Goal: Task Accomplishment & Management: Use online tool/utility

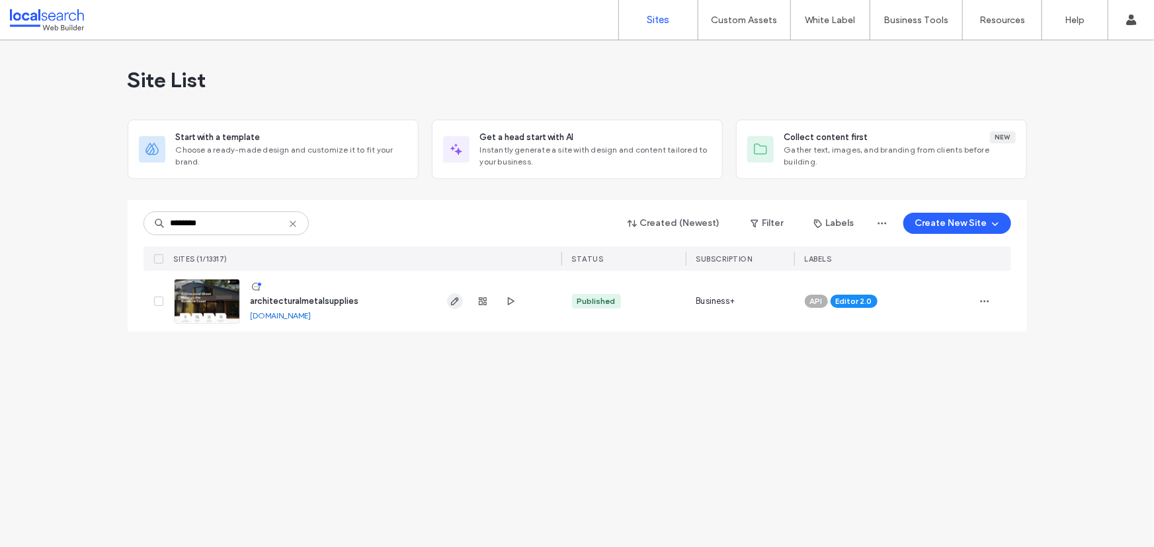
click at [450, 299] on icon "button" at bounding box center [455, 301] width 11 height 11
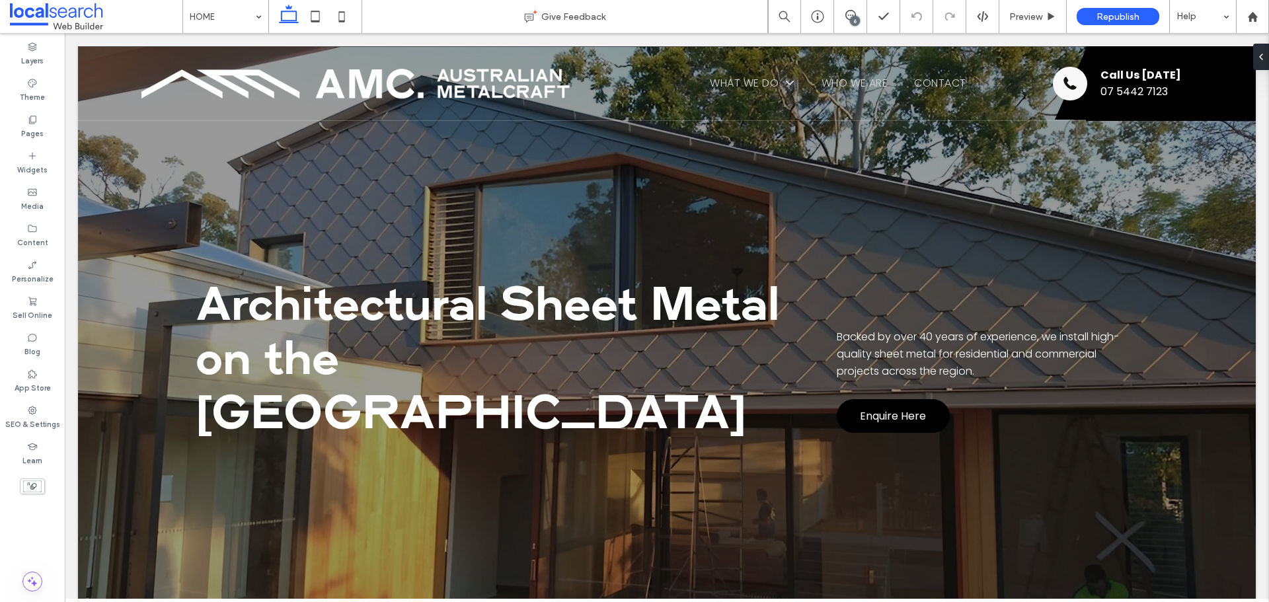
click at [854, 19] on div "6" at bounding box center [855, 21] width 10 height 10
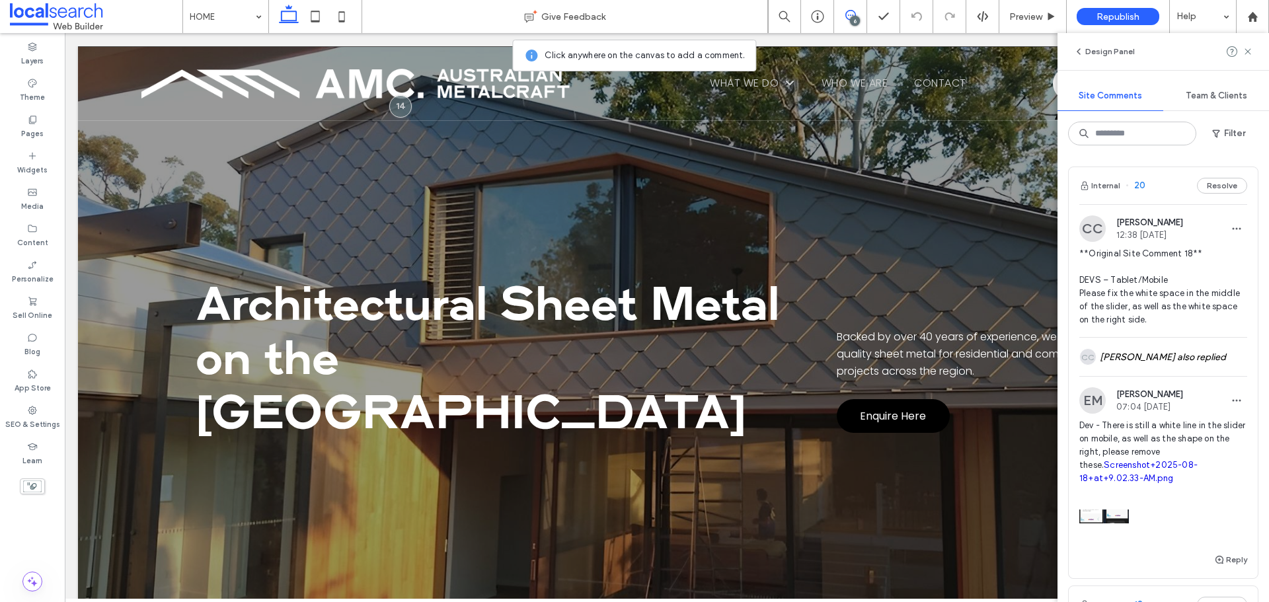
click at [1153, 309] on span "**Original Site Comment 18** DEVS – Tablet/Mobile Please fix the white space in…" at bounding box center [1163, 286] width 168 height 79
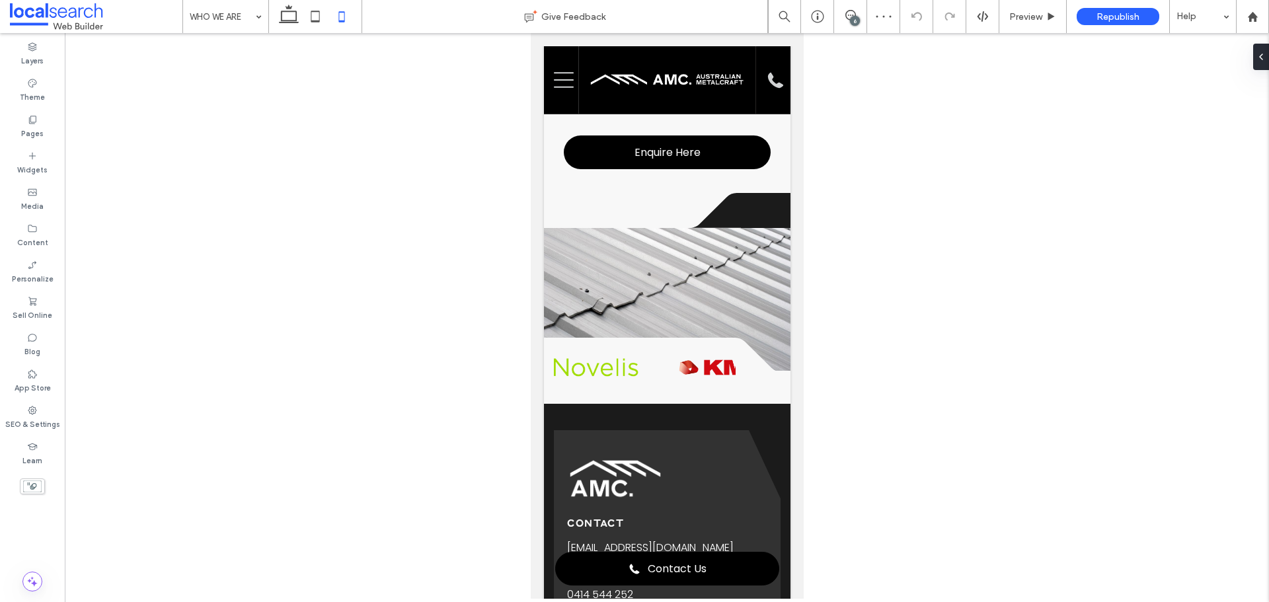
click at [851, 18] on div "6" at bounding box center [855, 21] width 10 height 10
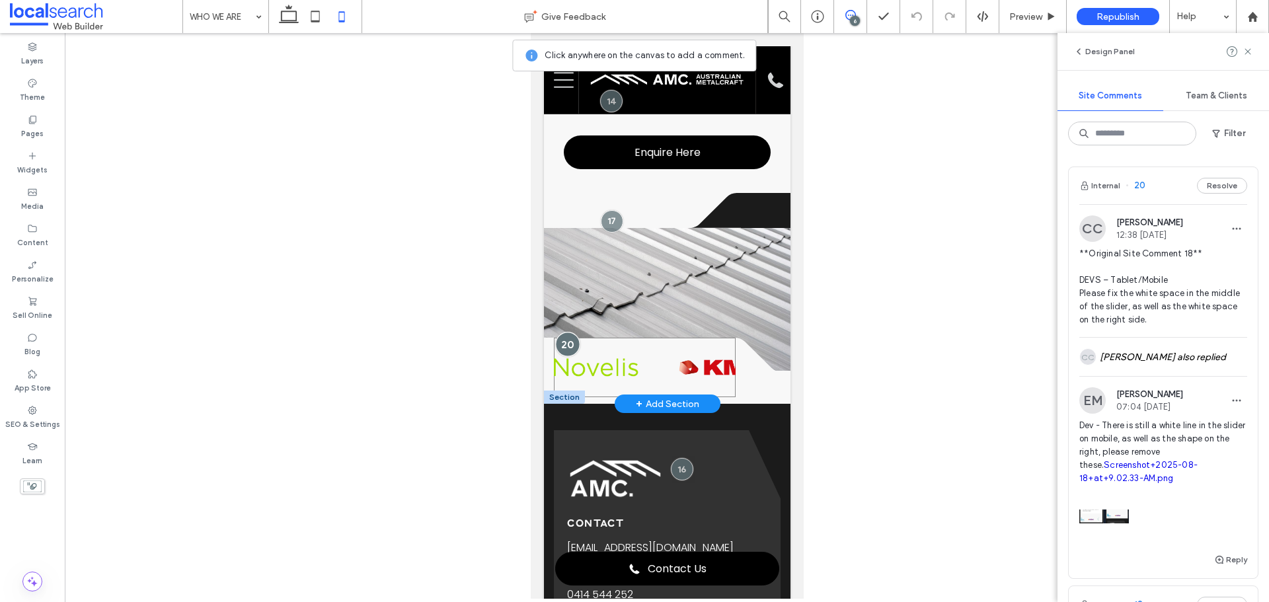
click at [564, 332] on div at bounding box center [567, 344] width 24 height 24
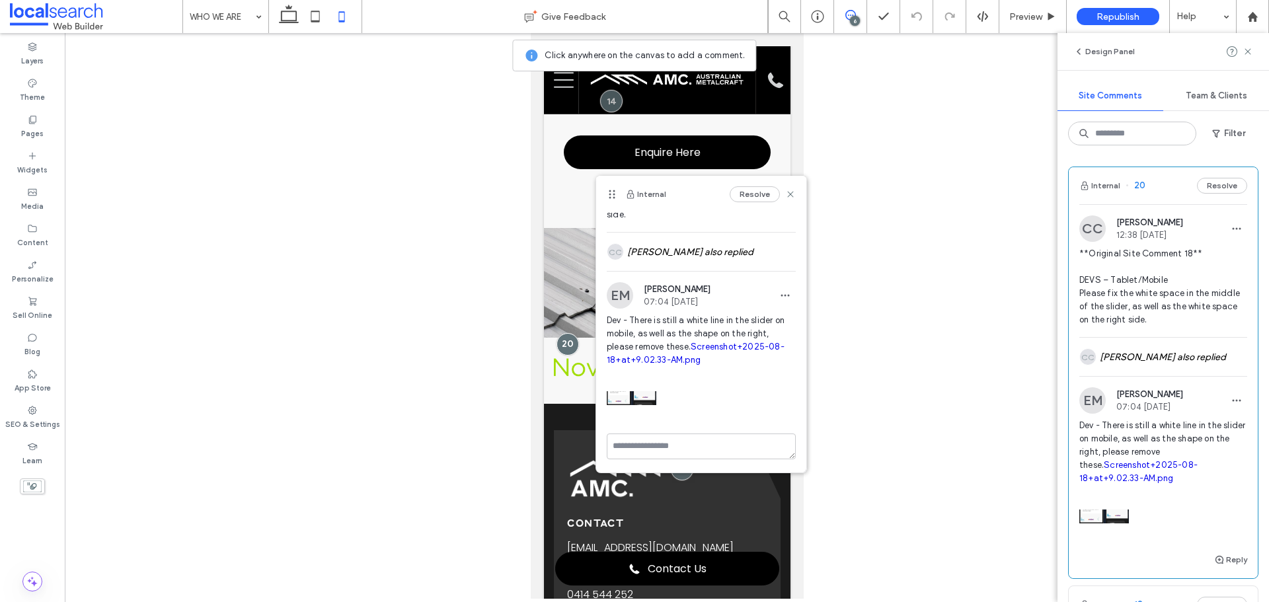
scroll to position [130, 0]
click at [711, 345] on link "Screenshot+2025-08-18+at+9.02.33-AM.png" at bounding box center [696, 353] width 178 height 23
click at [785, 190] on icon at bounding box center [790, 194] width 11 height 11
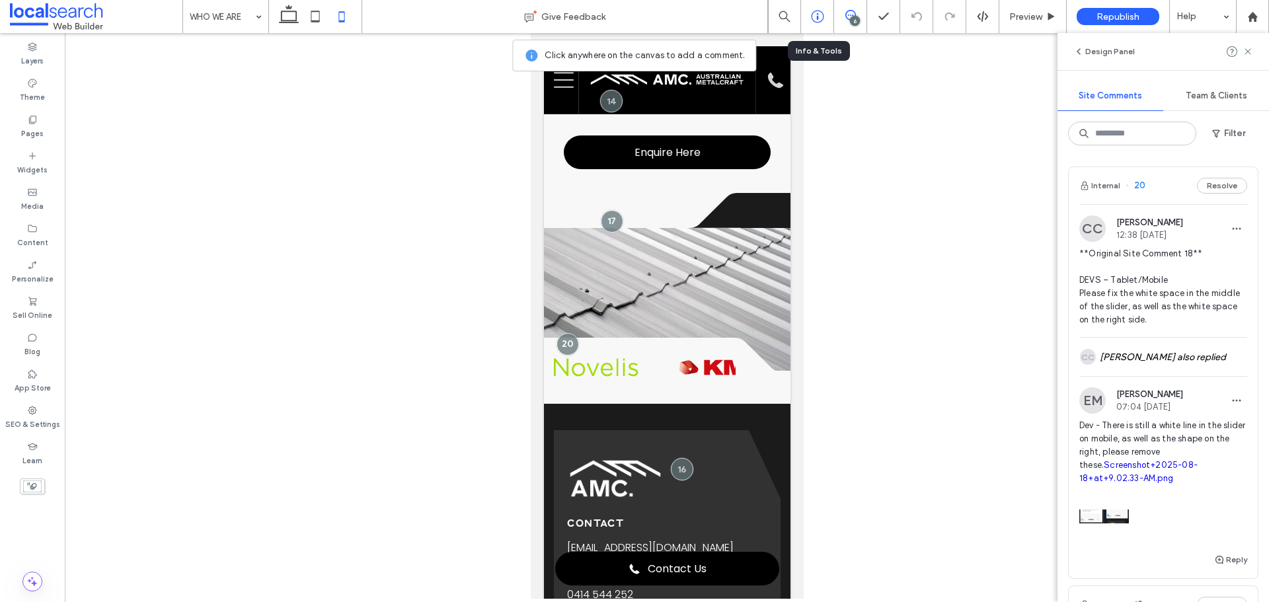
click at [823, 8] on div at bounding box center [817, 16] width 33 height 33
click at [822, 27] on div at bounding box center [817, 16] width 33 height 33
click at [814, 20] on icon at bounding box center [817, 16] width 13 height 13
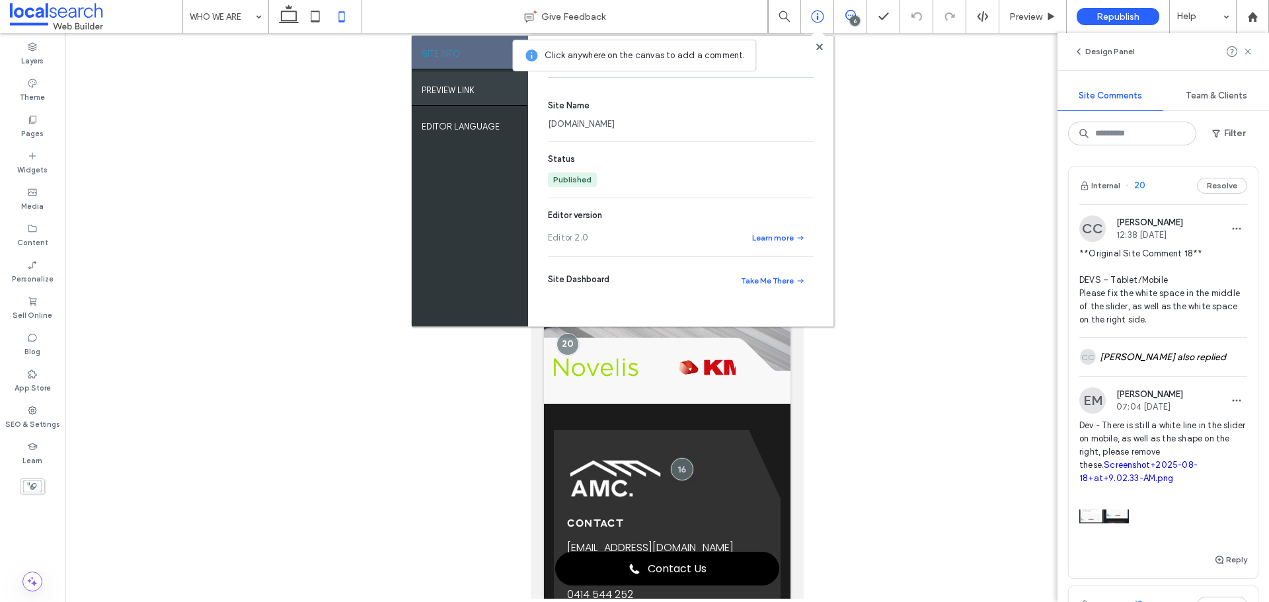
click at [444, 82] on label "PREVIEW LINK" at bounding box center [448, 87] width 53 height 17
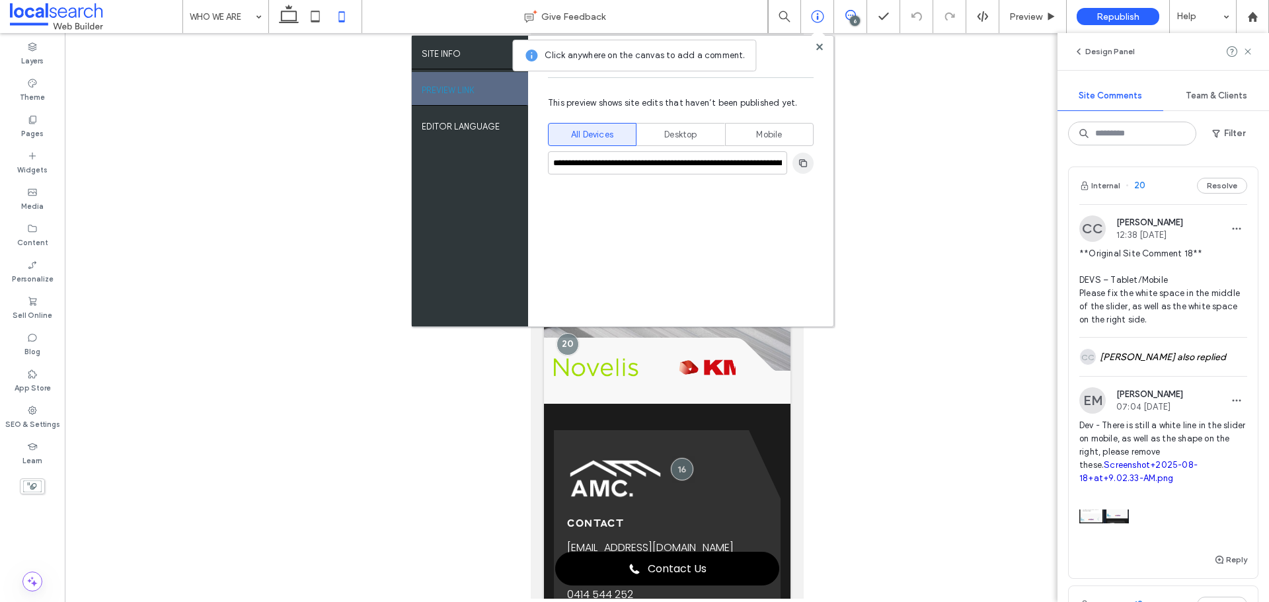
click at [806, 162] on use "button" at bounding box center [803, 163] width 8 height 8
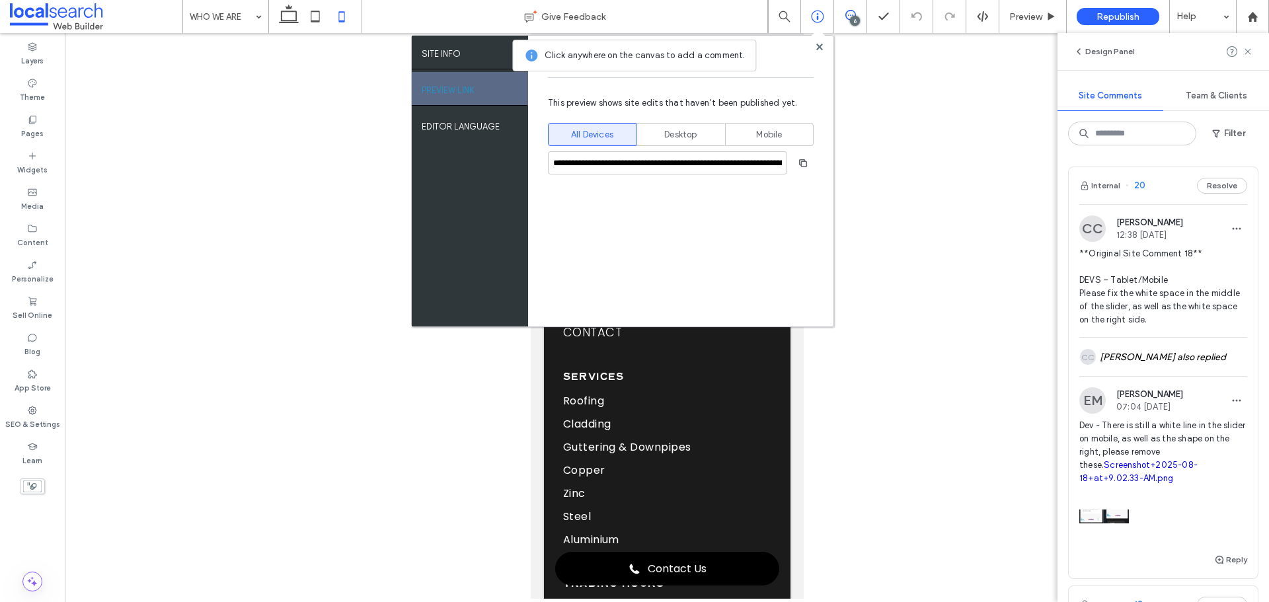
scroll to position [1644, 0]
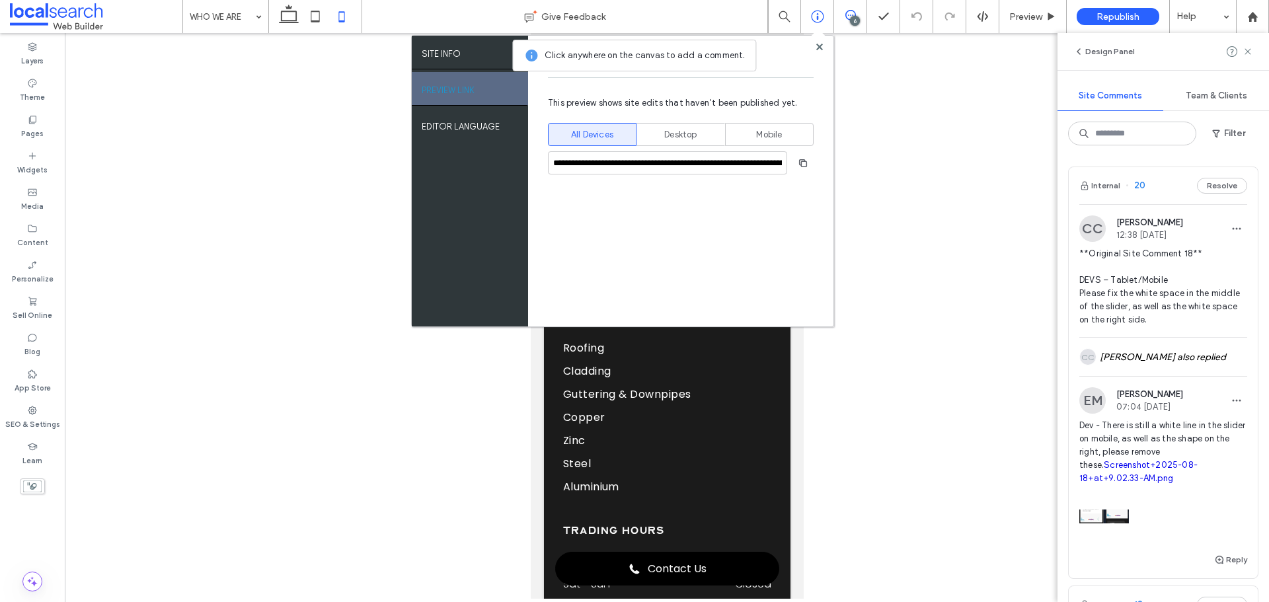
drag, startPoint x: 824, startPoint y: 46, endPoint x: 818, endPoint y: 54, distance: 9.4
click at [824, 46] on div at bounding box center [819, 47] width 10 height 10
click at [818, 52] on div "**********" at bounding box center [680, 181] width 305 height 291
click at [818, 48] on use at bounding box center [819, 46] width 7 height 7
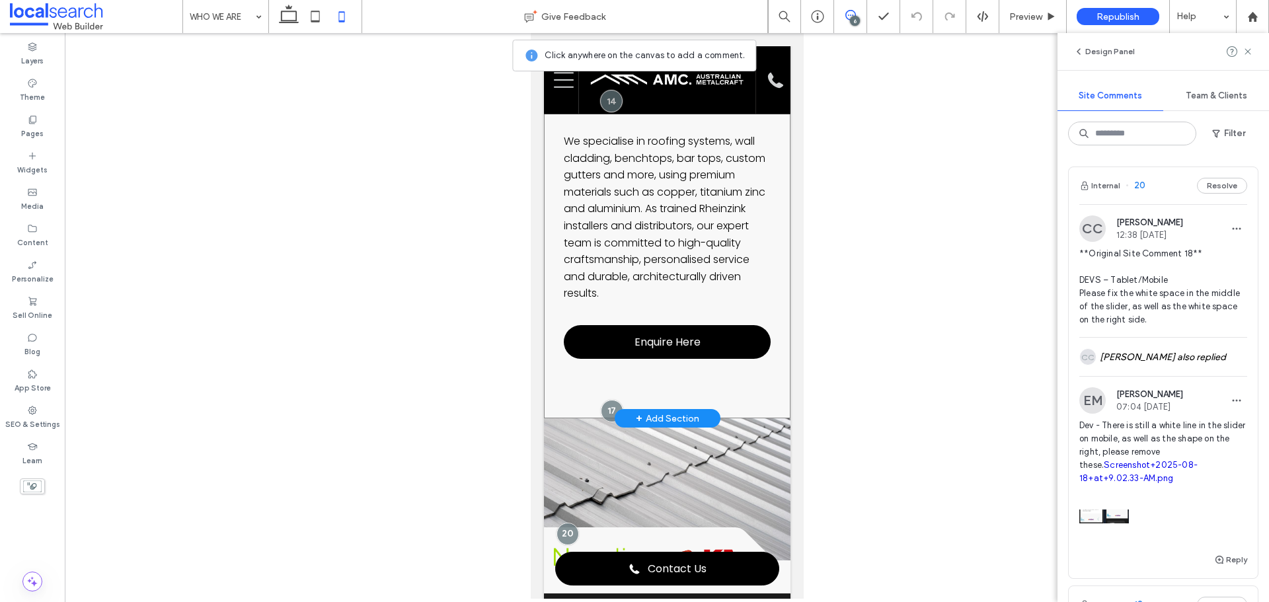
scroll to position [652, 0]
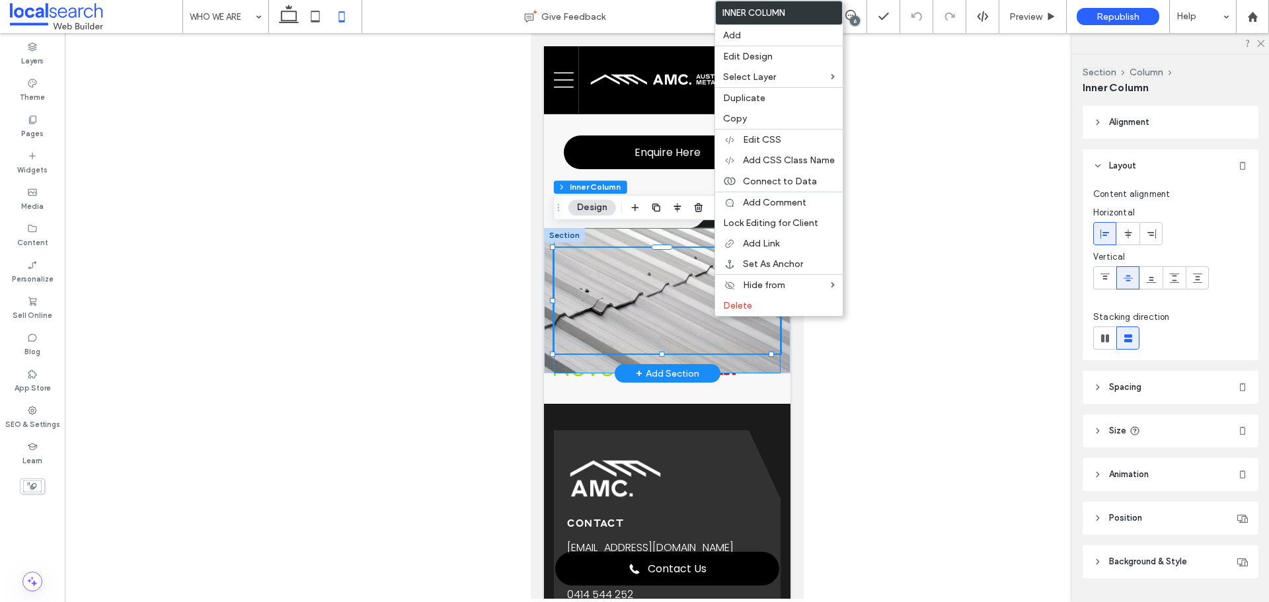
click at [555, 347] on div at bounding box center [666, 300] width 227 height 145
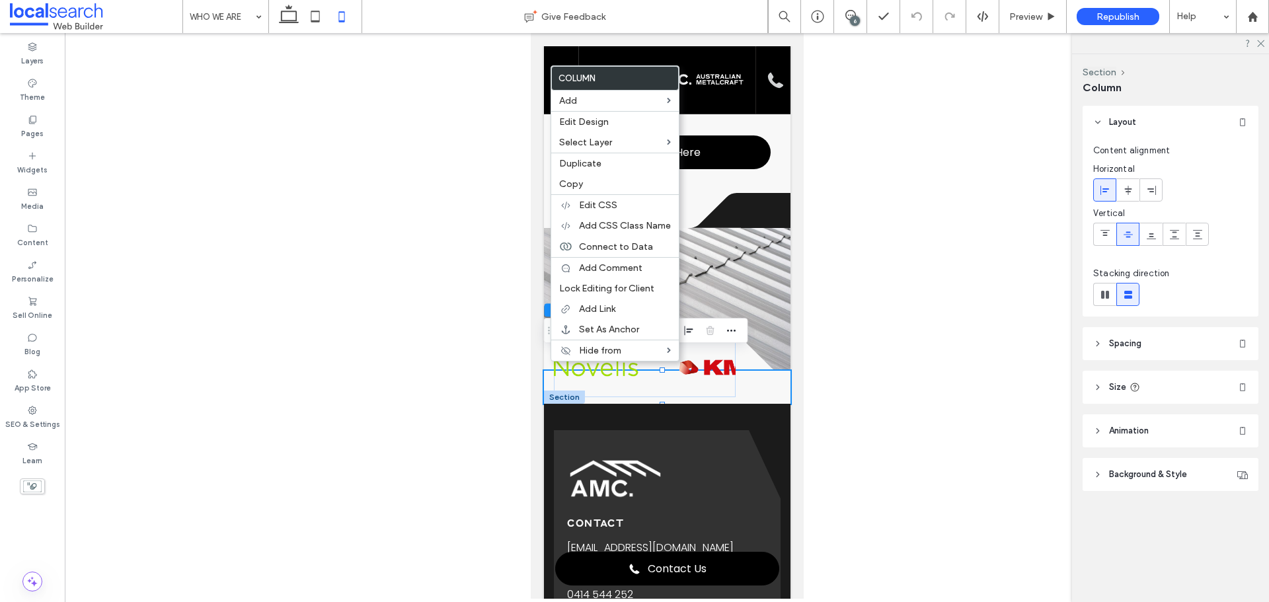
click at [547, 336] on div "Drag" at bounding box center [549, 331] width 9 height 24
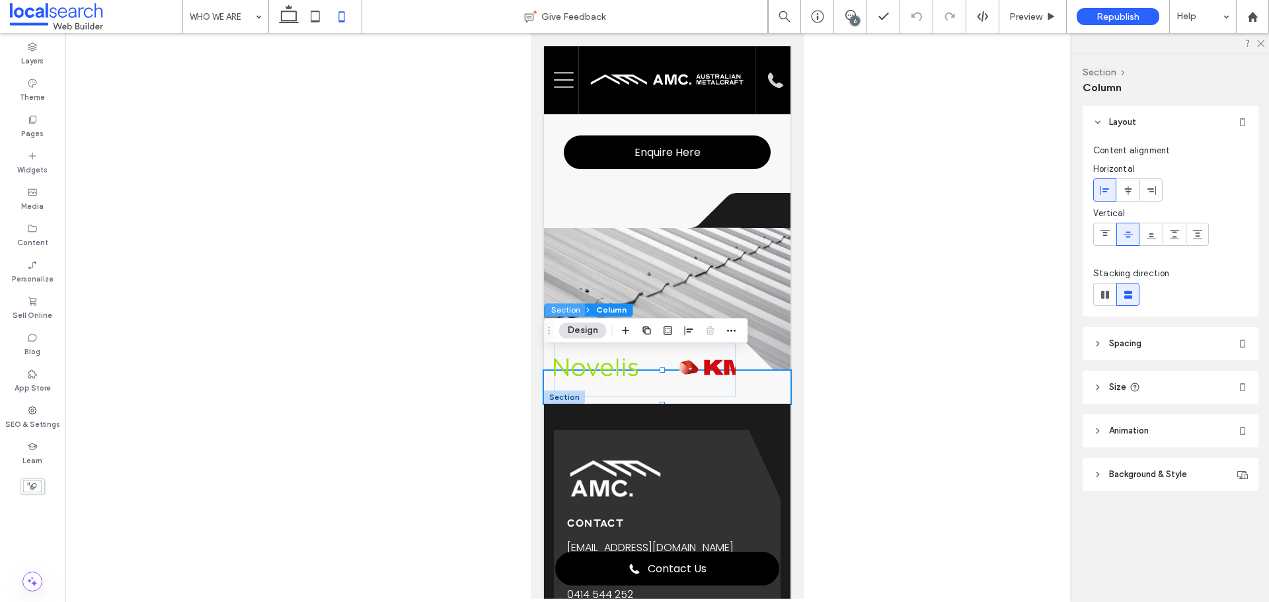
click at [559, 313] on button "Section" at bounding box center [565, 309] width 41 height 13
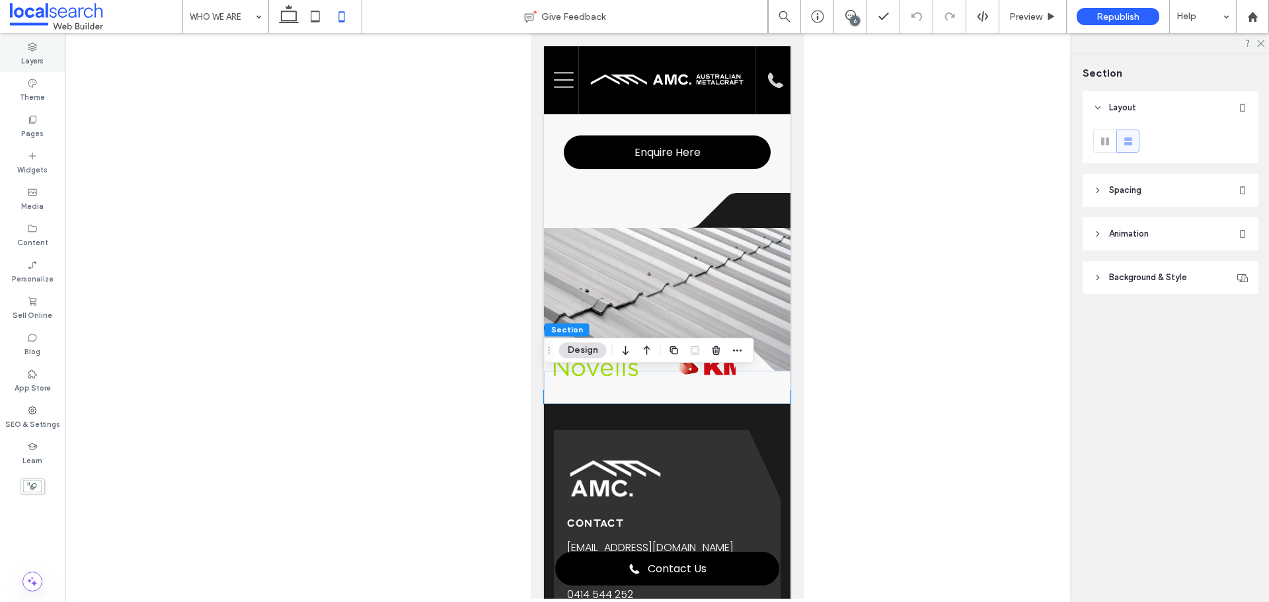
click at [42, 54] on label "Layers" at bounding box center [32, 59] width 22 height 15
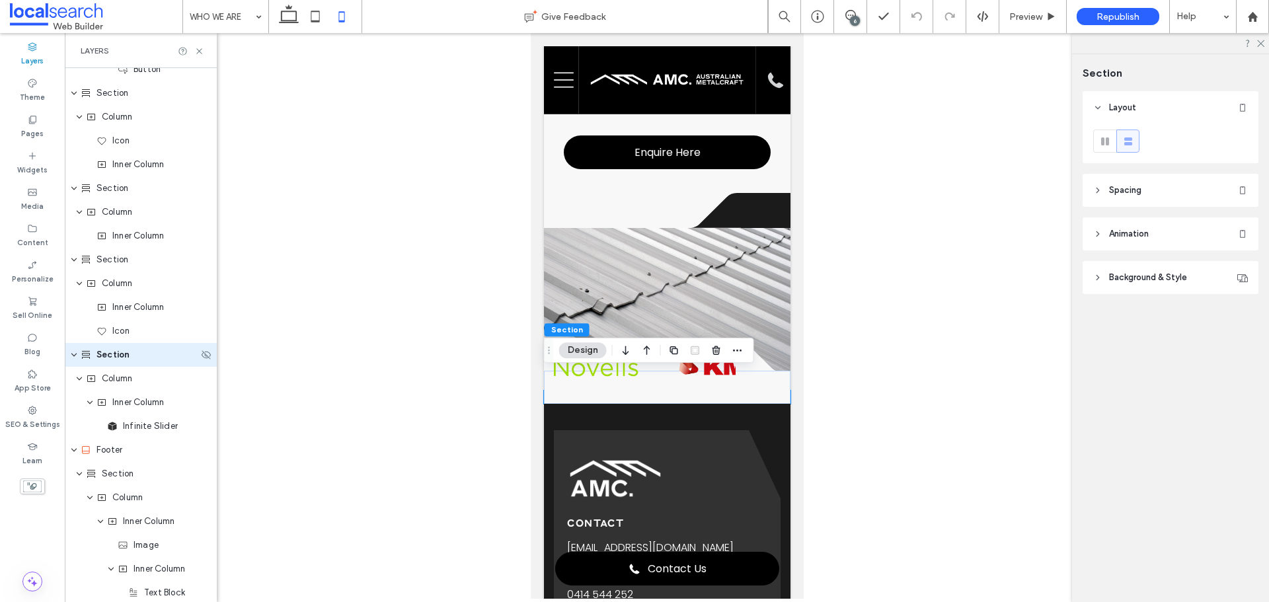
scroll to position [1268, 0]
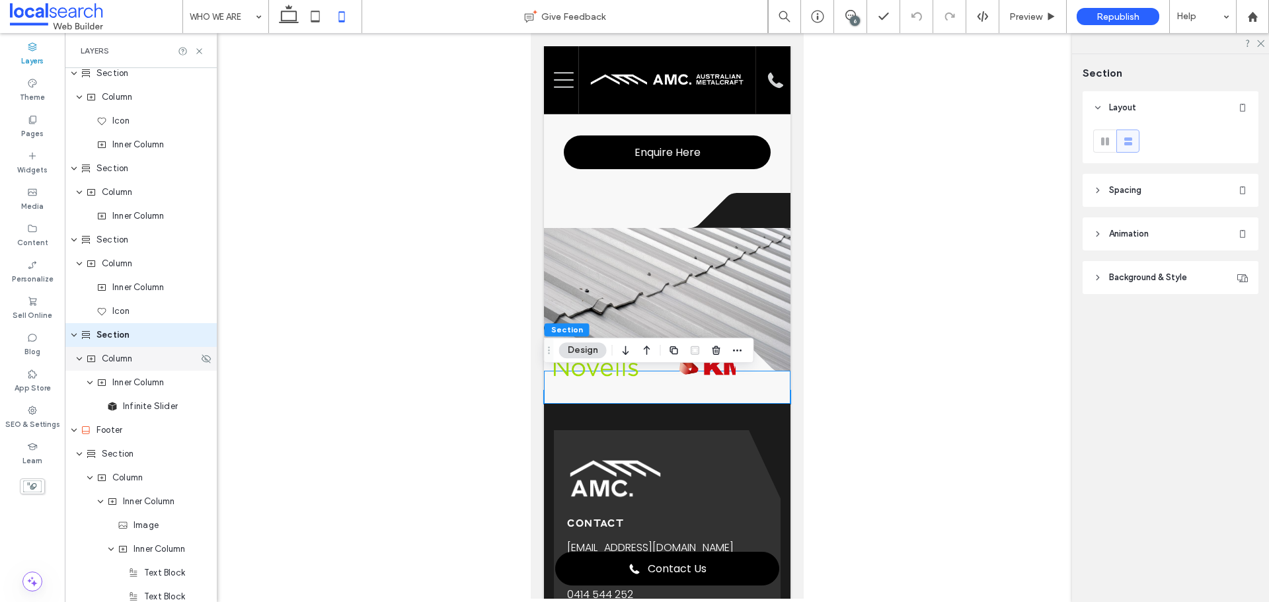
click at [130, 358] on span "Column" at bounding box center [117, 358] width 30 height 13
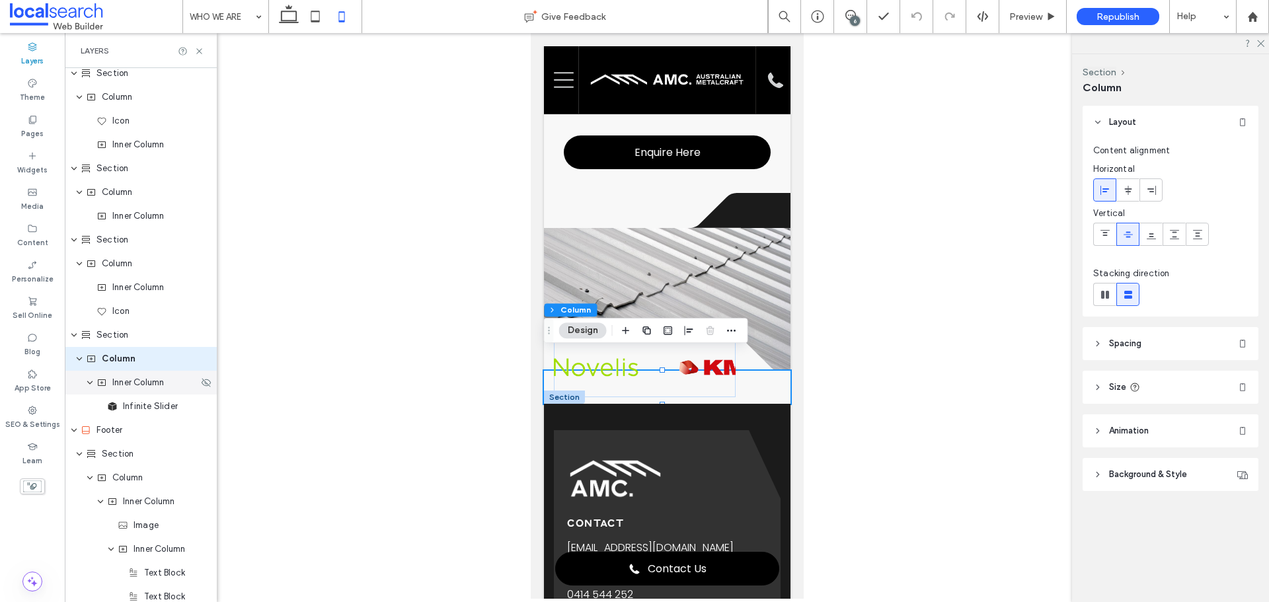
scroll to position [1292, 0]
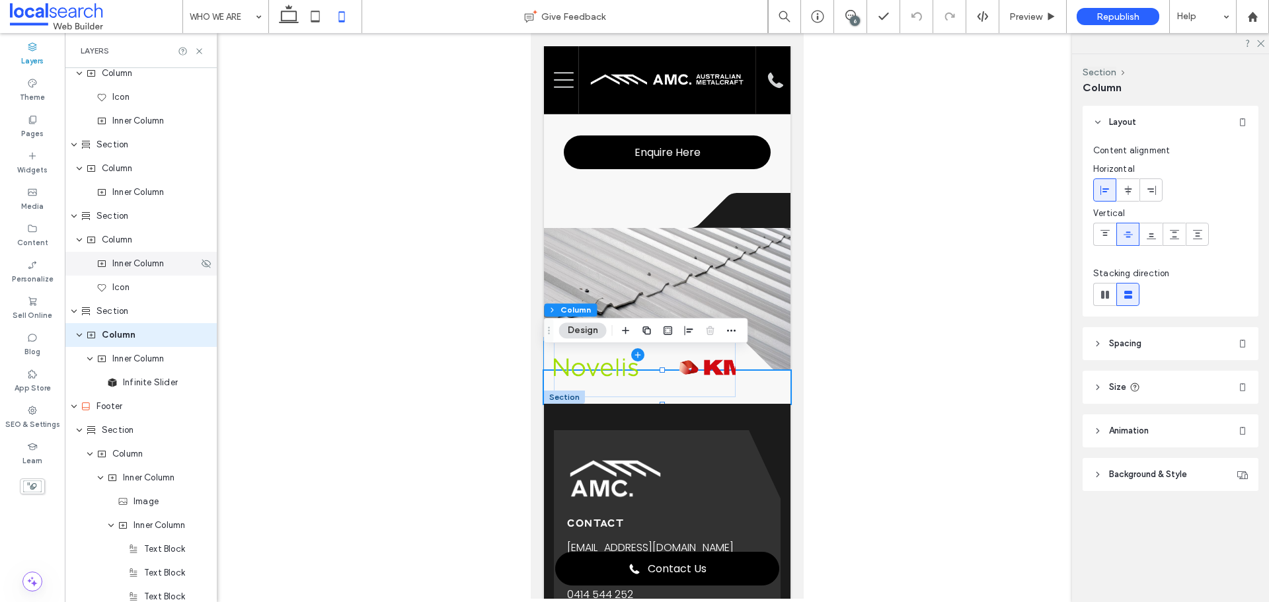
click at [144, 274] on div "Inner Column" at bounding box center [141, 264] width 152 height 24
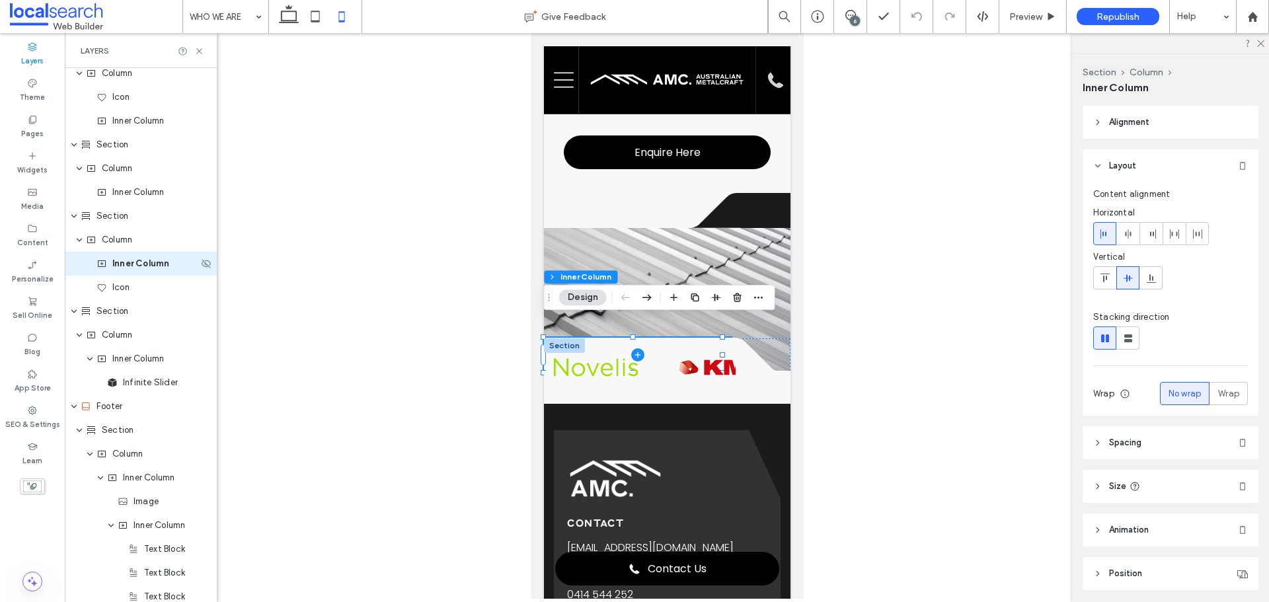
scroll to position [1220, 0]
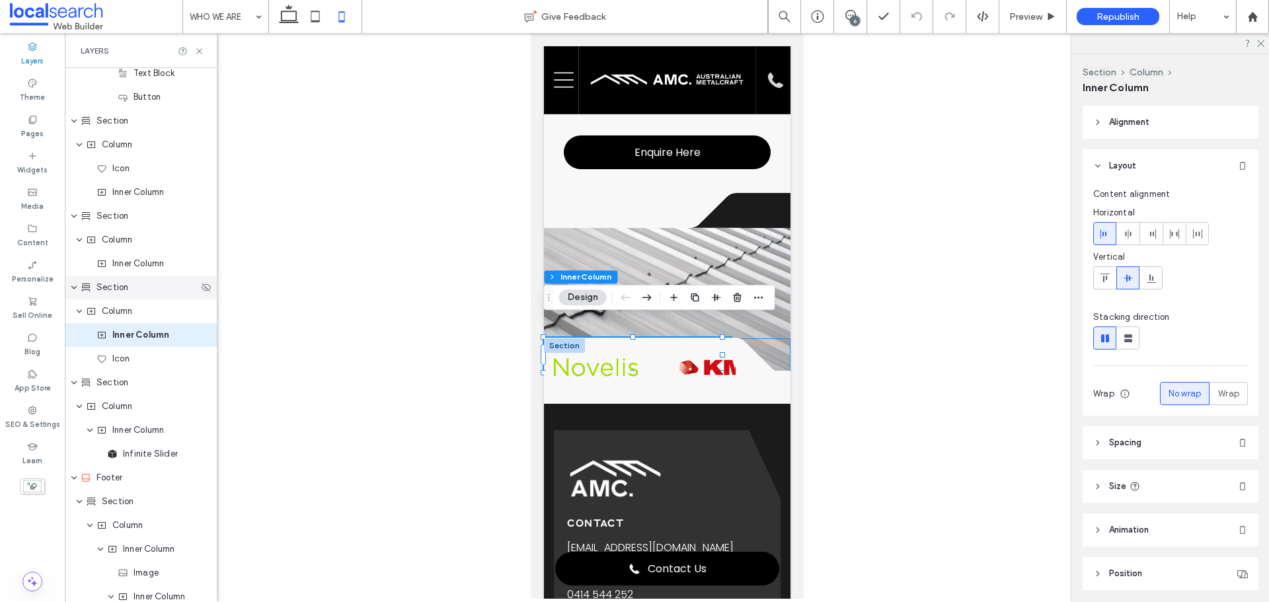
click at [145, 293] on div "Section" at bounding box center [140, 287] width 118 height 13
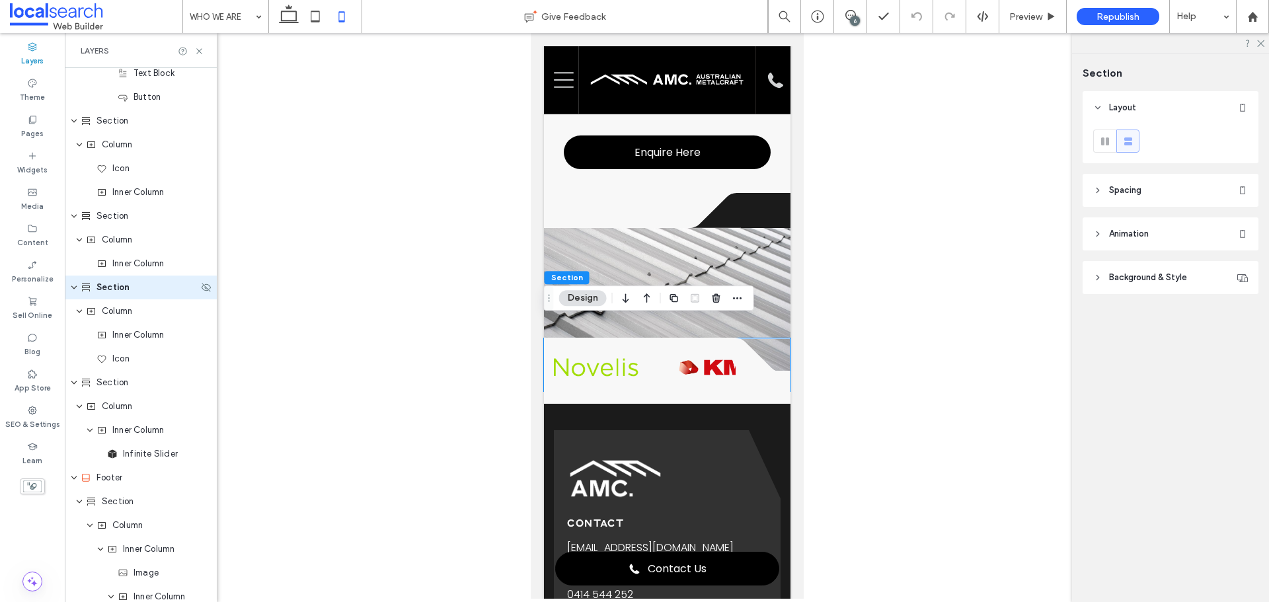
scroll to position [1173, 0]
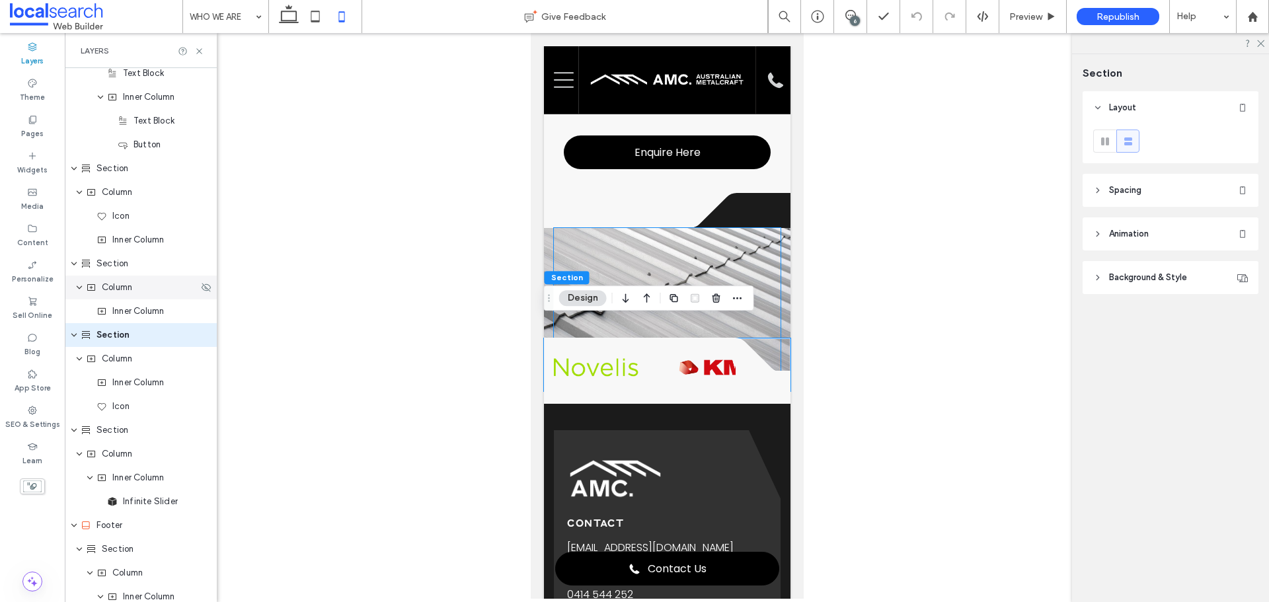
click at [128, 277] on div "Column" at bounding box center [141, 288] width 152 height 24
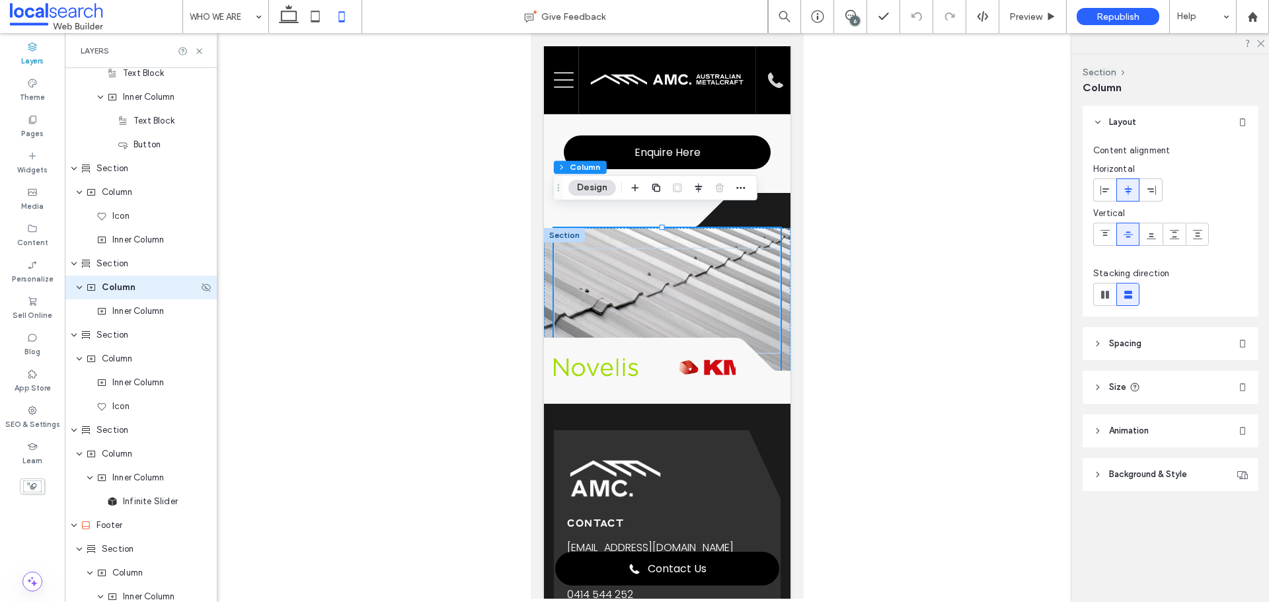
scroll to position [1125, 0]
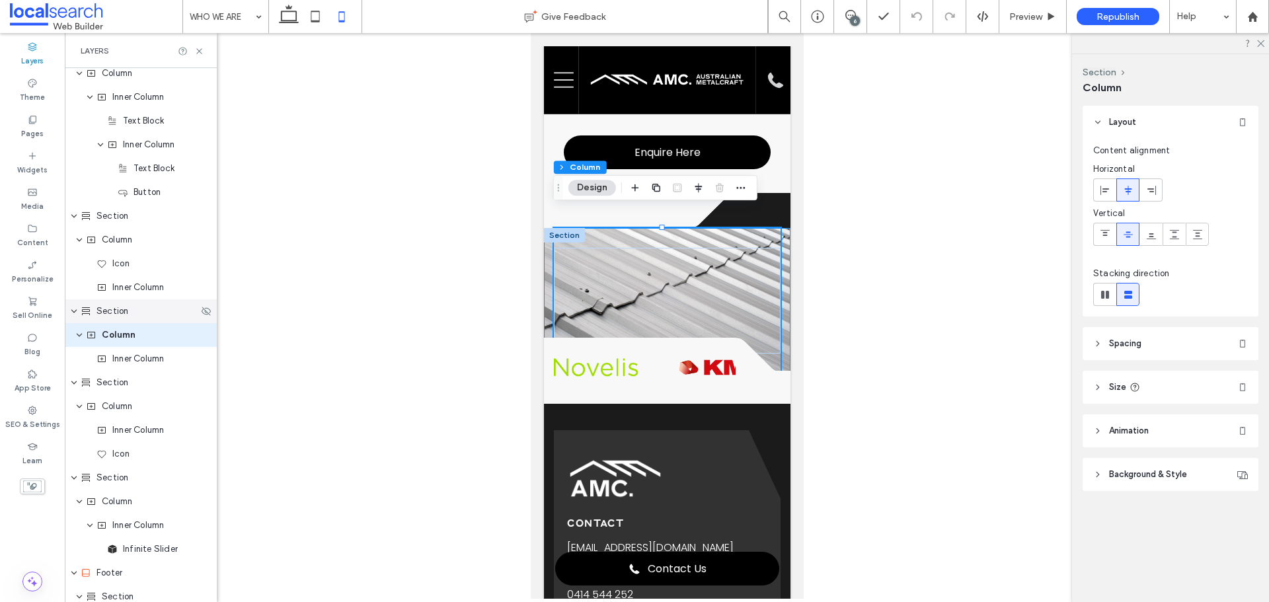
click at [131, 321] on div "Section" at bounding box center [141, 311] width 152 height 24
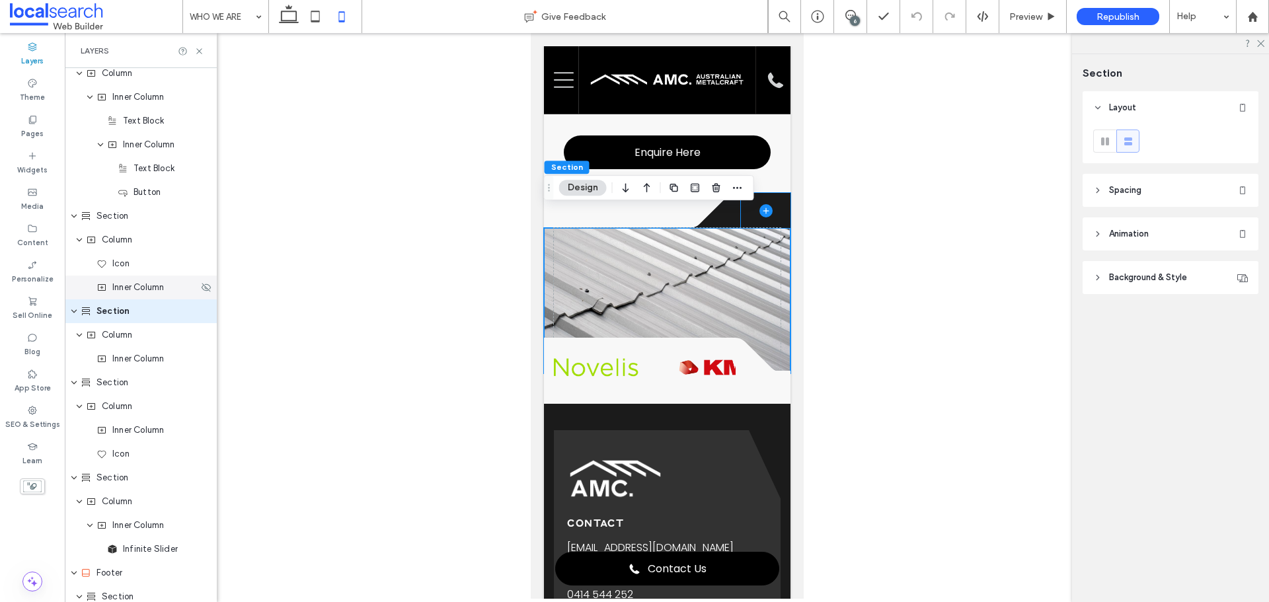
scroll to position [1101, 0]
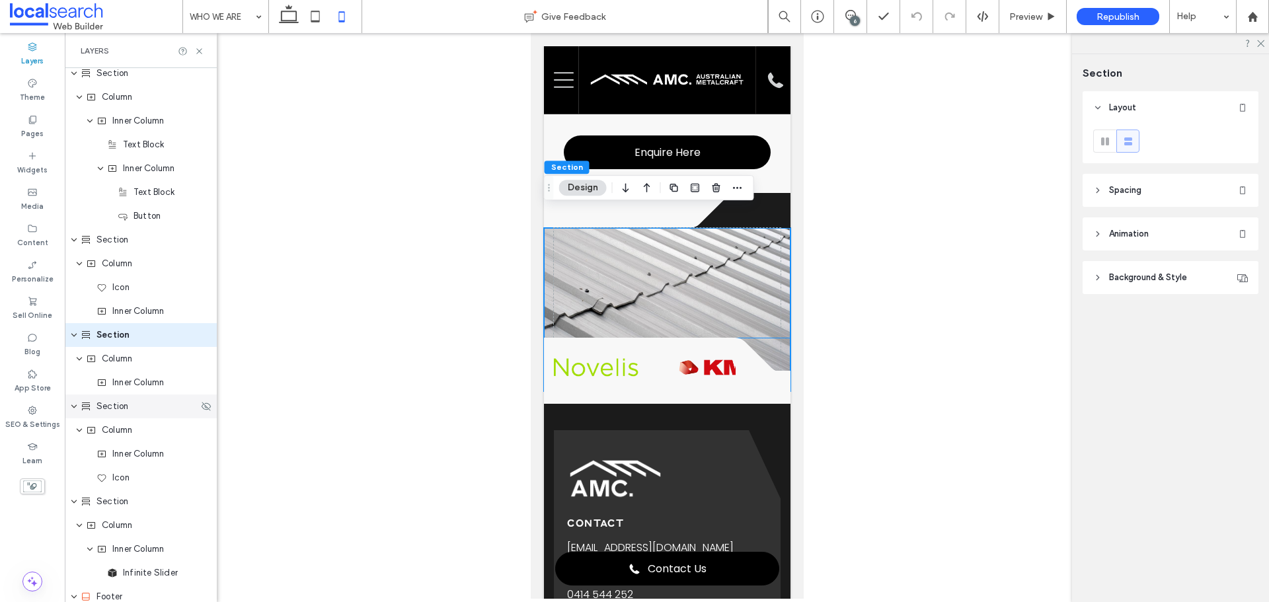
click at [138, 405] on div "Section" at bounding box center [140, 406] width 118 height 13
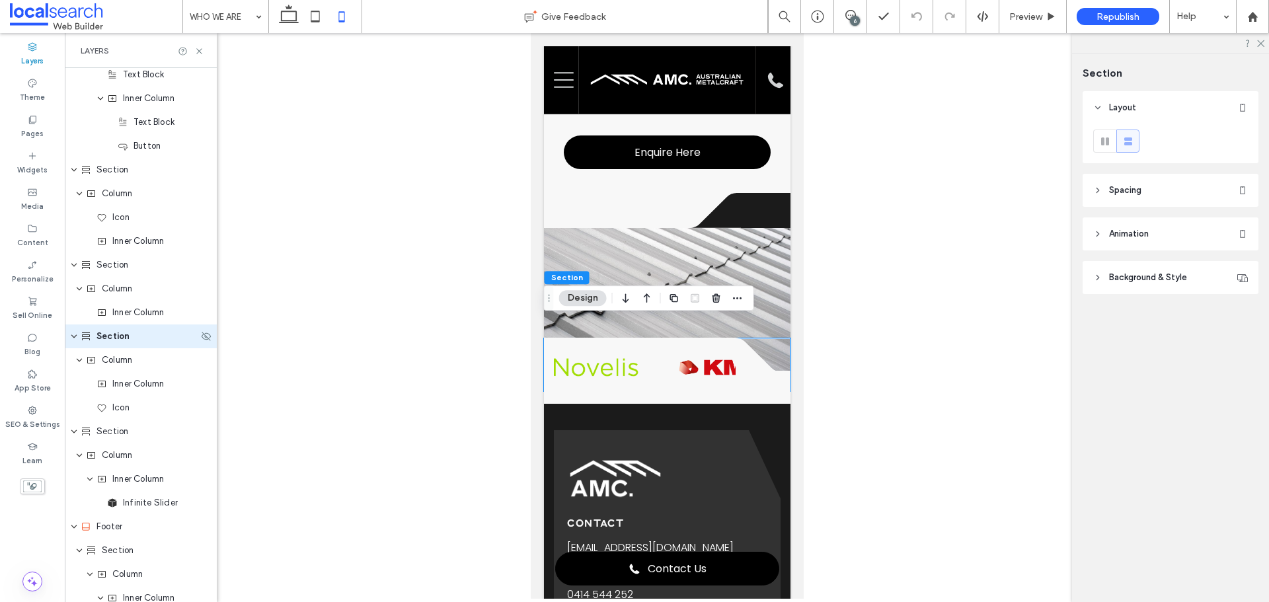
scroll to position [1173, 0]
click at [744, 301] on span "button" at bounding box center [738, 298] width 16 height 16
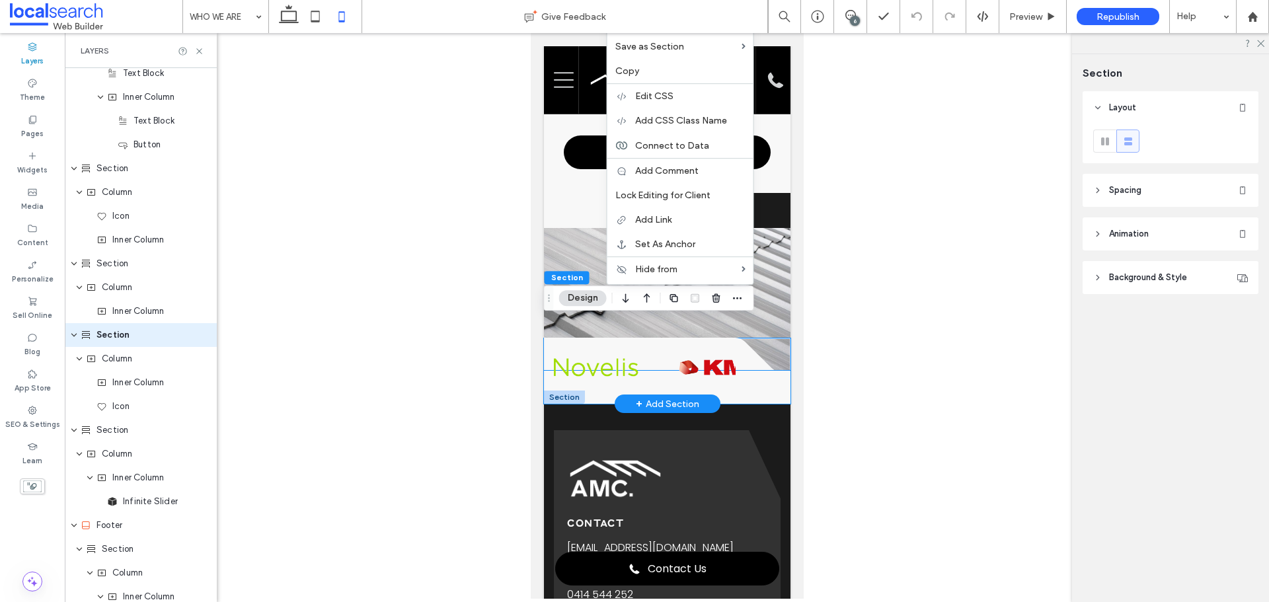
click at [776, 371] on div at bounding box center [666, 387] width 247 height 33
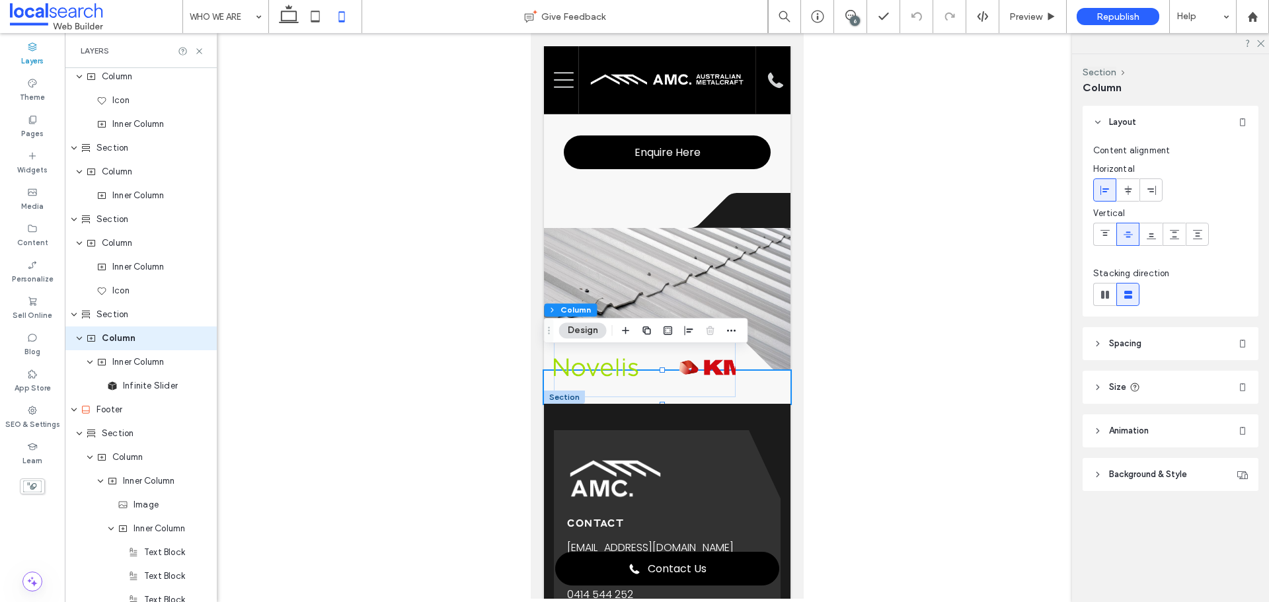
scroll to position [1292, 0]
click at [1153, 491] on div "Layout Content alignment Horizontal Vertical Stacking direction Spacing Spacing…" at bounding box center [1175, 325] width 184 height 438
click at [1153, 471] on header "Background & Style" at bounding box center [1171, 474] width 176 height 33
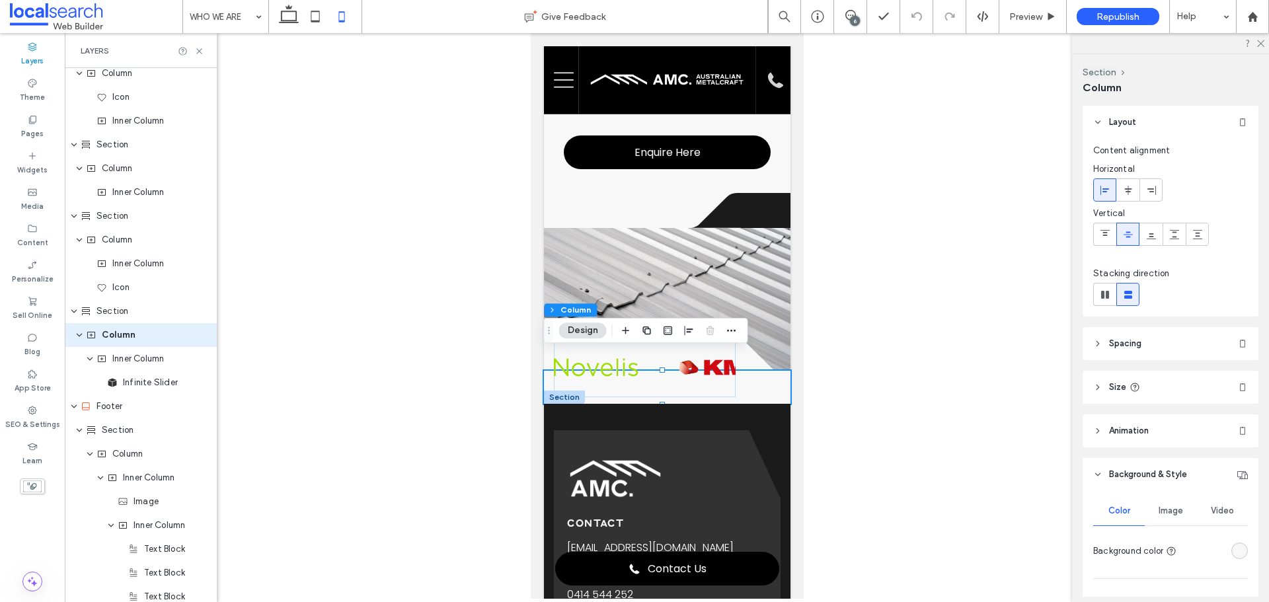
click at [1153, 547] on div "rgba(248, 248, 248, 1)" at bounding box center [1239, 550] width 11 height 11
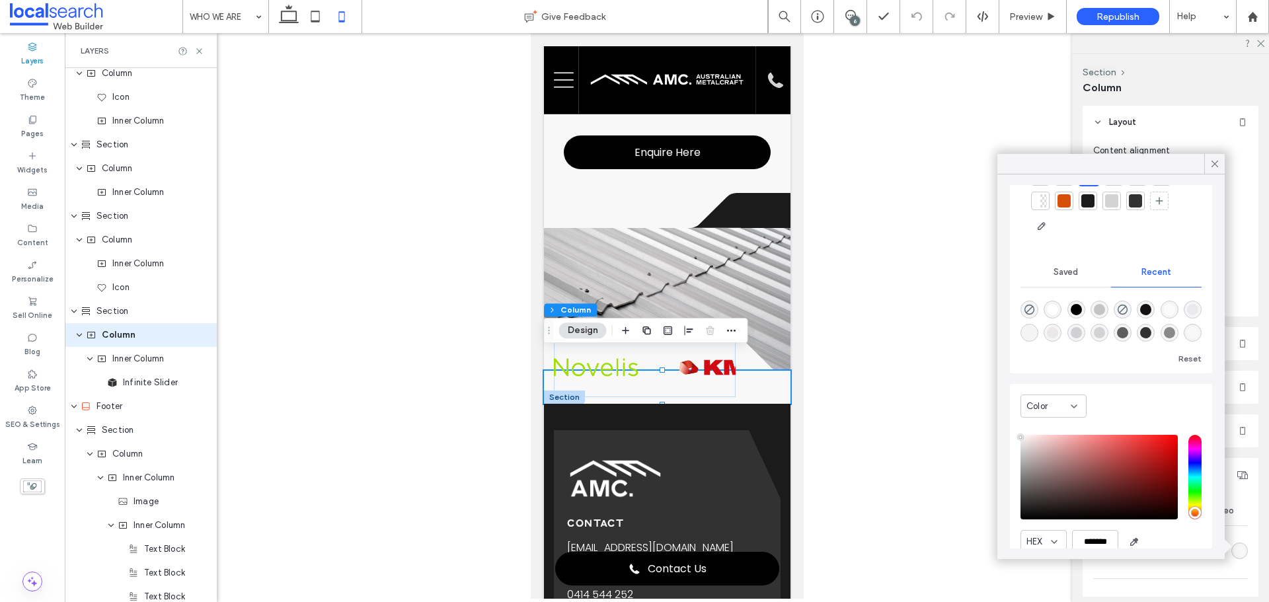
scroll to position [127, 0]
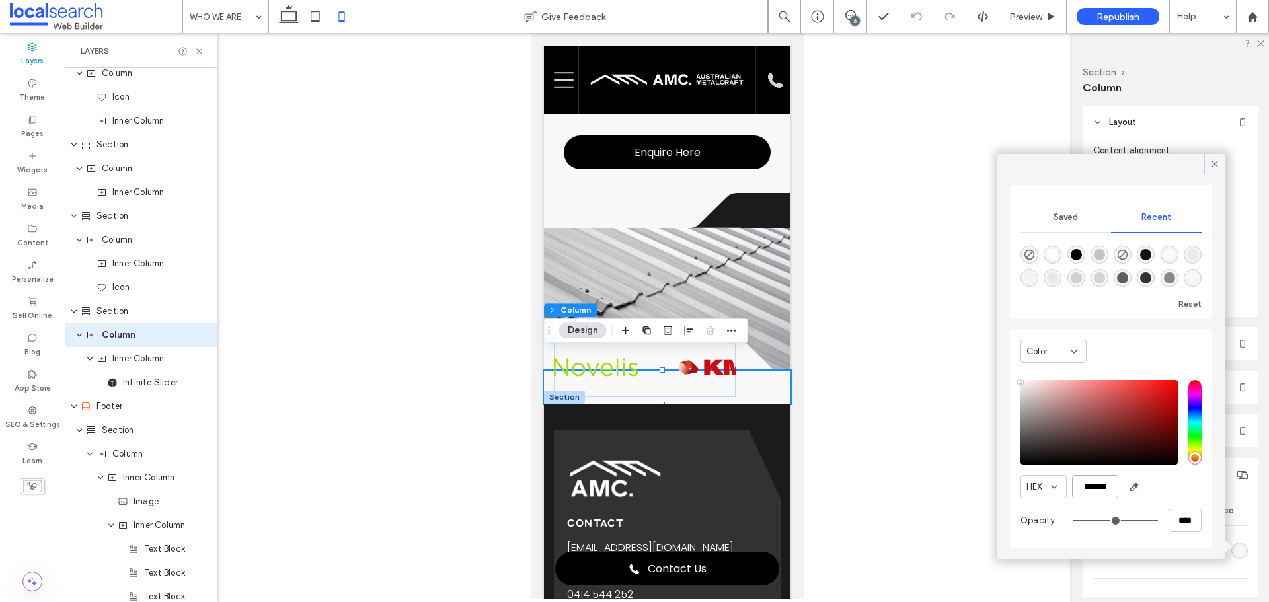
click at [1111, 494] on input "*******" at bounding box center [1095, 486] width 46 height 23
click at [29, 426] on label "SEO & Settings" at bounding box center [32, 423] width 55 height 15
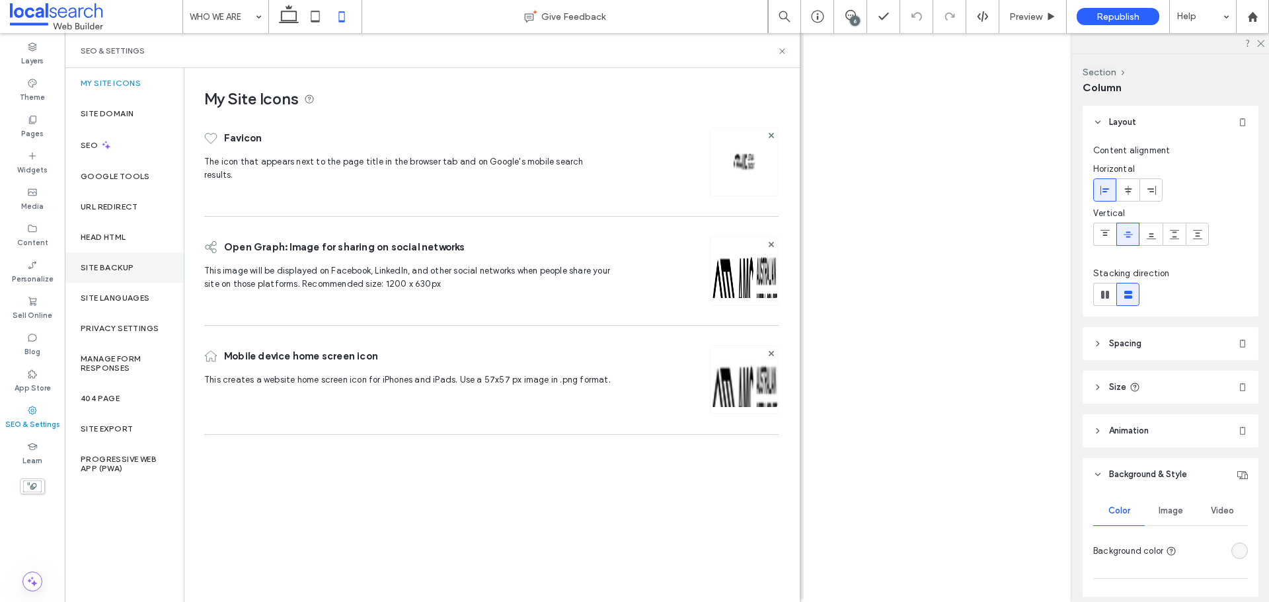
click at [152, 268] on div "Site Backup" at bounding box center [124, 268] width 119 height 30
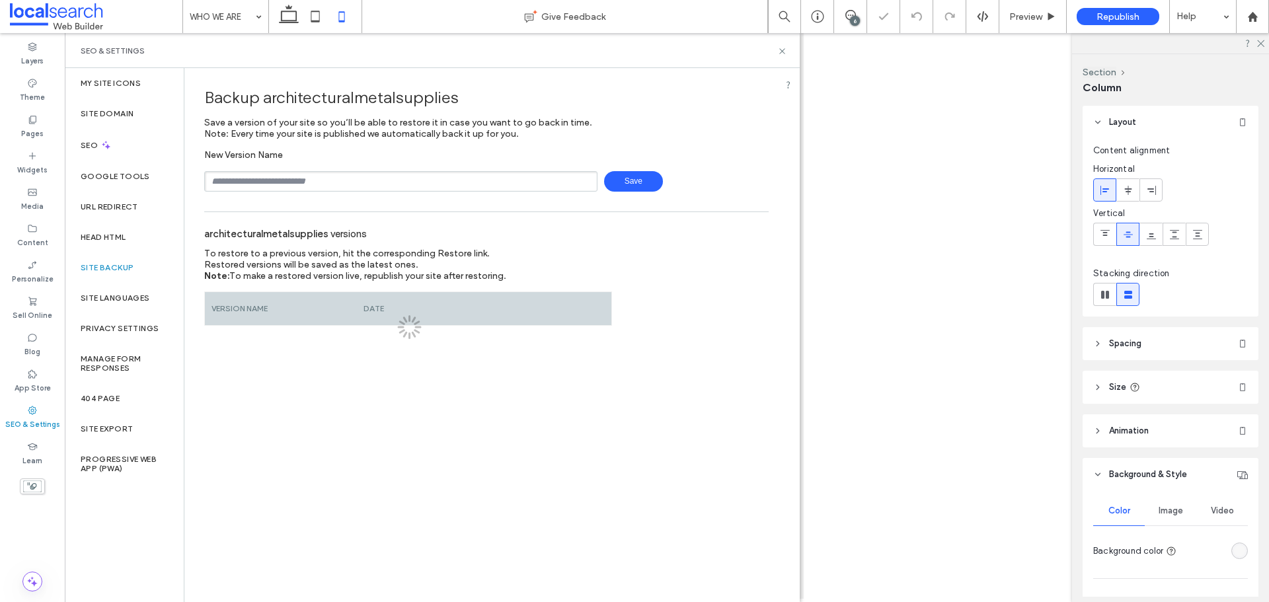
click at [278, 163] on div "New Version Name Save" at bounding box center [486, 170] width 565 height 42
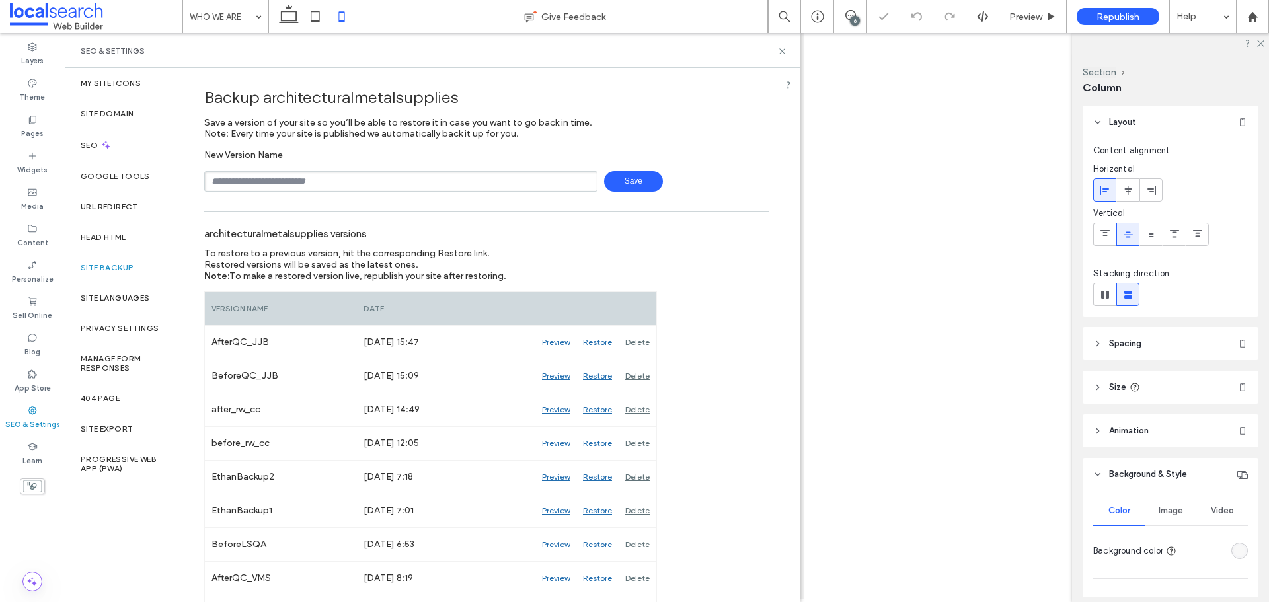
click at [284, 173] on input "text" at bounding box center [400, 181] width 393 height 20
type input "**********"
click at [635, 182] on span "Save" at bounding box center [633, 181] width 59 height 20
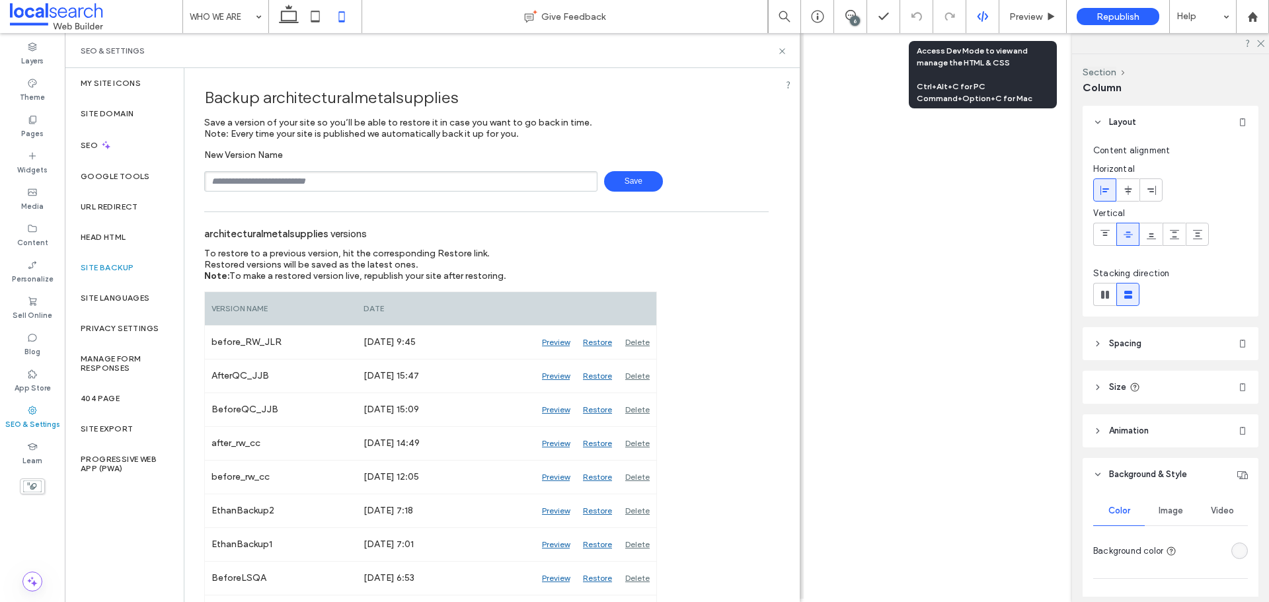
drag, startPoint x: 975, startPoint y: 24, endPoint x: 245, endPoint y: 11, distance: 730.6
click at [975, 24] on div at bounding box center [982, 16] width 33 height 33
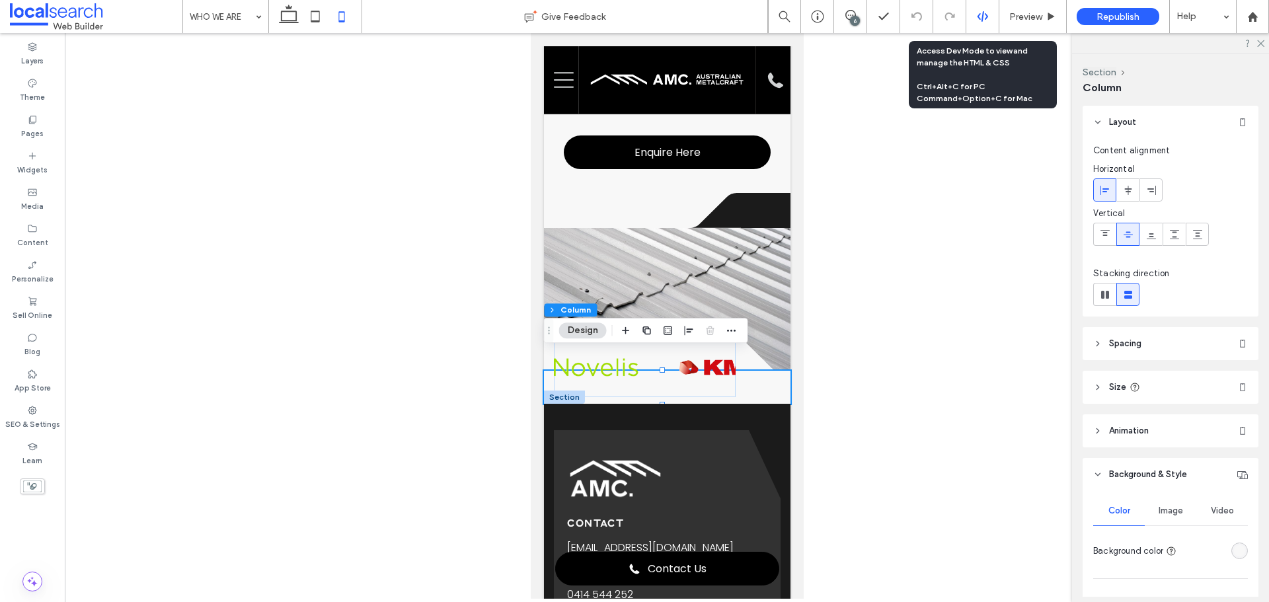
click at [969, 20] on div at bounding box center [982, 17] width 32 height 12
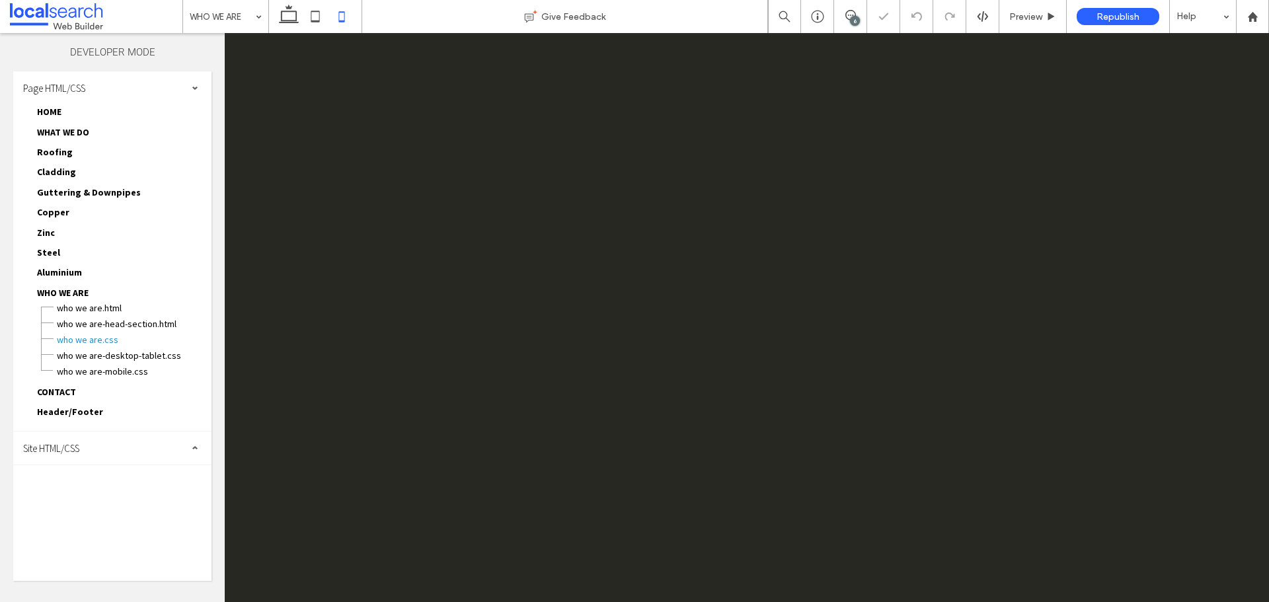
scroll to position [0, 0]
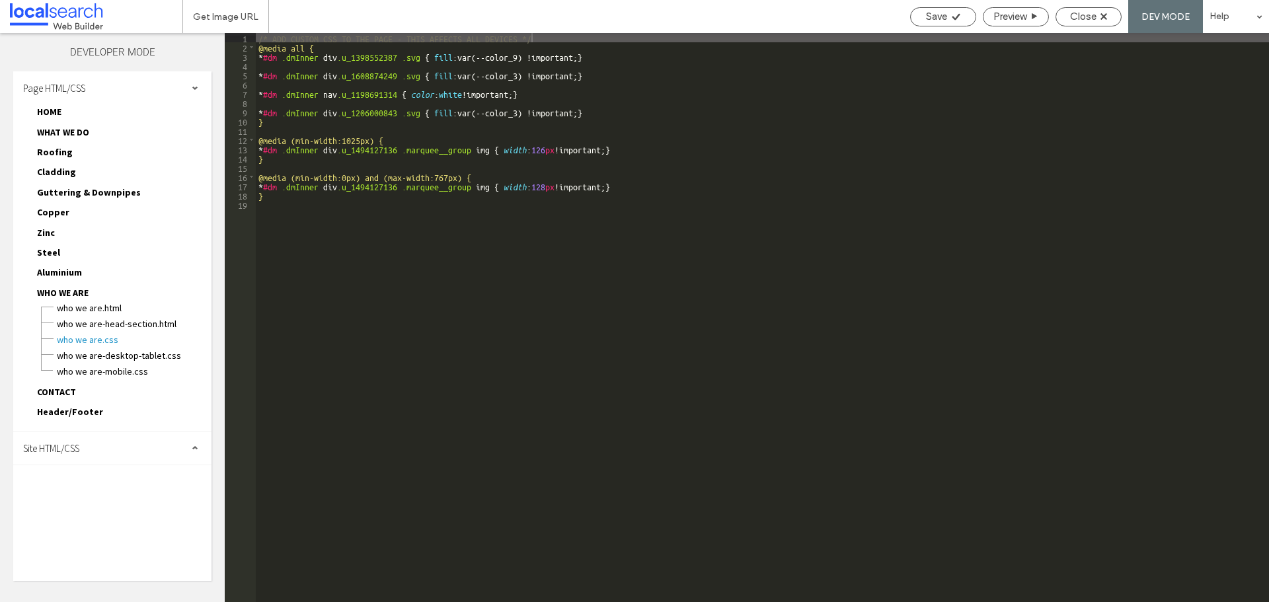
click at [106, 456] on div "Site HTML/CSS" at bounding box center [112, 448] width 198 height 33
click at [110, 506] on span "site.css" at bounding box center [136, 505] width 150 height 13
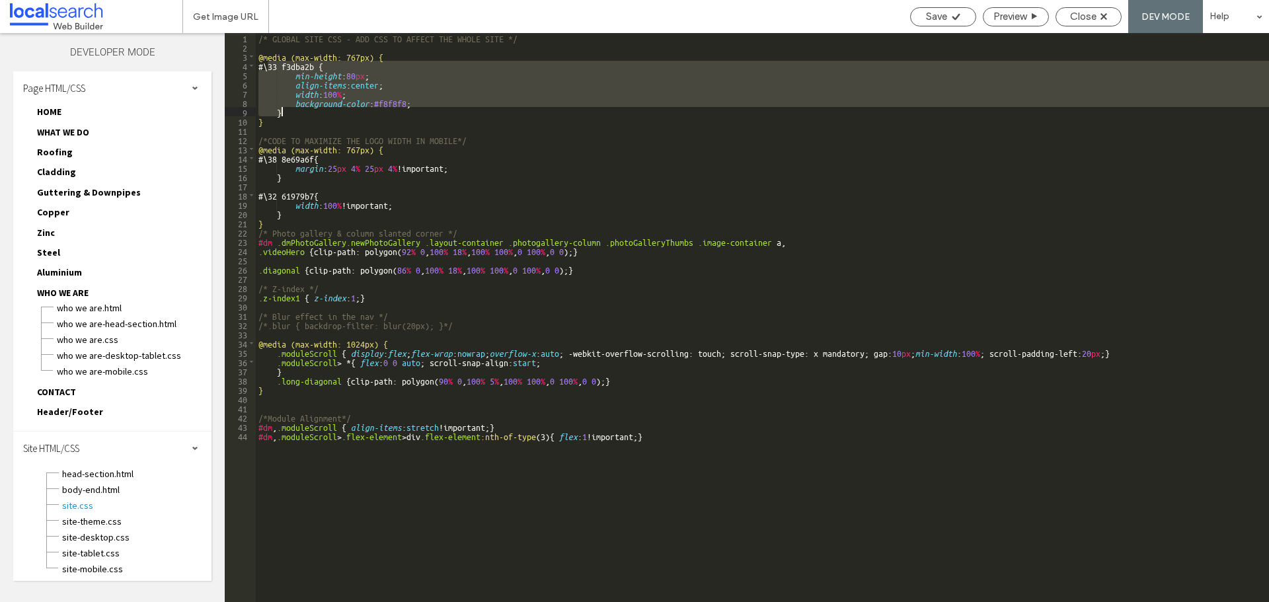
drag, startPoint x: 270, startPoint y: 65, endPoint x: 317, endPoint y: 110, distance: 65.0
click at [317, 110] on div "/* GLOBAL SITE CSS - ADD CSS TO AFFECT THE WHOLE SITE */ @media (max-width: 767…" at bounding box center [762, 327] width 1013 height 588
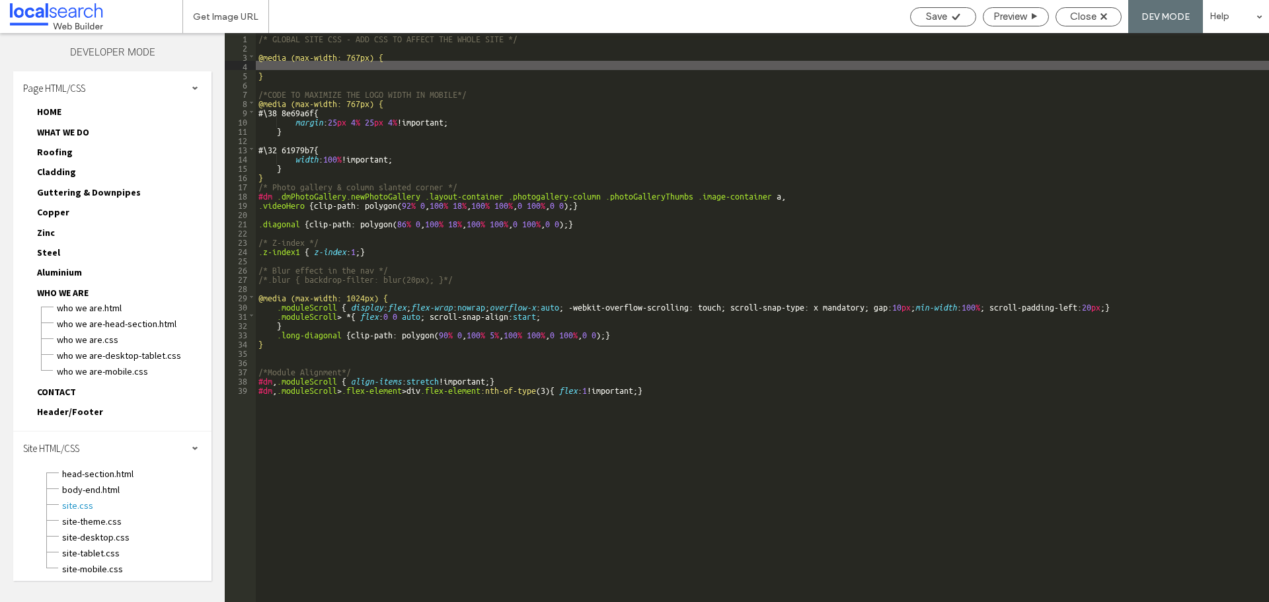
click at [374, 137] on div "/* GLOBAL SITE CSS - ADD CSS TO AFFECT THE WHOLE SITE */ @media (max-width: 767…" at bounding box center [762, 327] width 1013 height 588
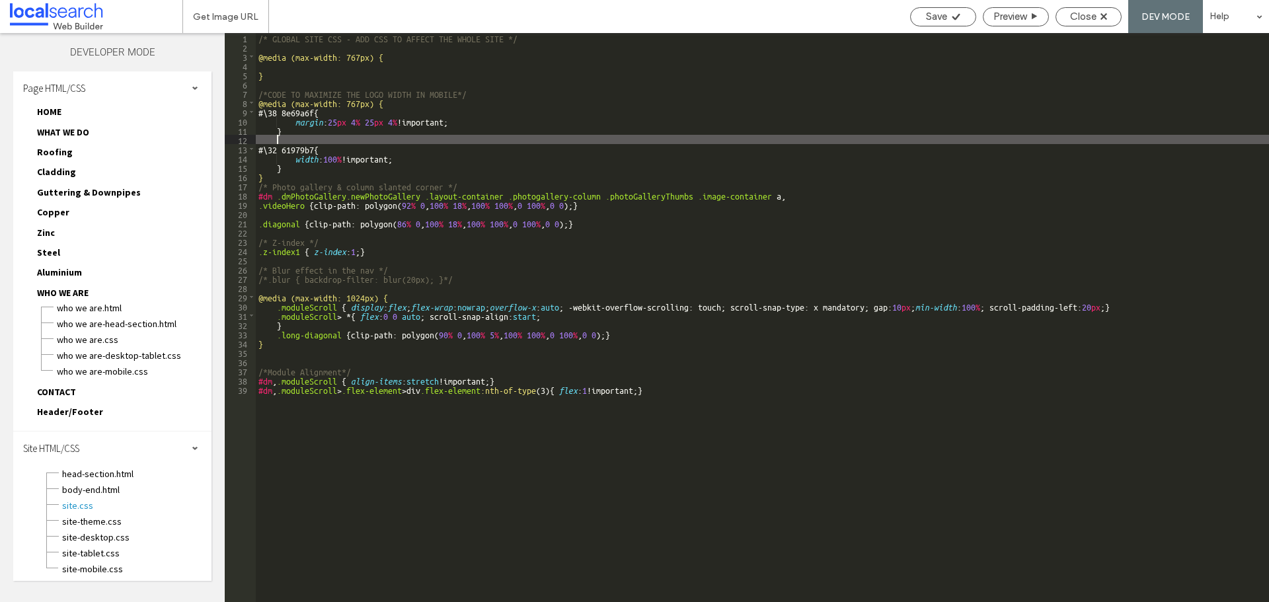
paste textarea
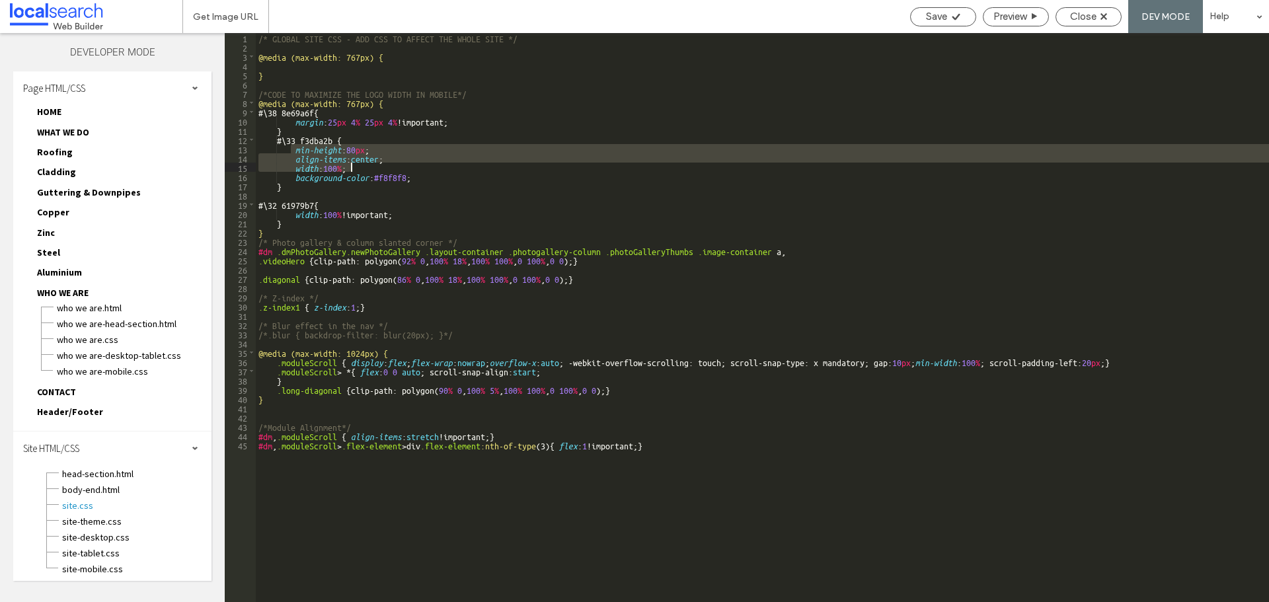
drag, startPoint x: 290, startPoint y: 148, endPoint x: 406, endPoint y: 163, distance: 116.6
click at [406, 163] on div "/* GLOBAL SITE CSS - ADD CSS TO AFFECT THE WHOLE SITE */ @media (max-width: 767…" at bounding box center [762, 327] width 1013 height 588
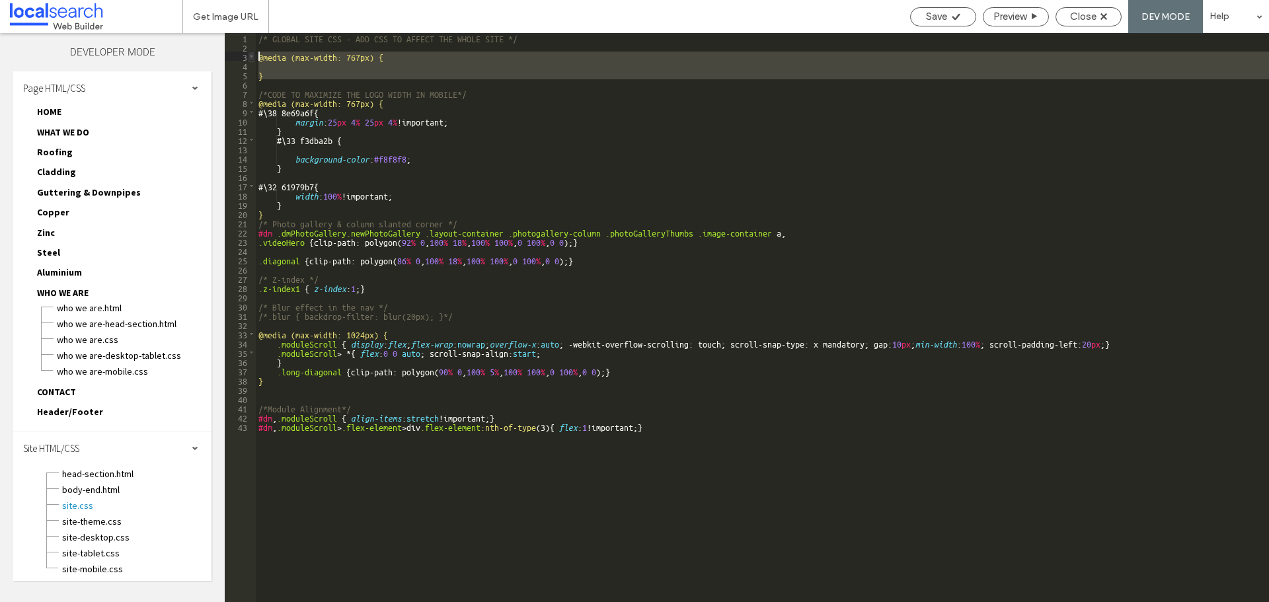
drag, startPoint x: 303, startPoint y: 80, endPoint x: 250, endPoint y: 52, distance: 59.7
click at [250, 52] on div "** 1 2 3 4 5 6 7 8 9 10 11 12 13 14 15 16 17 18 19 20 21 22 23 24 25 26 27 28 2…" at bounding box center [747, 317] width 1044 height 569
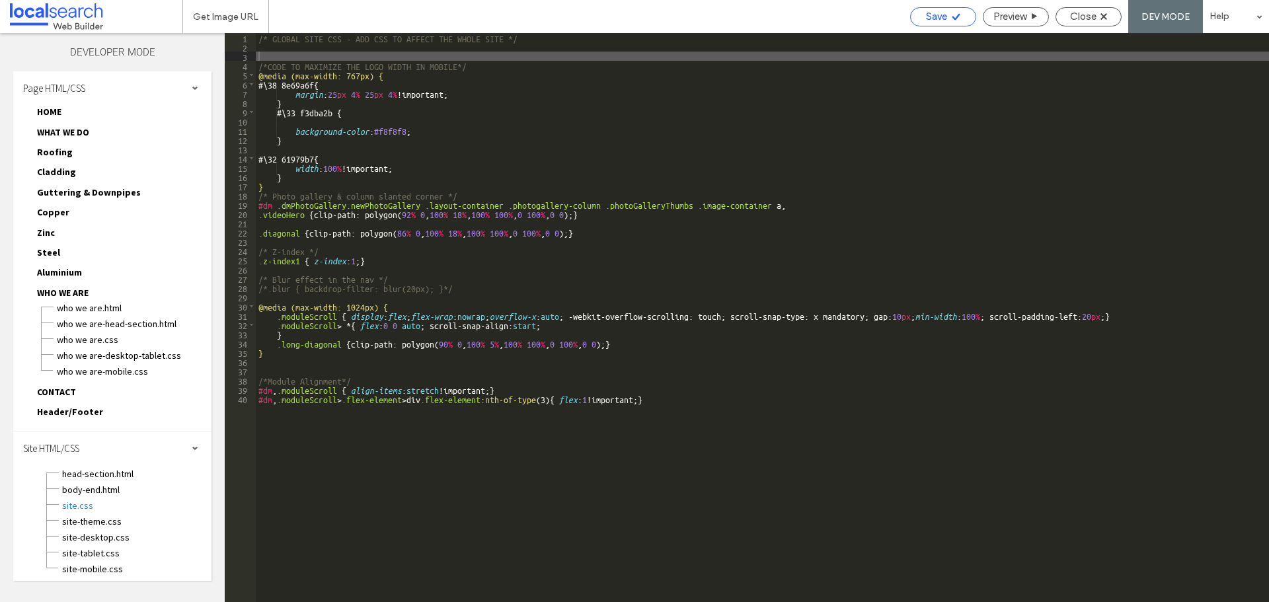
click at [945, 19] on span "Save" at bounding box center [936, 17] width 21 height 12
click at [347, 110] on div "/* GLOBAL SITE CSS - ADD CSS TO AFFECT THE WHOLE SITE */ /*CODE TO MAXIMIZE THE…" at bounding box center [762, 327] width 1013 height 588
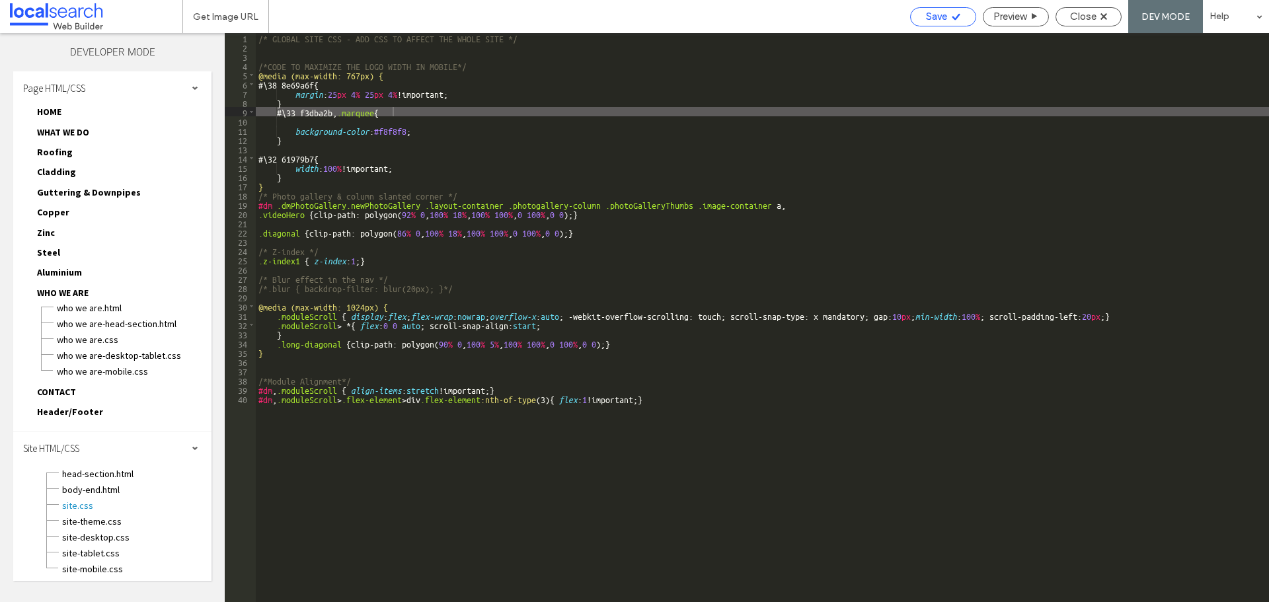
click at [937, 18] on span "Save" at bounding box center [936, 17] width 21 height 12
click at [961, 9] on div "Save" at bounding box center [943, 16] width 66 height 19
click at [962, 14] on div "Save" at bounding box center [943, 17] width 65 height 12
click at [996, 16] on span "Preview" at bounding box center [1010, 17] width 33 height 12
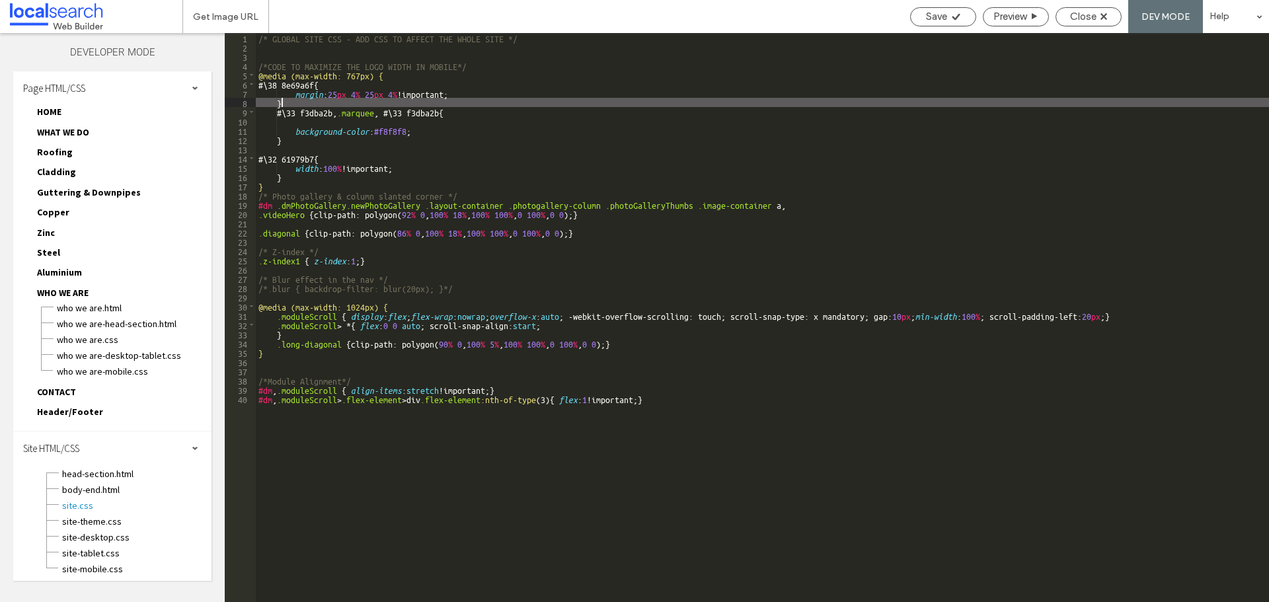
click at [463, 106] on div "/* GLOBAL SITE CSS - ADD CSS TO AFFECT THE WHOLE SITE */ /*CODE TO MAXIMIZE THE…" at bounding box center [762, 327] width 1013 height 588
click at [456, 95] on div "/* GLOBAL SITE CSS - ADD CSS TO AFFECT THE WHOLE SITE */ /*CODE TO MAXIMIZE THE…" at bounding box center [762, 327] width 1013 height 588
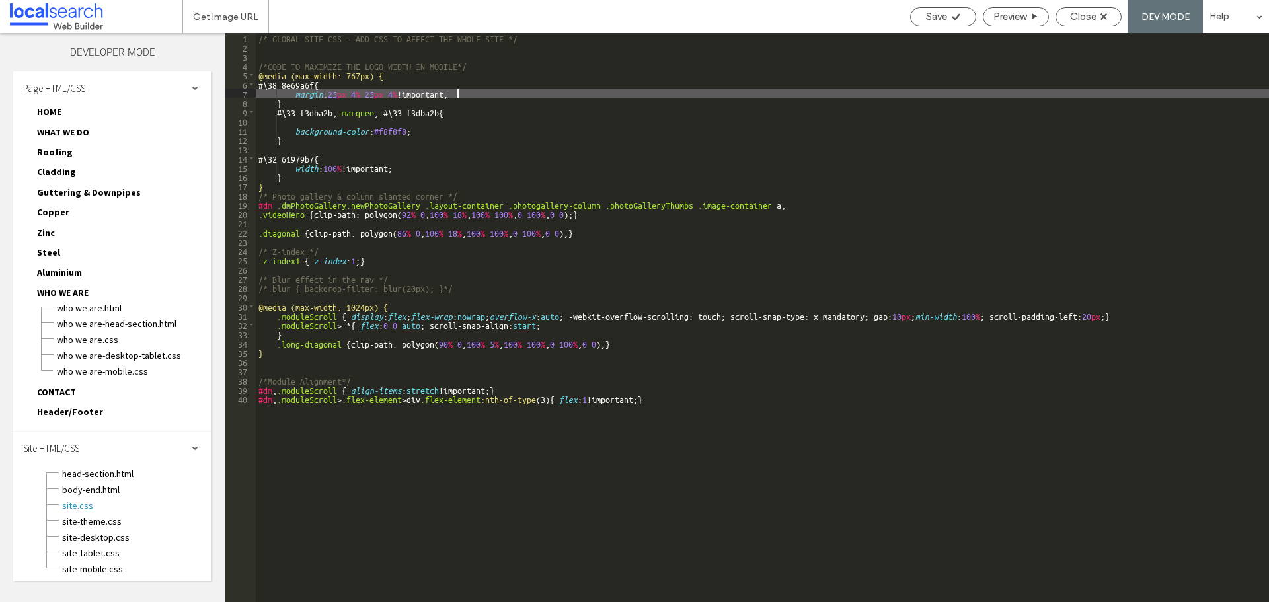
click at [456, 79] on div "/* GLOBAL SITE CSS - ADD CSS TO AFFECT THE WHOLE SITE */ /*CODE TO MAXIMIZE THE…" at bounding box center [762, 327] width 1013 height 588
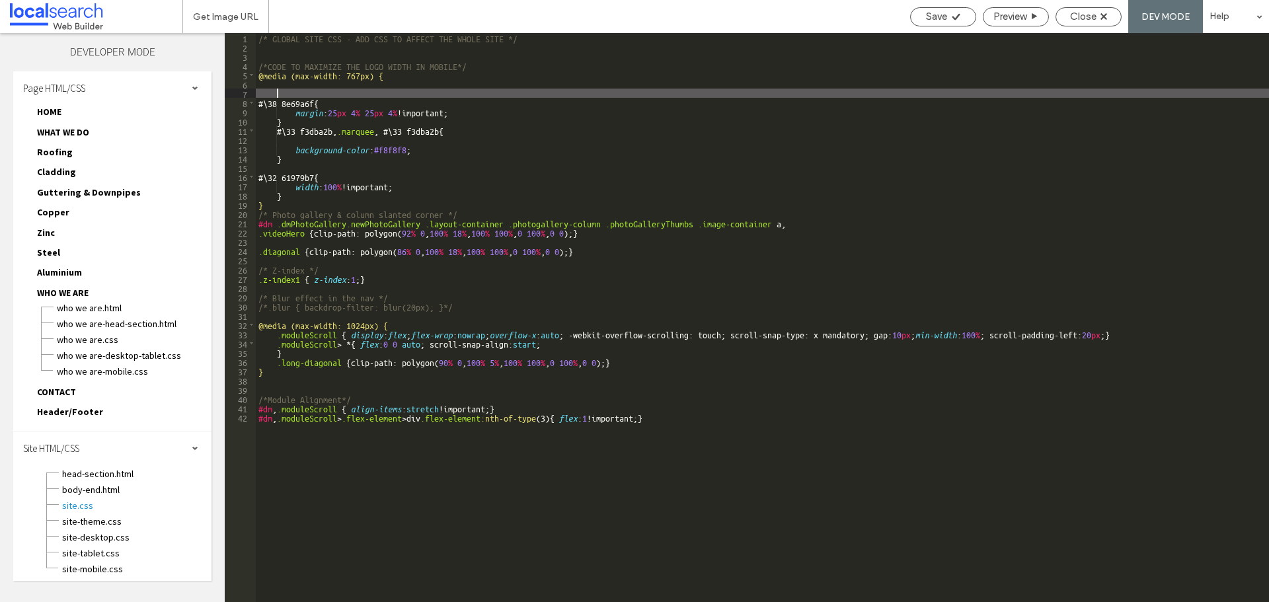
paste textarea
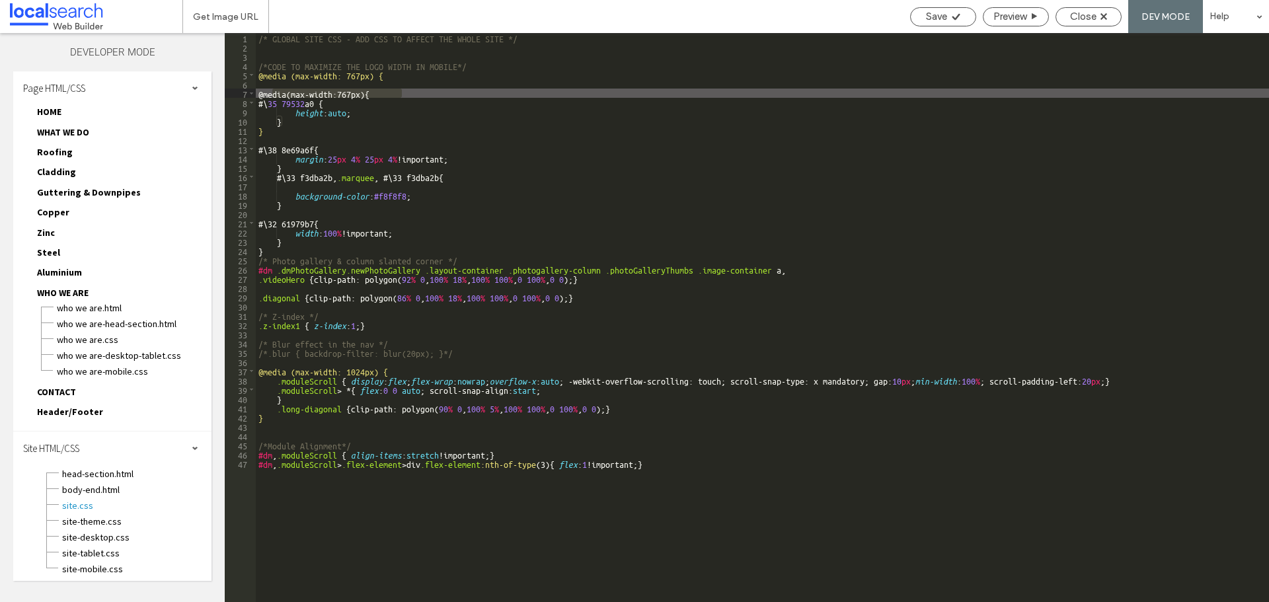
drag, startPoint x: 274, startPoint y: 94, endPoint x: 446, endPoint y: 91, distance: 171.9
click at [446, 91] on div "/* GLOBAL SITE CSS - ADD CSS TO AFFECT THE WHOLE SITE */ /*CODE TO MAXIMIZE THE…" at bounding box center [762, 327] width 1013 height 588
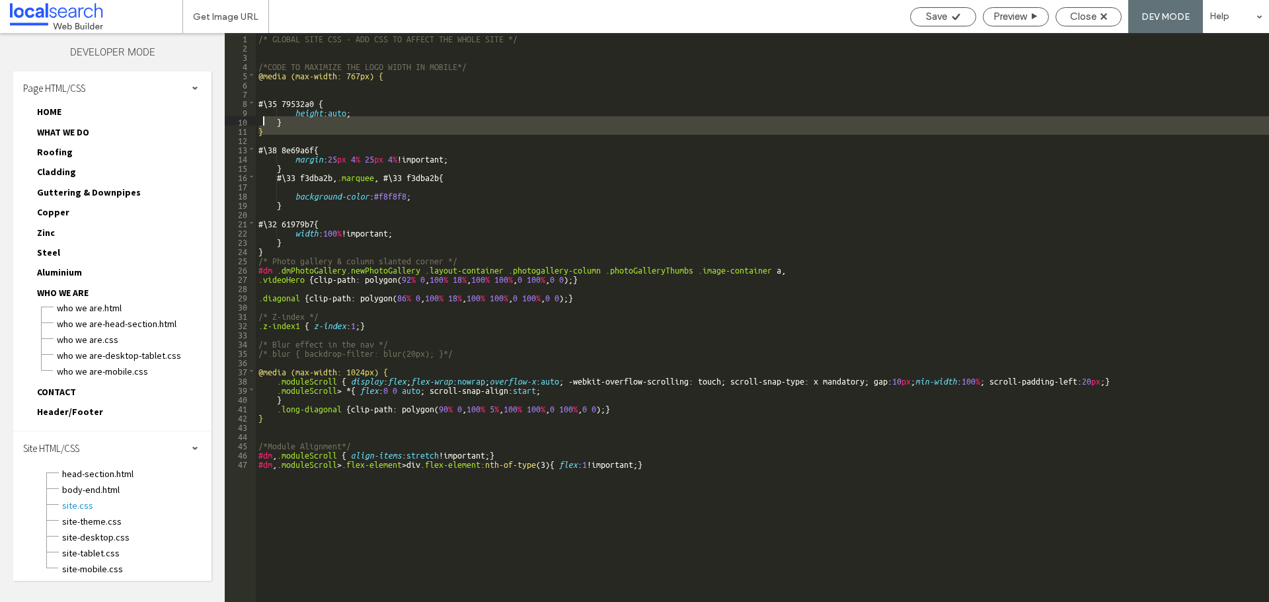
drag, startPoint x: 276, startPoint y: 137, endPoint x: 290, endPoint y: 121, distance: 21.1
click at [262, 124] on div "/* GLOBAL SITE CSS - ADD CSS TO AFFECT THE WHOLE SITE */ /*CODE TO MAXIMIZE THE…" at bounding box center [762, 327] width 1013 height 588
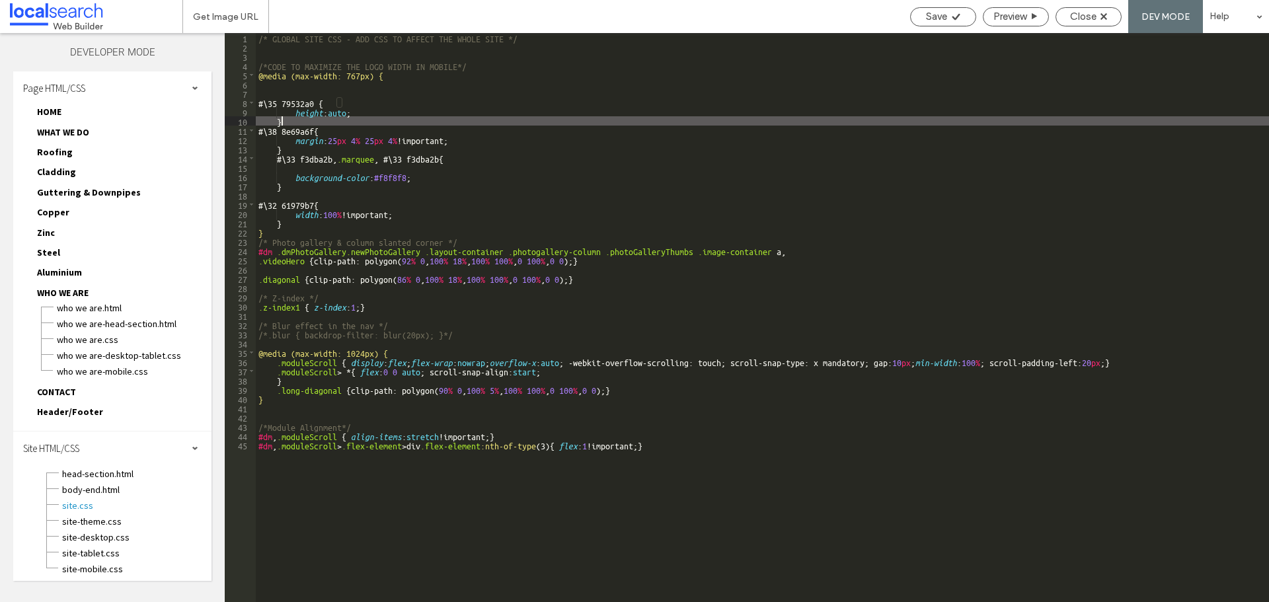
click at [360, 107] on div "/* GLOBAL SITE CSS - ADD CSS TO AFFECT THE WHOLE SITE */ /*CODE TO MAXIMIZE THE…" at bounding box center [762, 327] width 1013 height 588
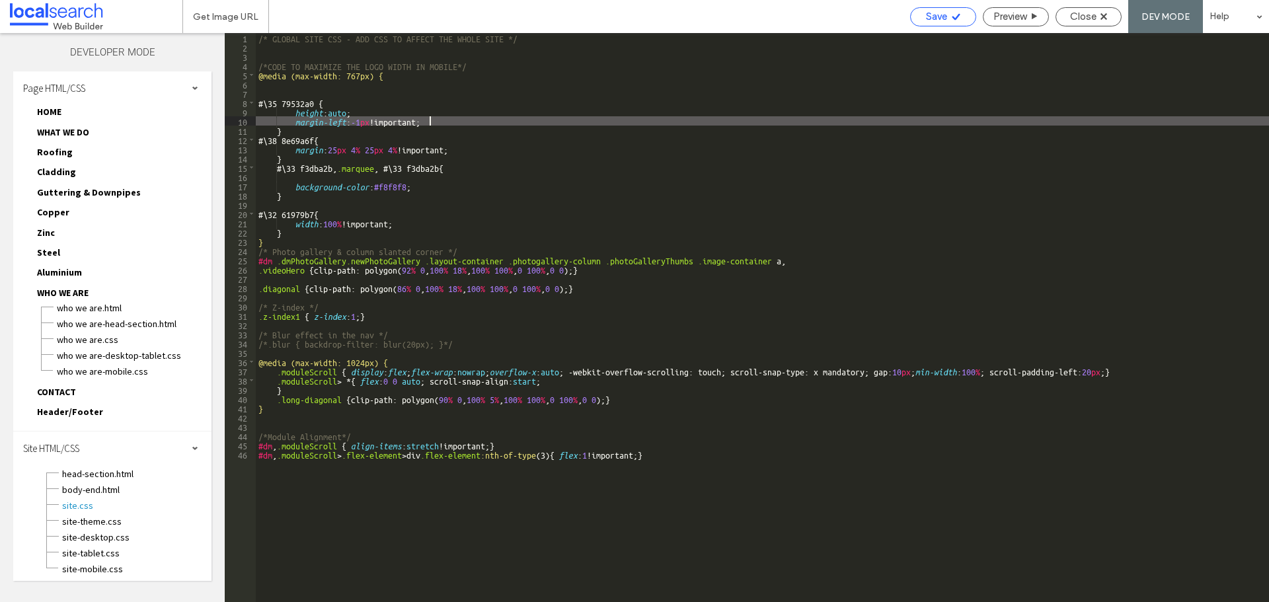
click at [943, 24] on div "Save" at bounding box center [943, 16] width 66 height 19
click at [462, 167] on div "/* GLOBAL SITE CSS - ADD CSS TO AFFECT THE WHOLE SITE */ /*CODE TO MAXIMIZE THE…" at bounding box center [762, 327] width 1013 height 588
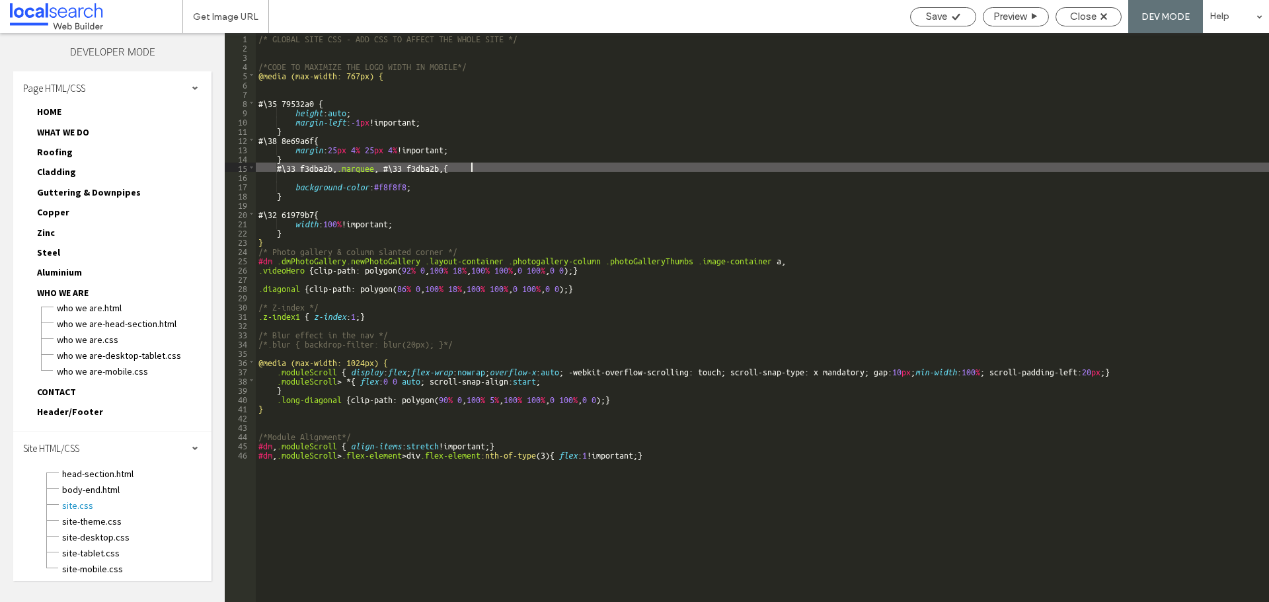
type textarea "**"
click at [929, 20] on span "Save" at bounding box center [936, 17] width 21 height 12
click at [1105, 17] on use at bounding box center [1104, 16] width 7 height 7
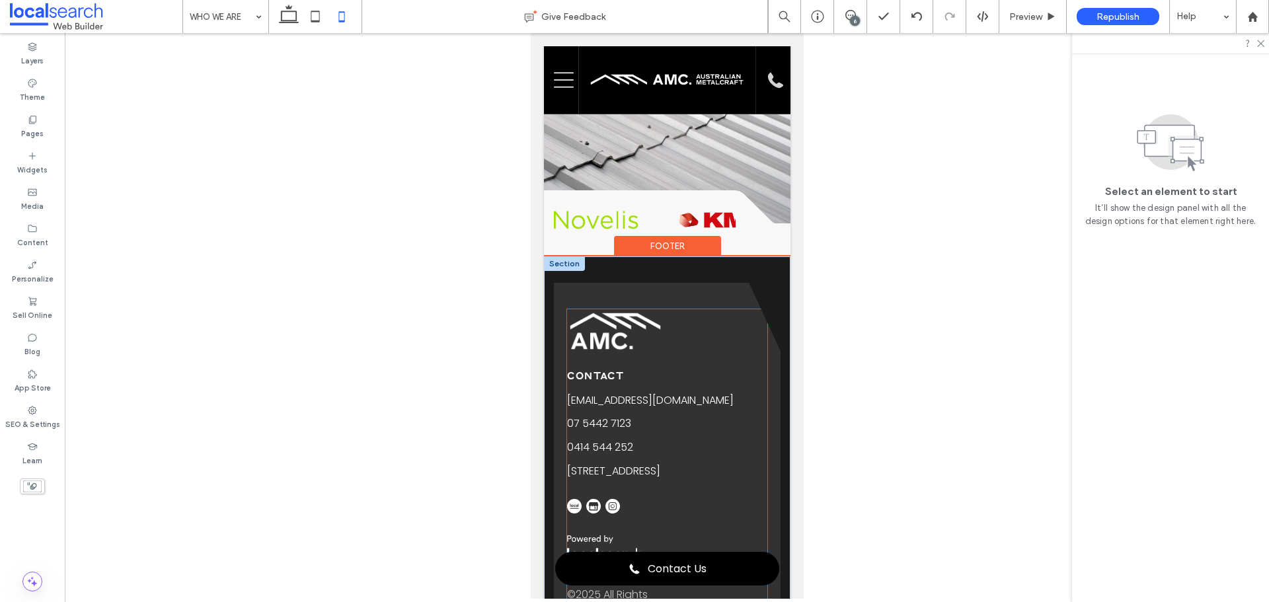
scroll to position [727, 0]
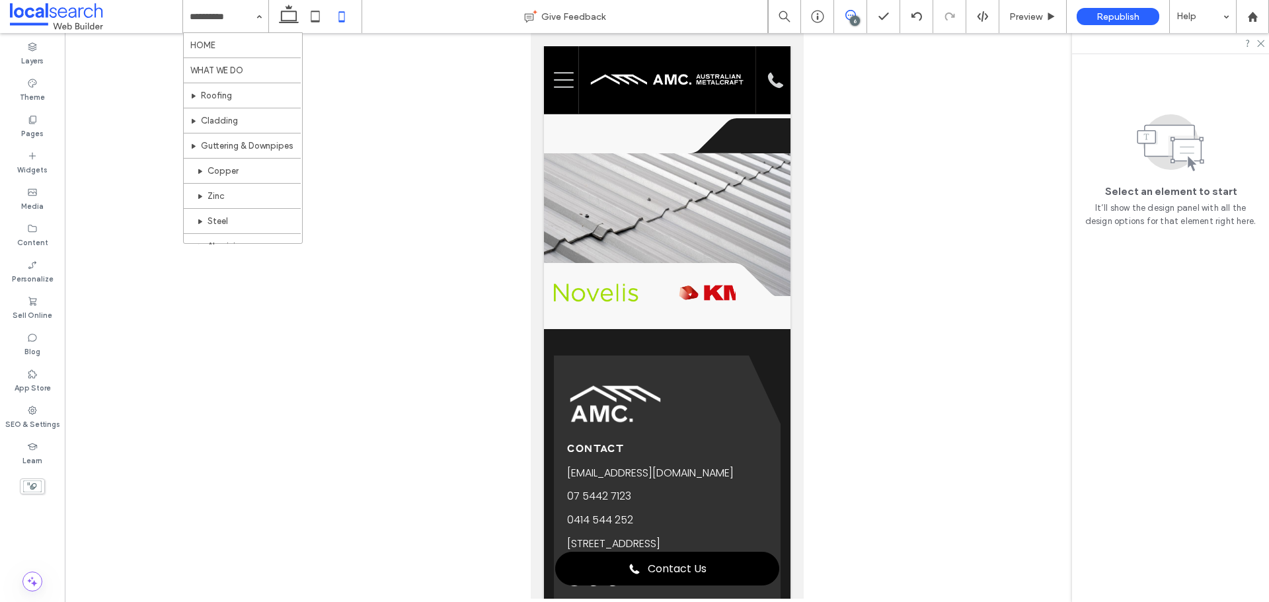
click at [862, 15] on span at bounding box center [850, 15] width 32 height 11
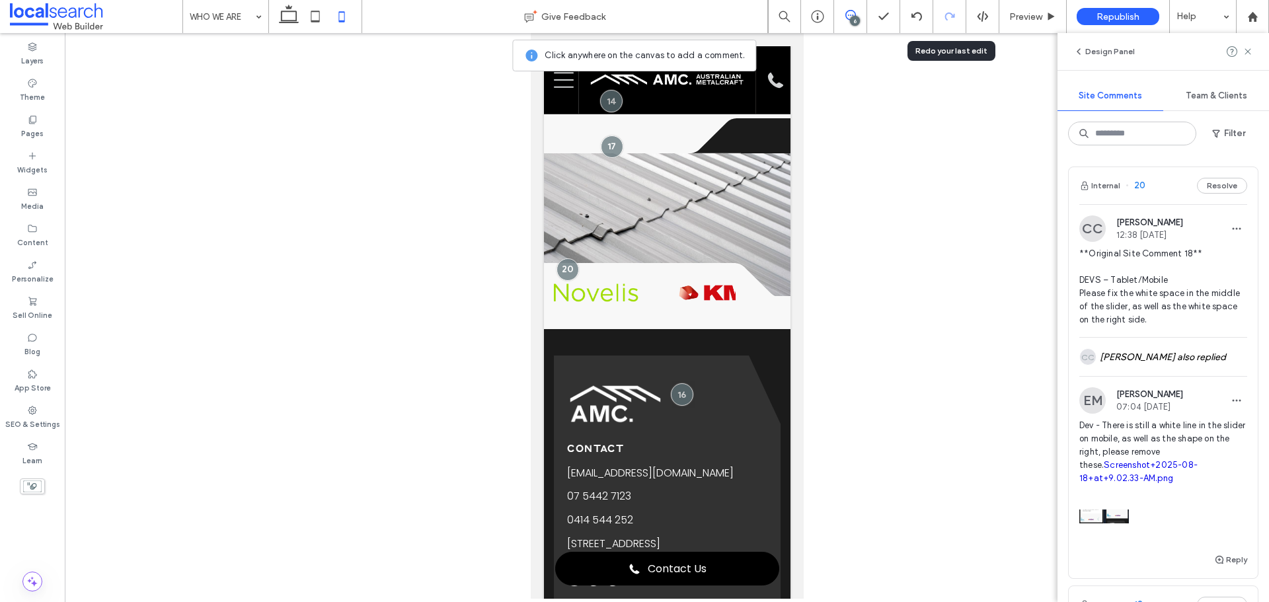
click at [963, 13] on div at bounding box center [949, 16] width 32 height 11
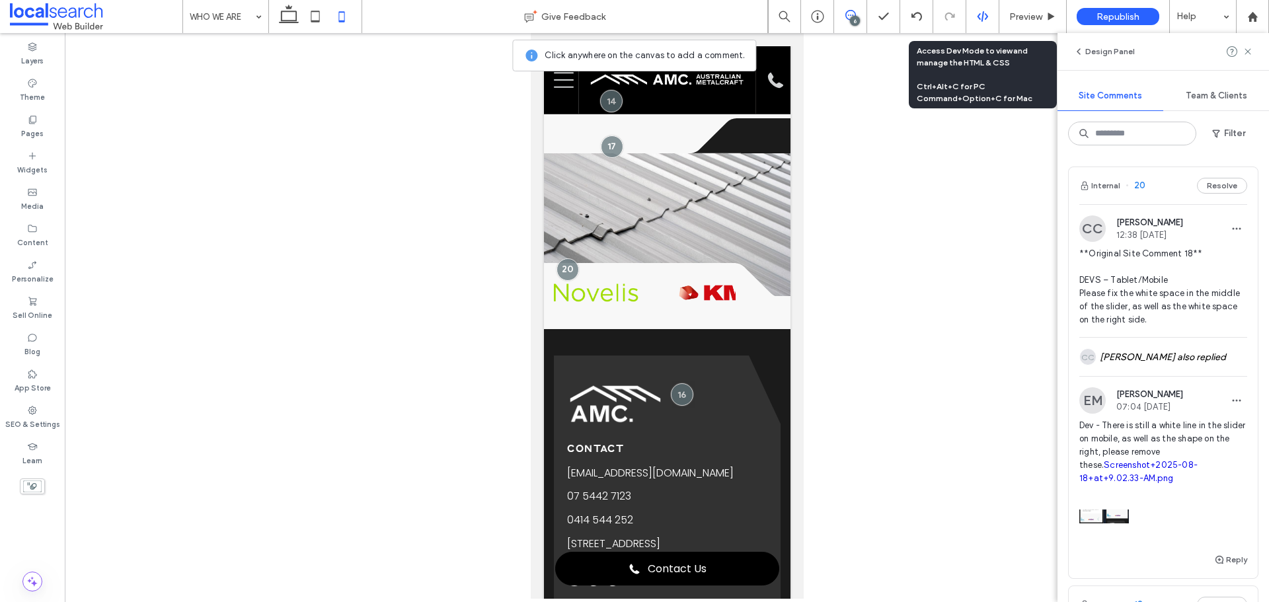
click at [969, 13] on div at bounding box center [982, 17] width 32 height 12
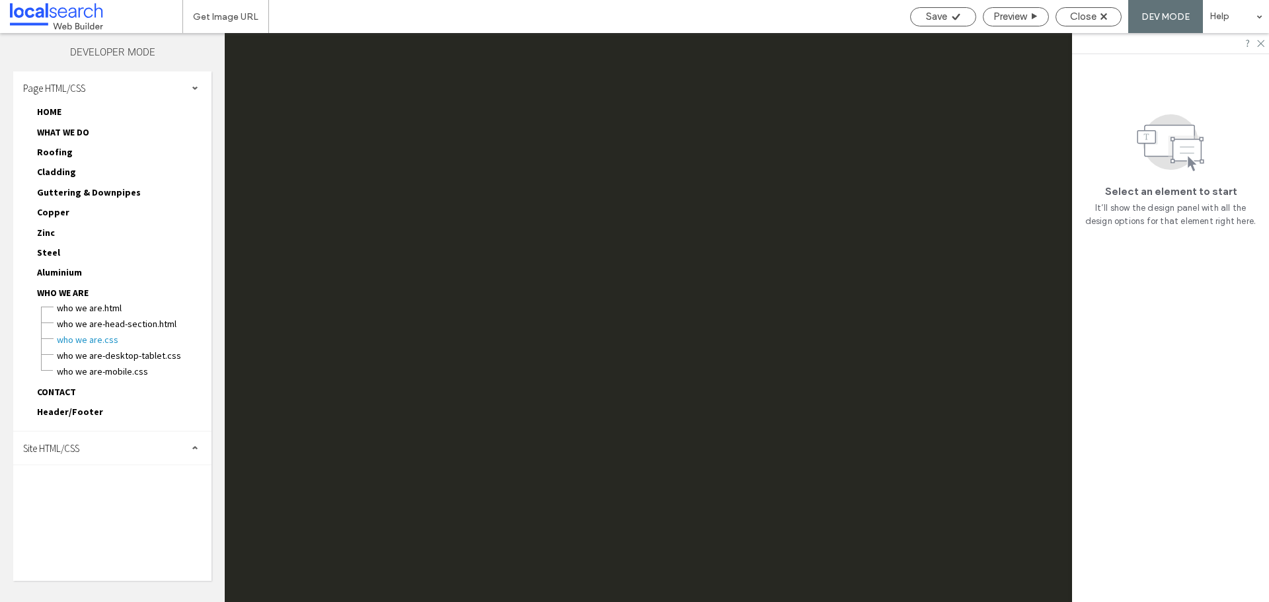
scroll to position [0, 0]
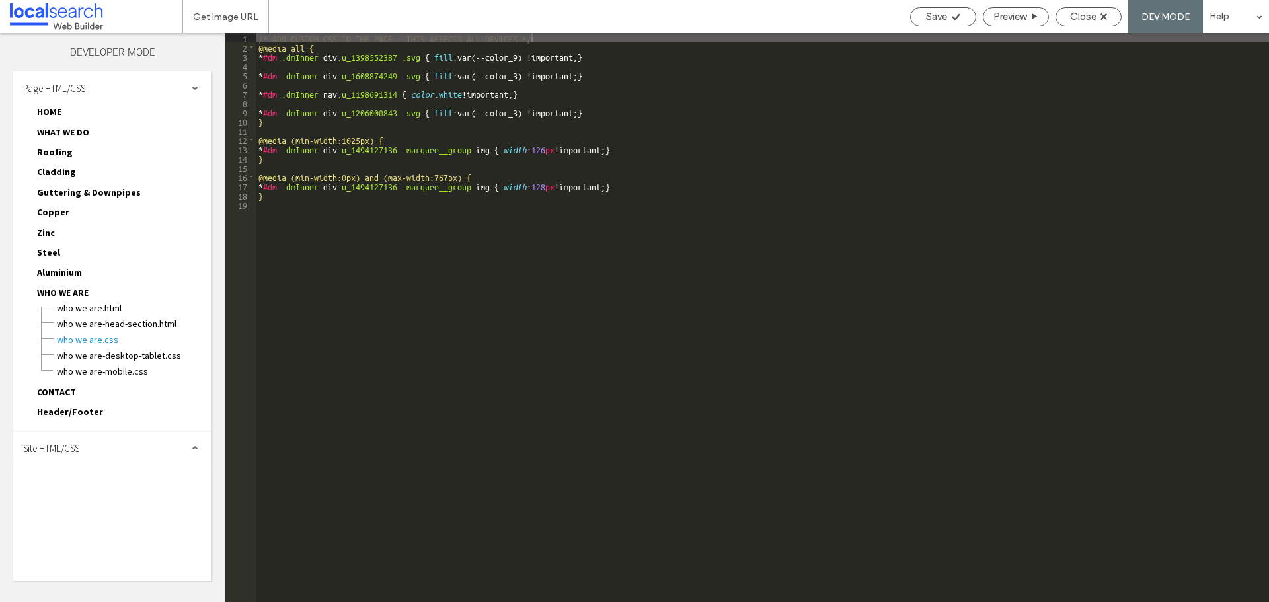
click at [86, 451] on div "Site HTML/CSS" at bounding box center [112, 448] width 198 height 33
click at [91, 513] on div "site-theme.css" at bounding box center [136, 520] width 150 height 16
click at [83, 499] on span "site.css" at bounding box center [136, 505] width 150 height 13
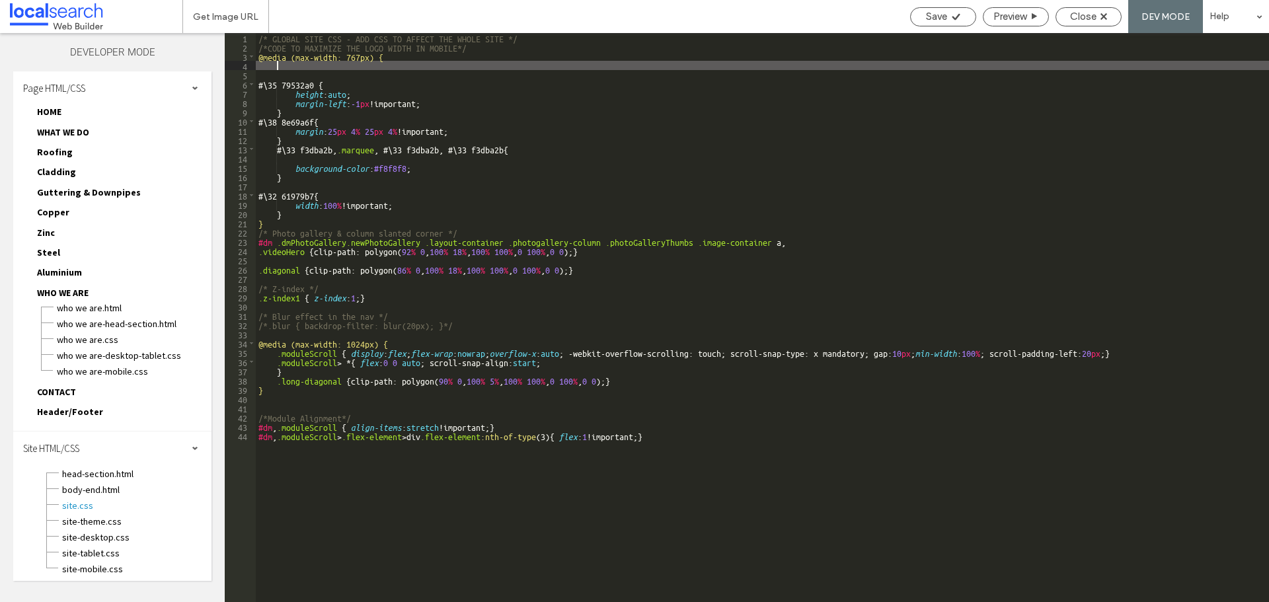
click at [361, 68] on div "/* GLOBAL SITE CSS - ADD CSS TO AFFECT THE WHOLE SITE */ /*CODE TO MAXIMIZE THE…" at bounding box center [762, 327] width 1013 height 588
paste textarea
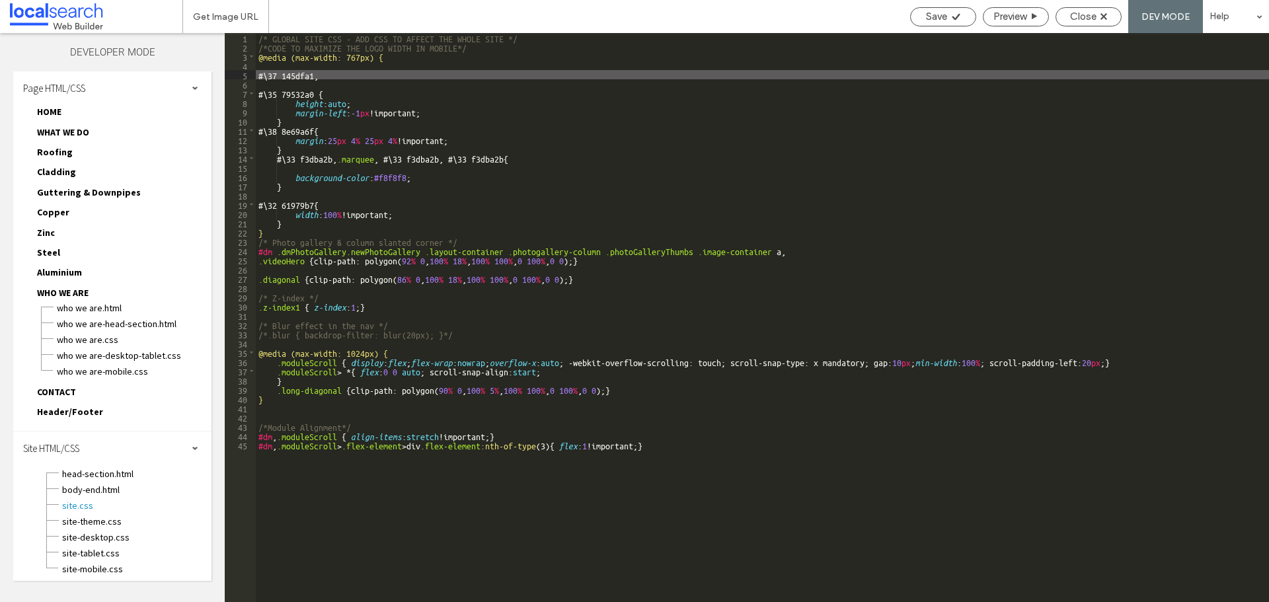
paste textarea
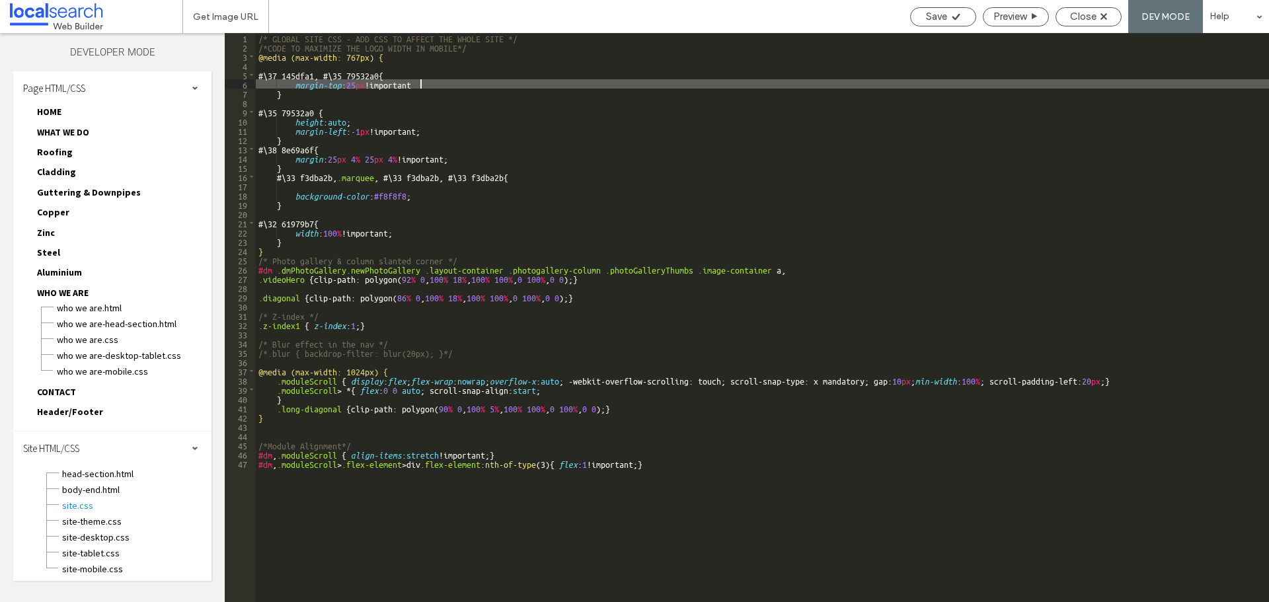
type textarea "**"
click at [933, 9] on div "Save" at bounding box center [943, 16] width 66 height 19
click at [942, 17] on span "Save" at bounding box center [936, 17] width 21 height 12
click at [1101, 16] on icon at bounding box center [1104, 16] width 7 height 7
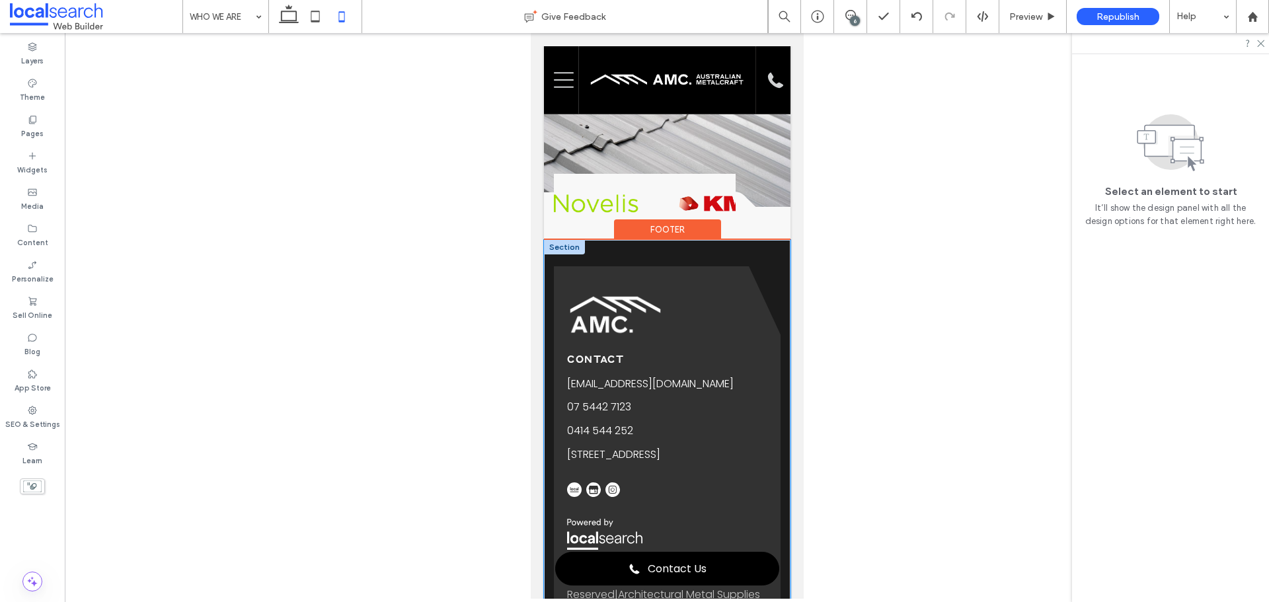
scroll to position [793, 0]
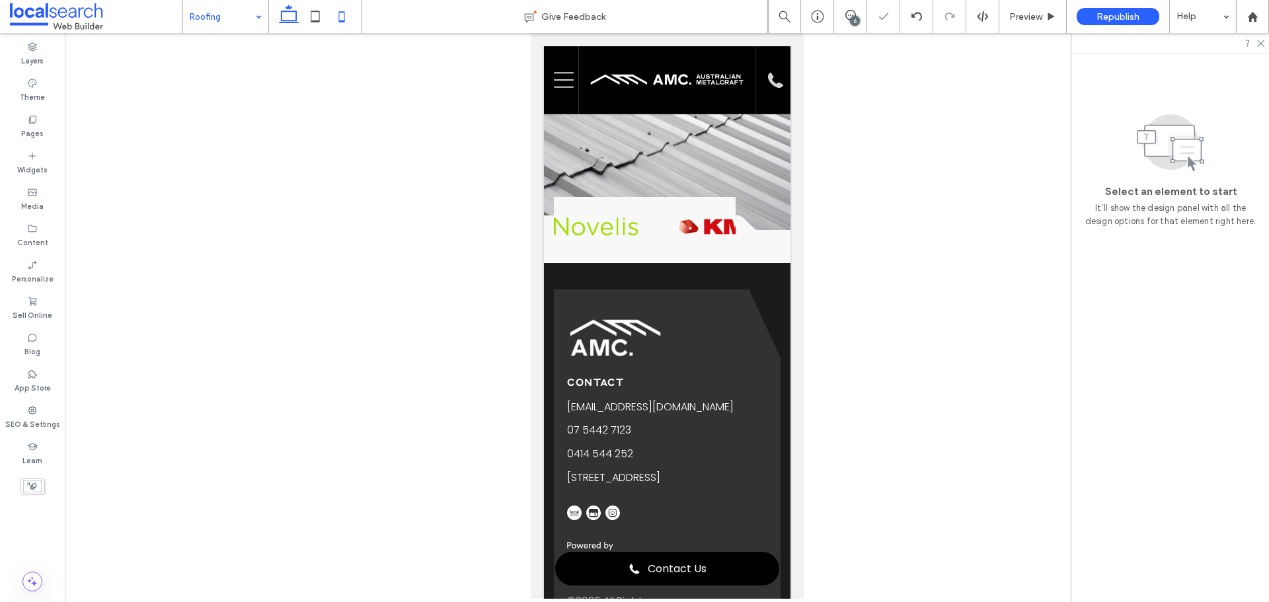
click at [292, 17] on icon at bounding box center [289, 16] width 26 height 26
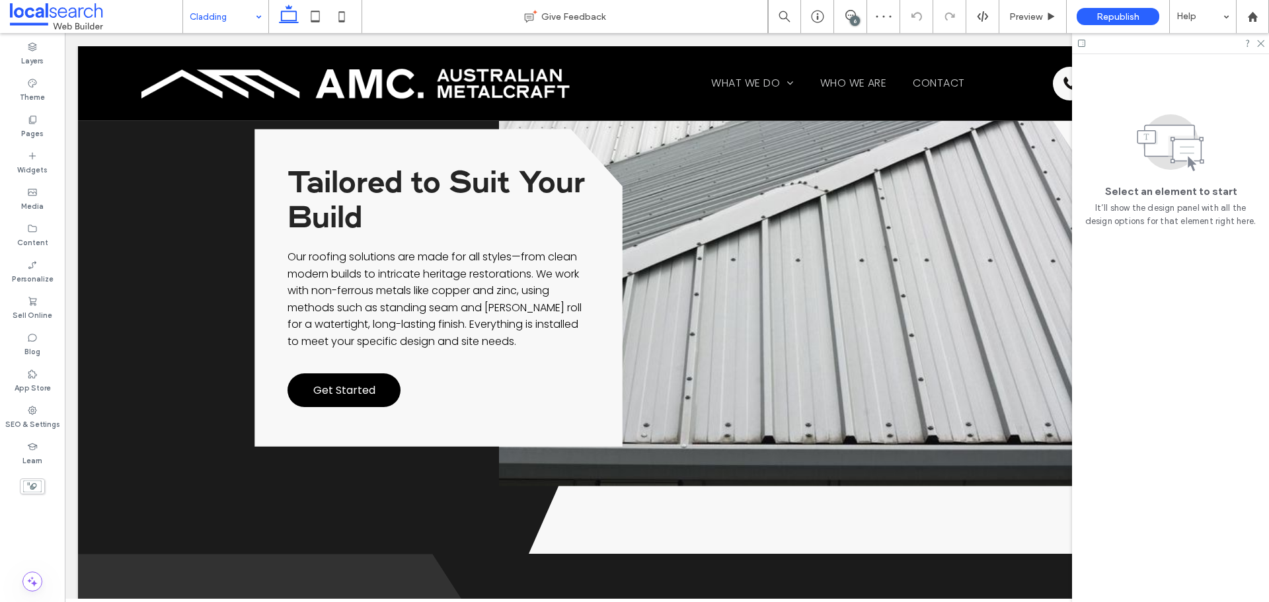
click at [200, 10] on input at bounding box center [222, 16] width 65 height 33
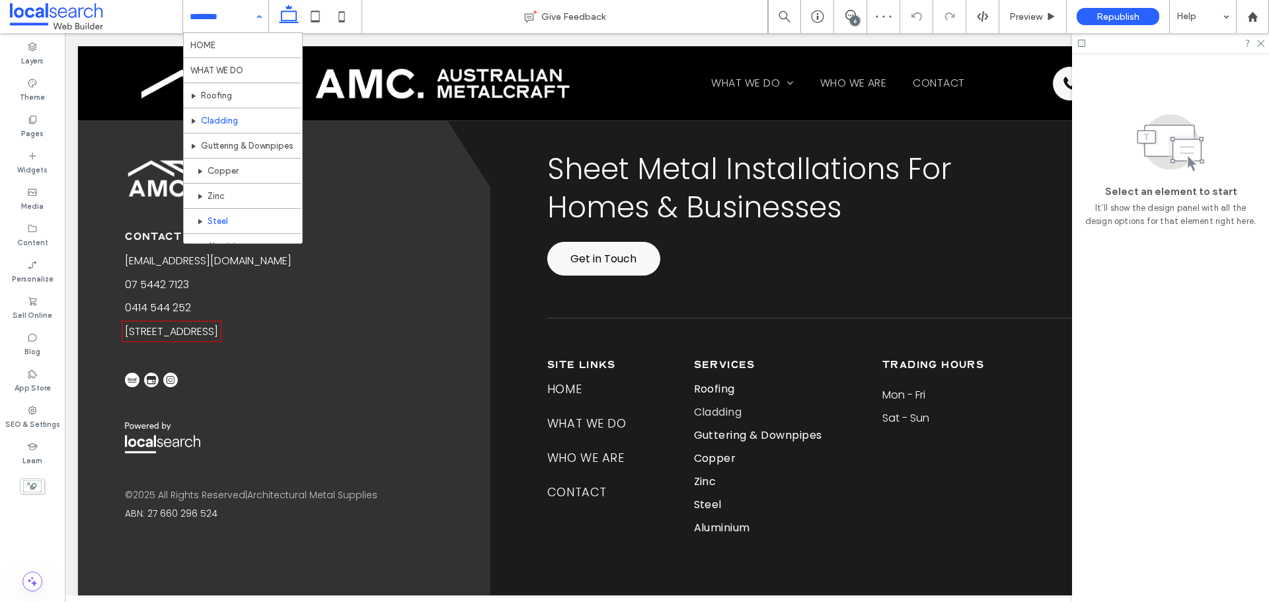
scroll to position [64, 0]
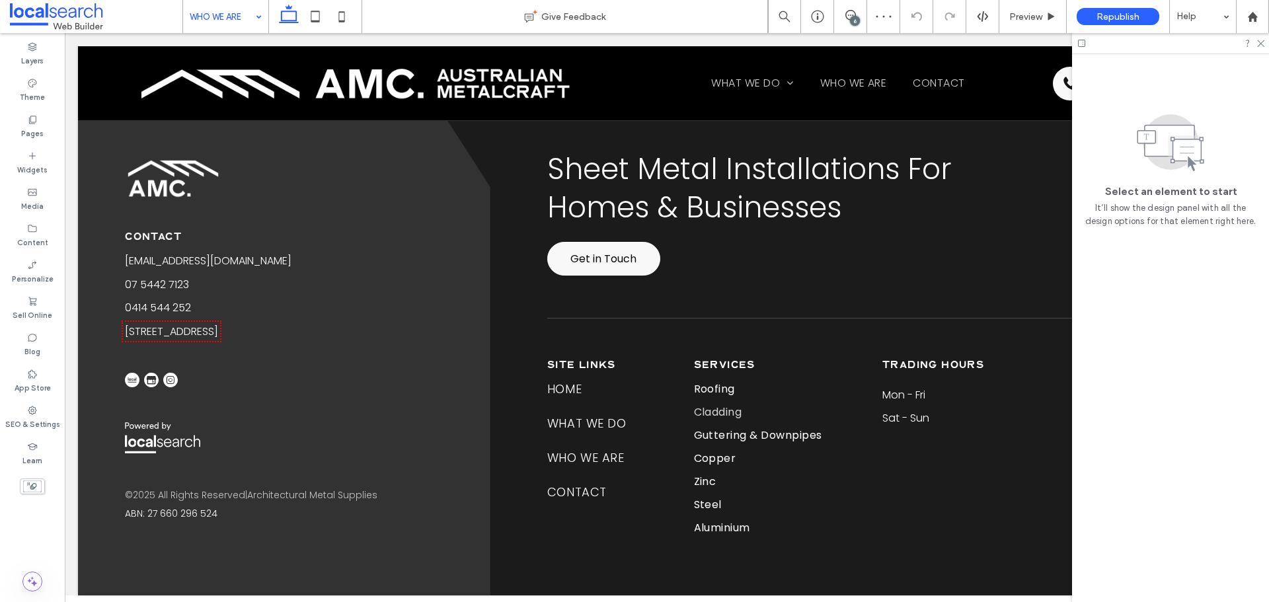
click at [200, 15] on input at bounding box center [222, 16] width 65 height 33
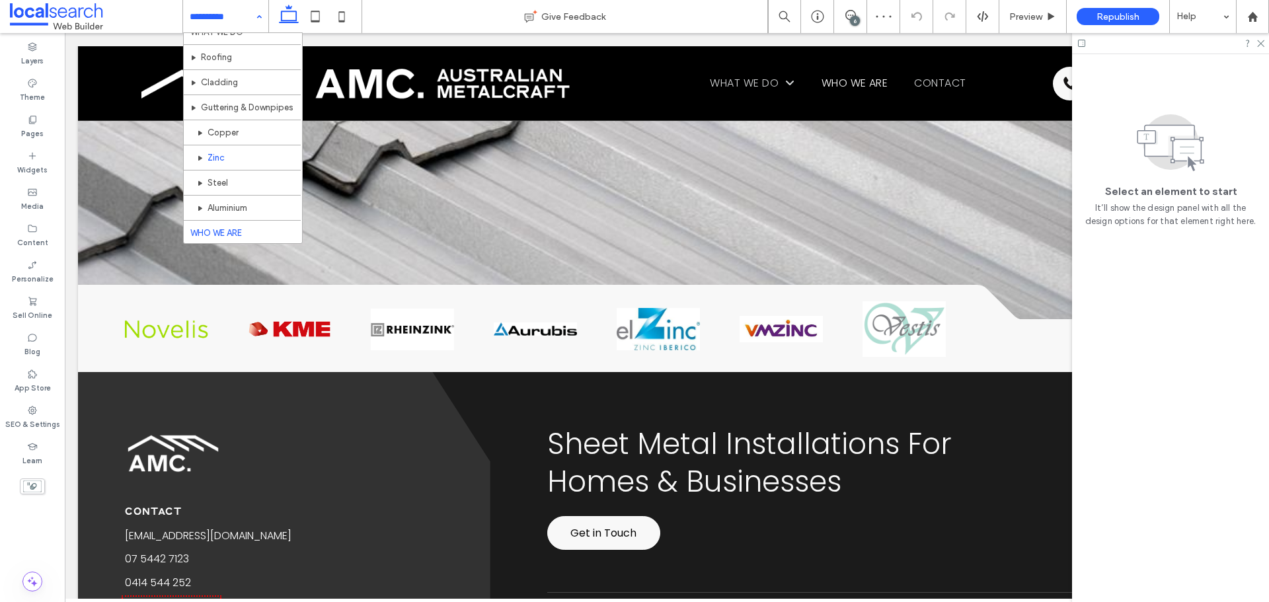
scroll to position [64, 0]
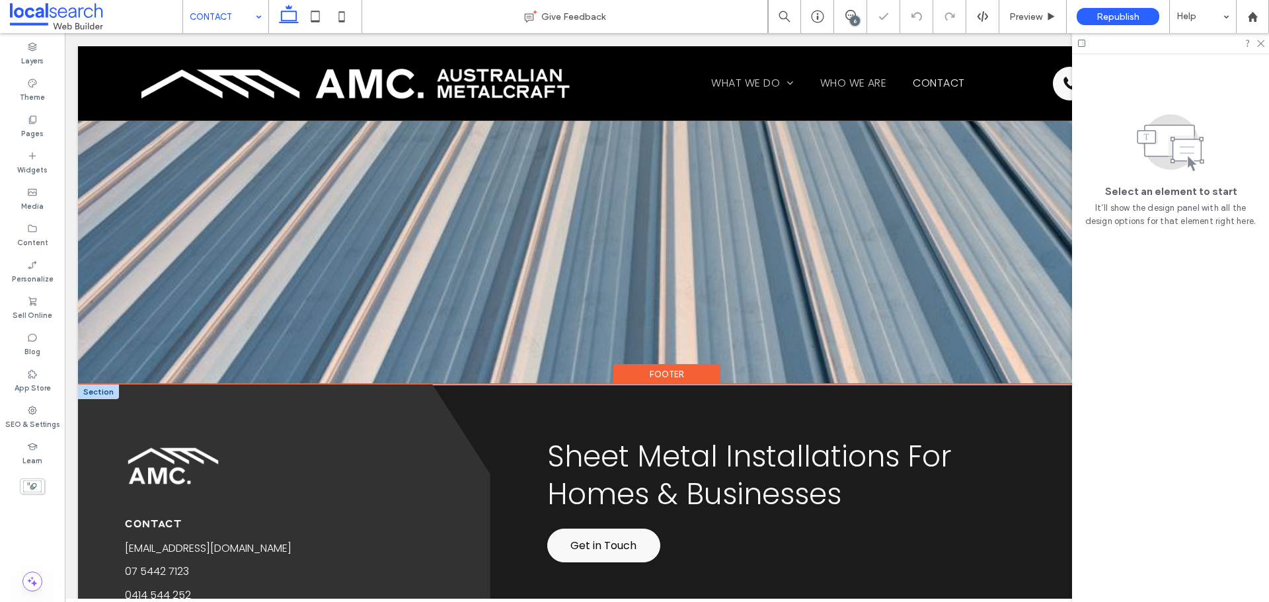
scroll to position [1970, 0]
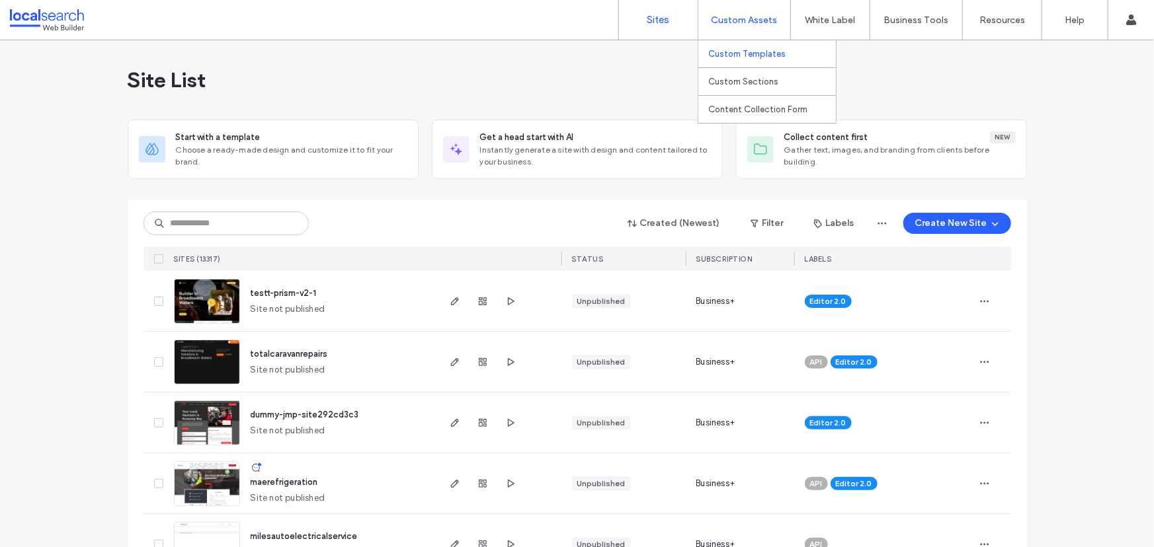
click at [787, 52] on link "Custom Templates" at bounding box center [772, 53] width 128 height 27
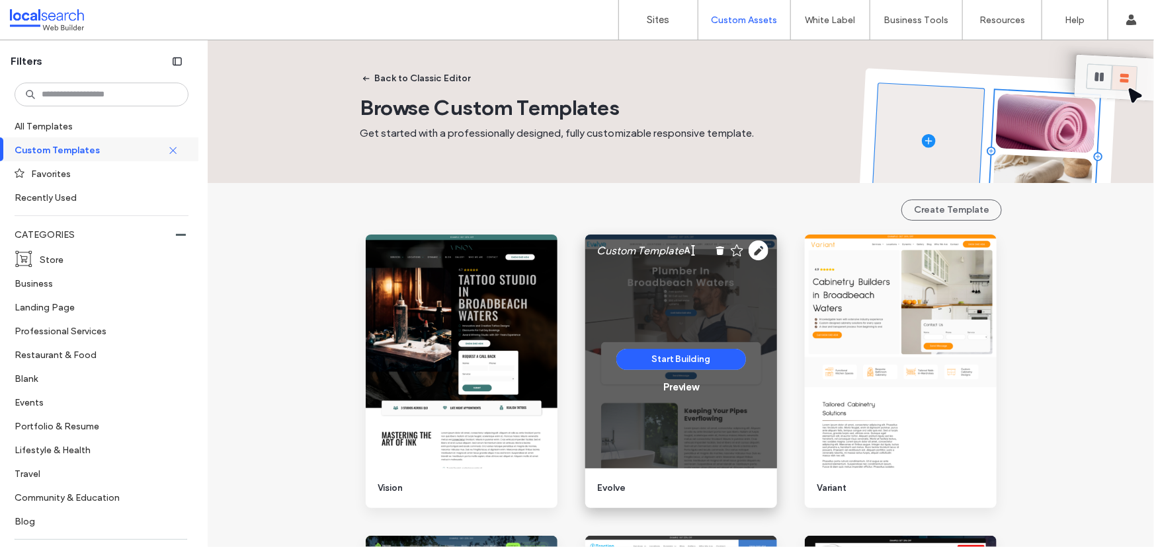
click at [624, 430] on div "Start Building Preview" at bounding box center [681, 372] width 192 height 274
click at [674, 390] on div "Preview" at bounding box center [680, 387] width 35 height 12
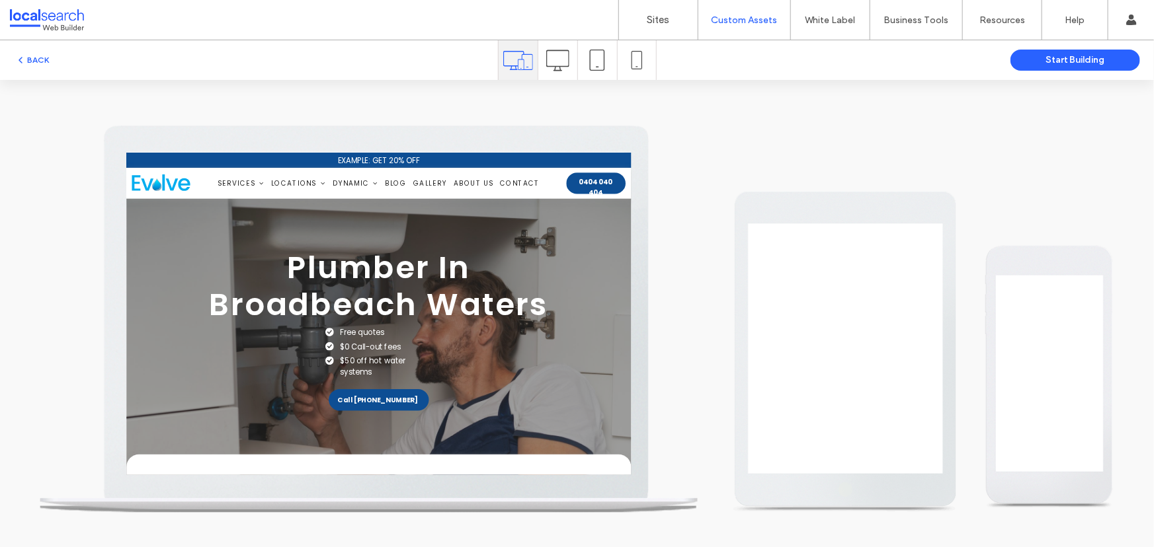
click at [550, 59] on icon at bounding box center [557, 60] width 23 height 23
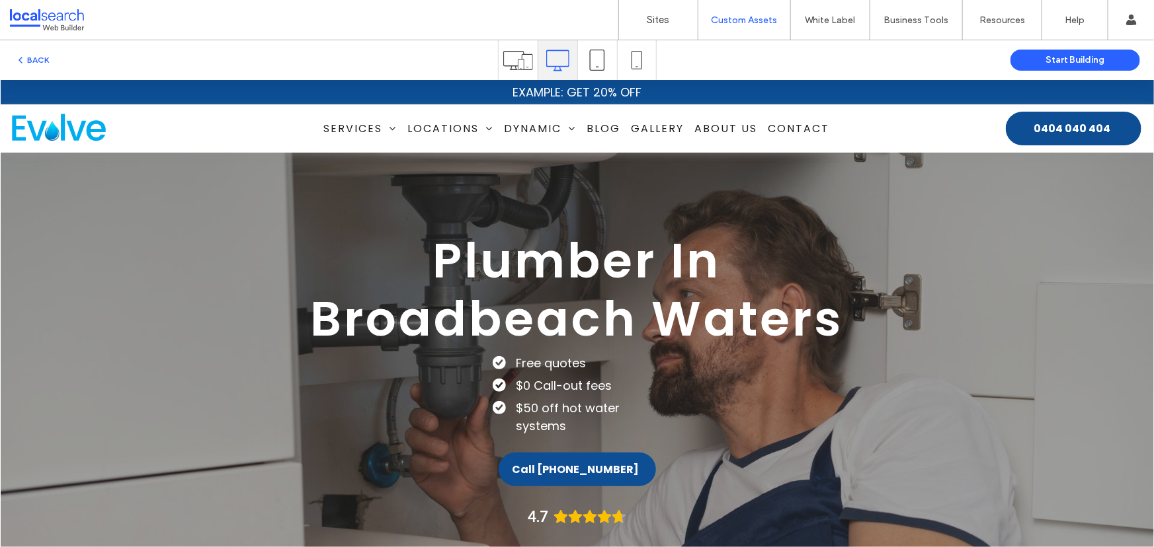
click at [847, 272] on h1 "Plumber In Broadbeach Waters" at bounding box center [577, 289] width 614 height 116
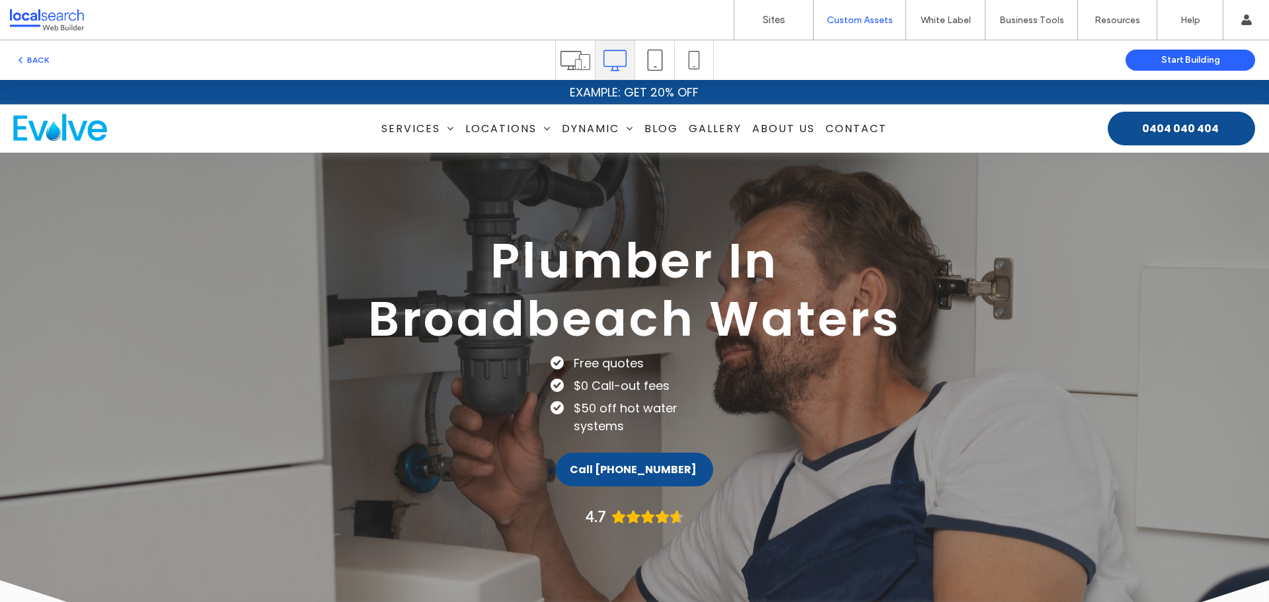
click at [402, 407] on div "Plumber In Broadbeach Waters Free quotes $0 Call-out fees $50 off hot water sys…" at bounding box center [634, 336] width 793 height 208
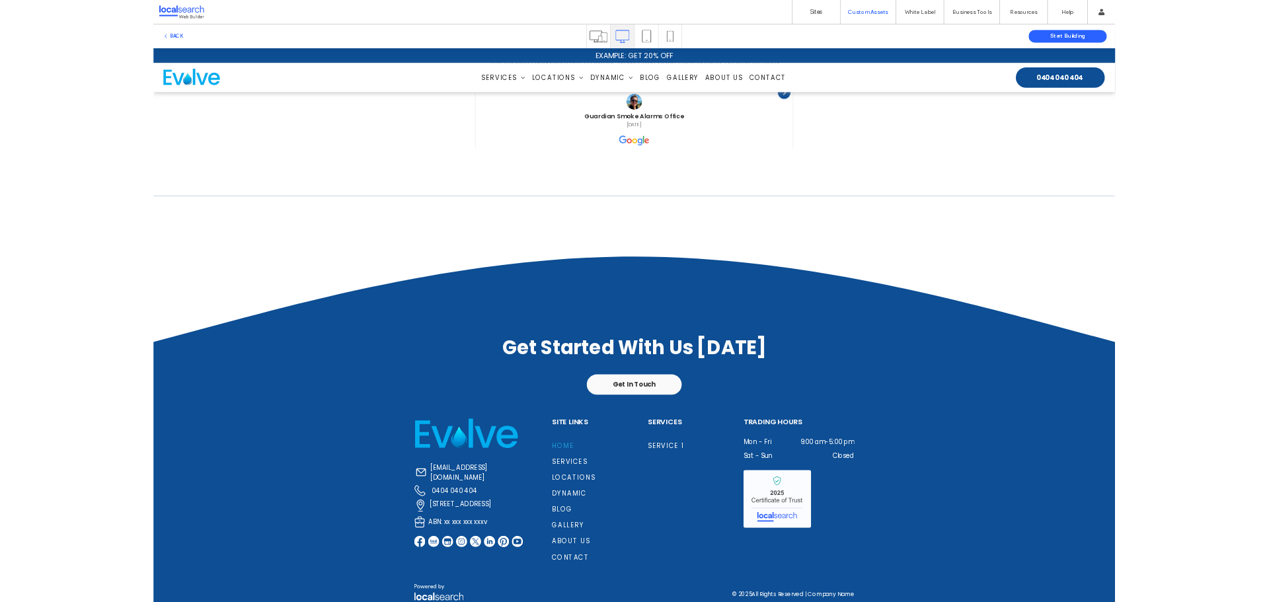
scroll to position [2780, 0]
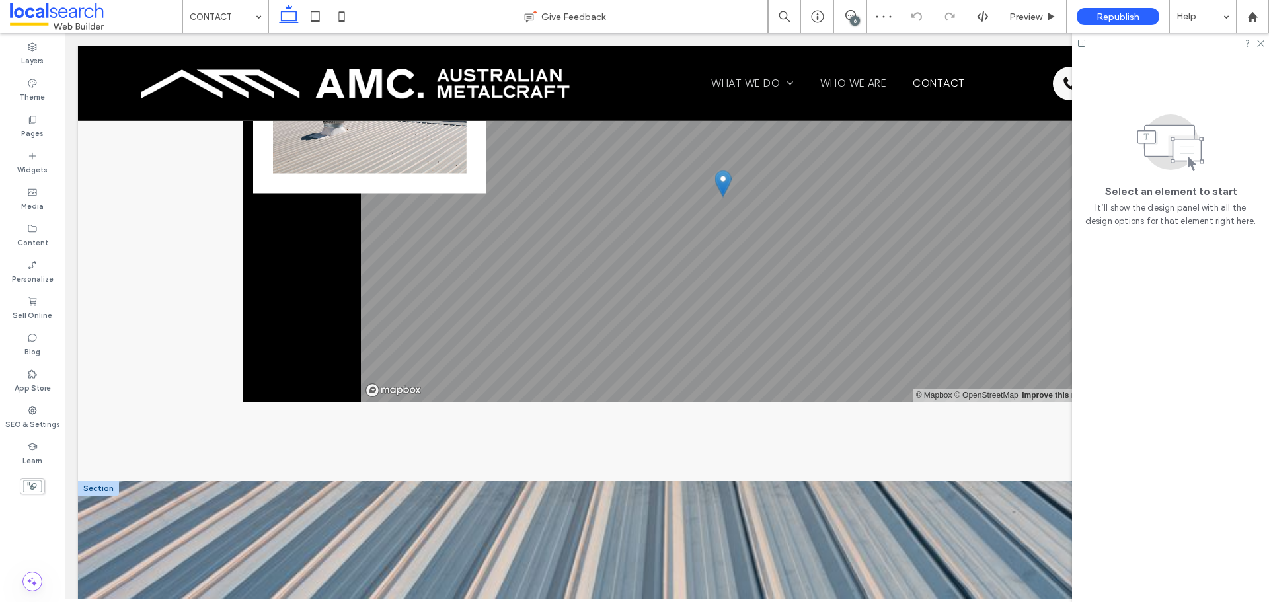
scroll to position [1177, 0]
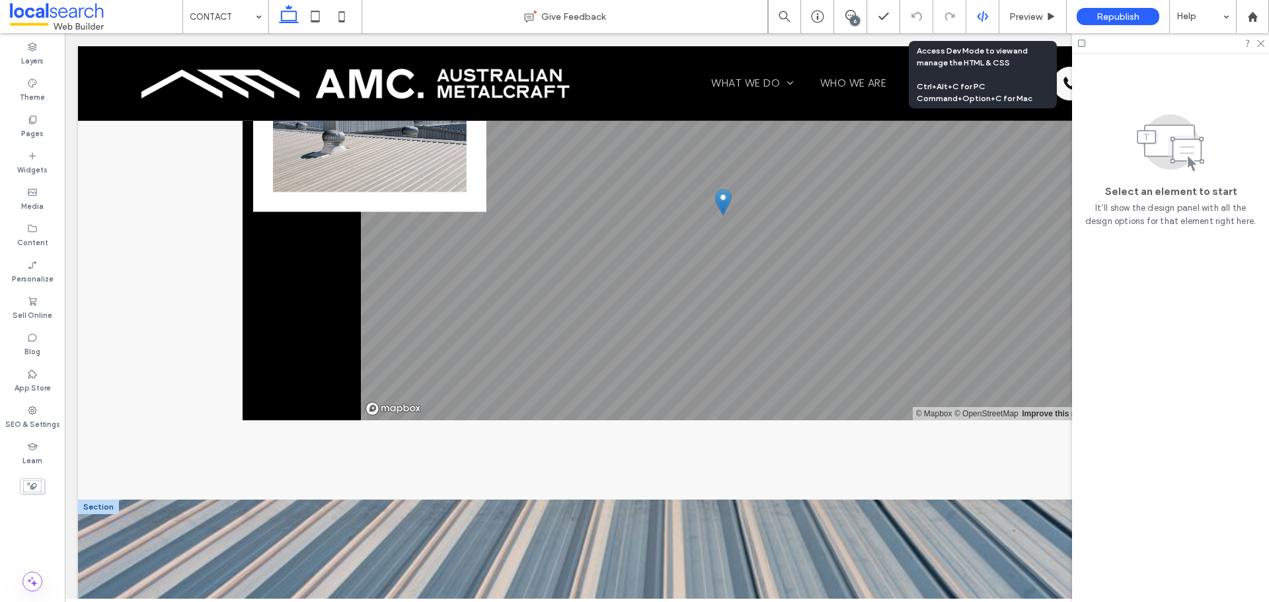
click at [972, 15] on div at bounding box center [982, 17] width 32 height 12
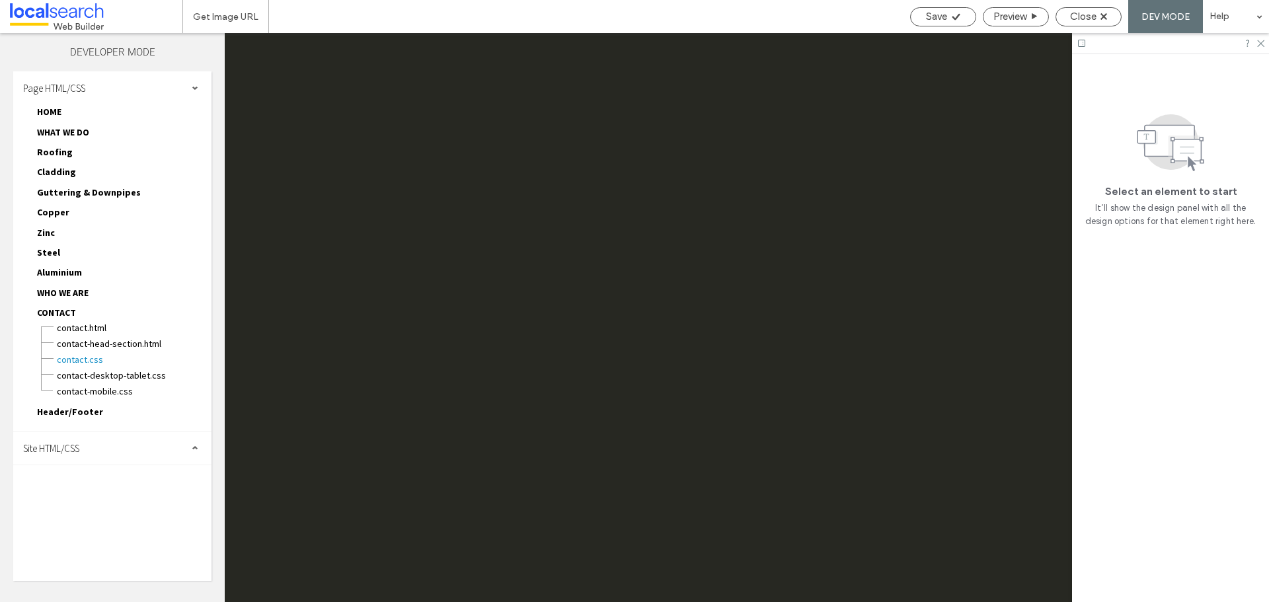
scroll to position [0, 0]
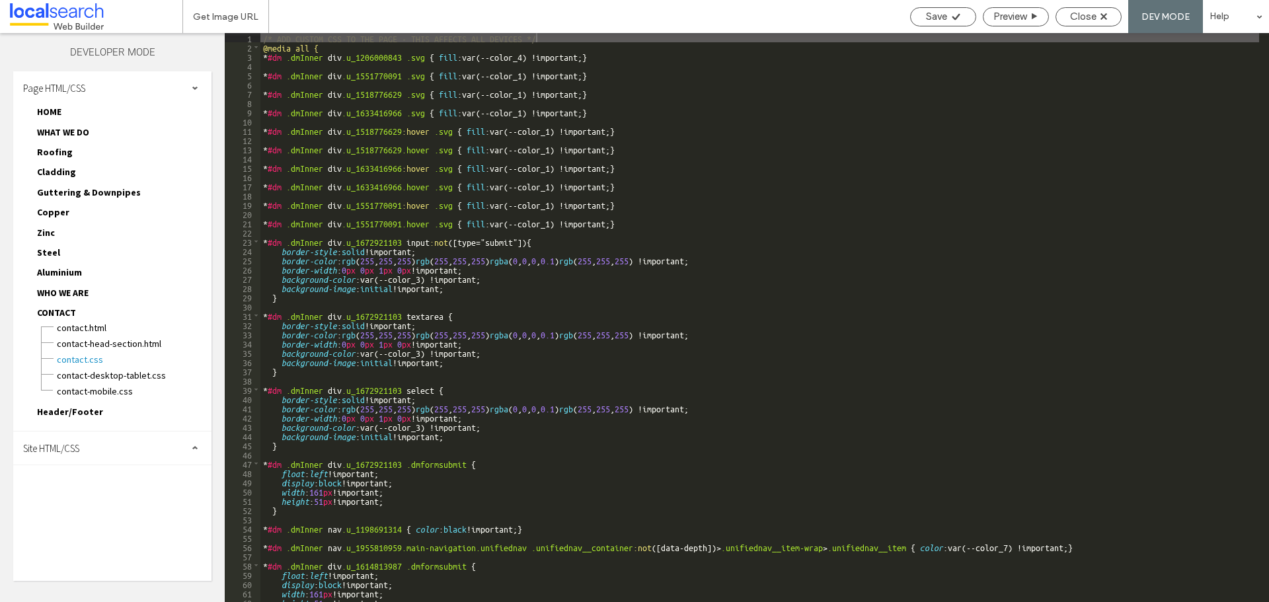
drag, startPoint x: 85, startPoint y: 450, endPoint x: 91, endPoint y: 475, distance: 25.8
click at [85, 450] on div "Site HTML/CSS" at bounding box center [112, 448] width 198 height 33
click at [95, 505] on span "site.css" at bounding box center [136, 505] width 150 height 13
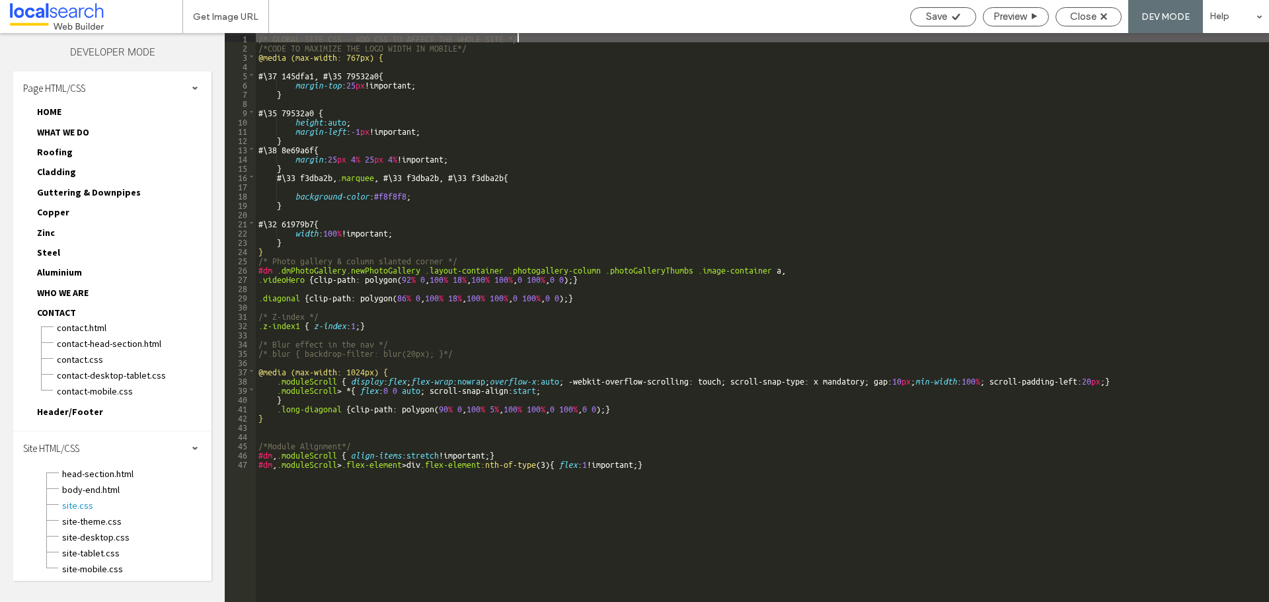
click at [619, 112] on div "/* GLOBAL SITE CSS - ADD CSS TO AFFECT THE WHOLE SITE */ /*CODE TO MAXIMIZE THE…" at bounding box center [762, 327] width 1013 height 588
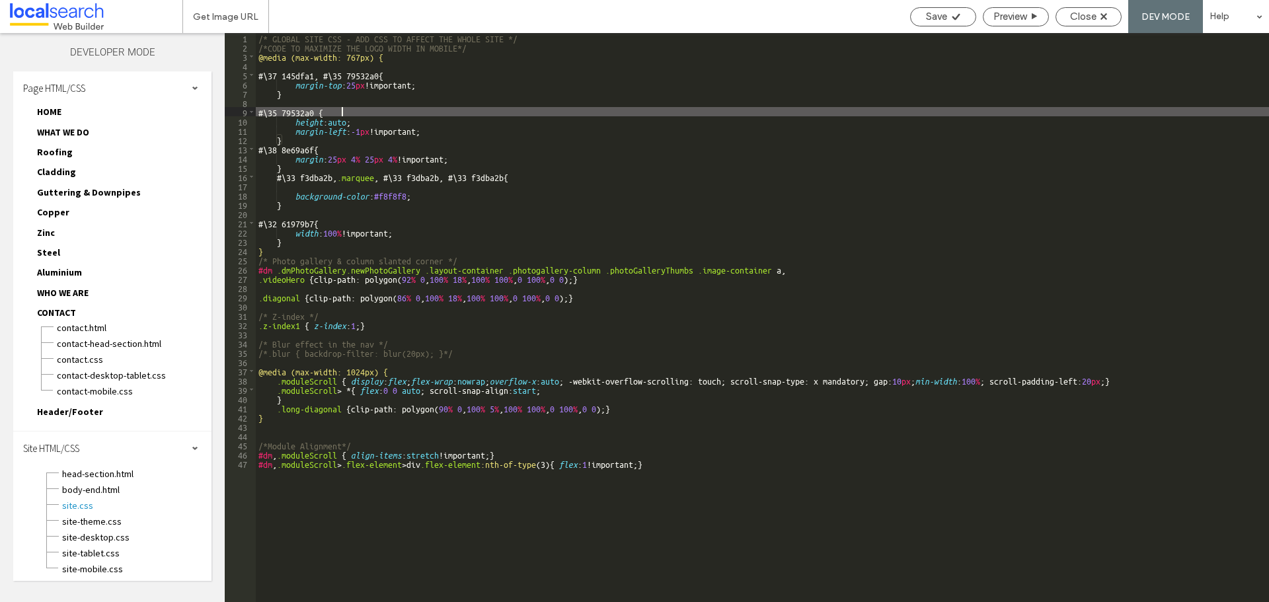
click at [541, 159] on div "/* GLOBAL SITE CSS - ADD CSS TO AFFECT THE WHOLE SITE */ /*CODE TO MAXIMIZE THE…" at bounding box center [762, 327] width 1013 height 588
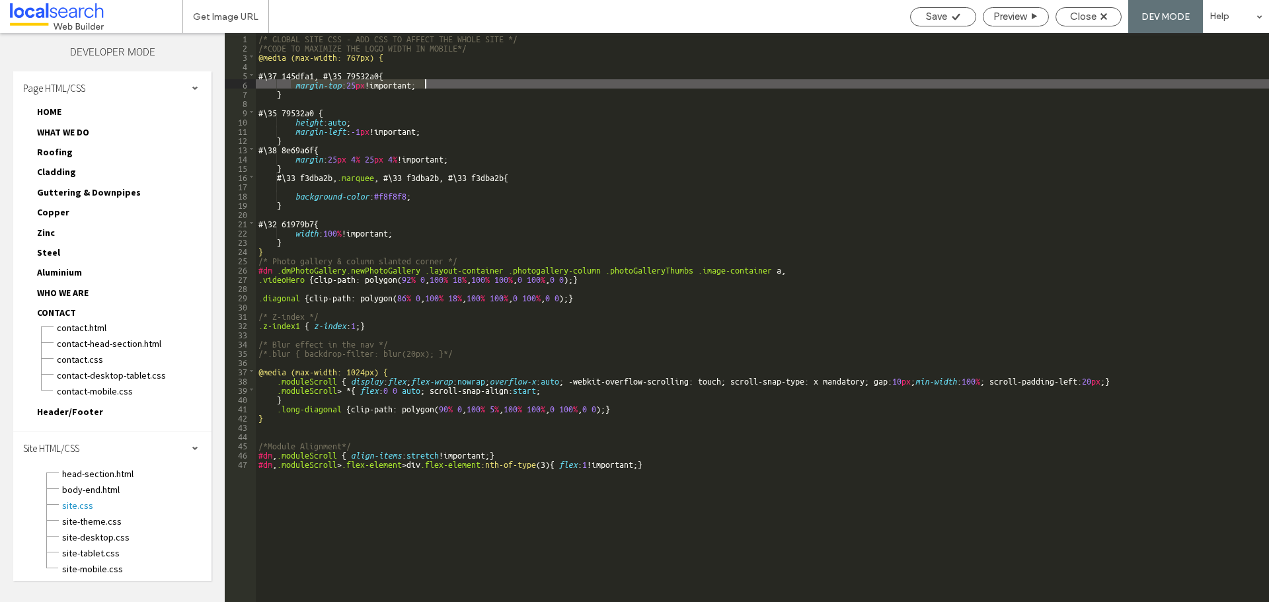
drag, startPoint x: 292, startPoint y: 85, endPoint x: 455, endPoint y: 85, distance: 163.9
click at [455, 85] on div "/* GLOBAL SITE CSS - ADD CSS TO AFFECT THE WHOLE SITE */ /*CODE TO MAXIMIZE THE…" at bounding box center [762, 327] width 1013 height 588
click at [409, 85] on div "/* GLOBAL SITE CSS - ADD CSS TO AFFECT THE WHOLE SITE */ /*CODE TO MAXIMIZE THE…" at bounding box center [762, 327] width 1013 height 588
click at [378, 87] on div "/* GLOBAL SITE CSS - ADD CSS TO AFFECT THE WHOLE SITE */ /*CODE TO MAXIMIZE THE…" at bounding box center [762, 327] width 1013 height 588
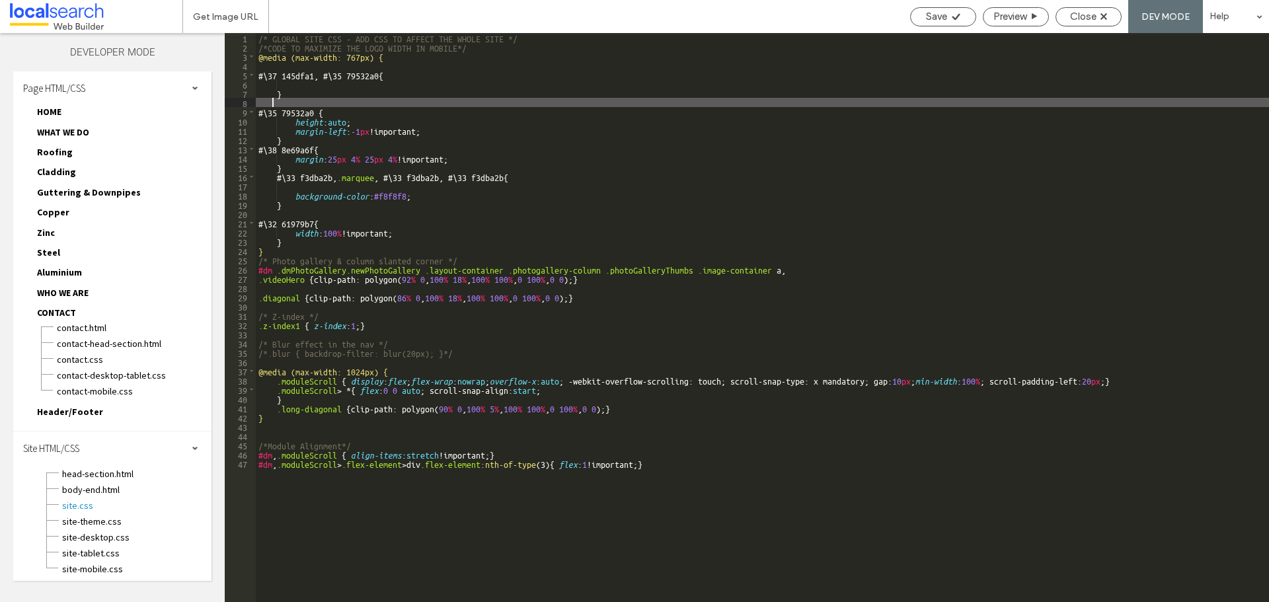
click at [302, 98] on div "/* GLOBAL SITE CSS - ADD CSS TO AFFECT THE WHOLE SITE */ /*CODE TO MAXIMIZE THE…" at bounding box center [762, 327] width 1013 height 588
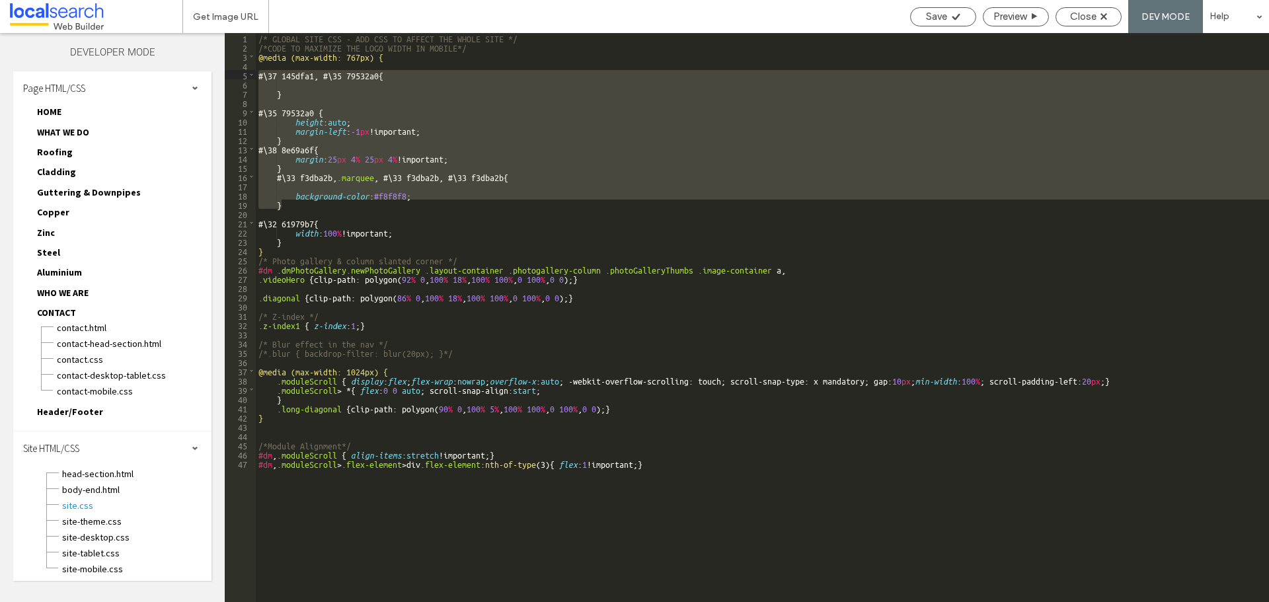
drag, startPoint x: 297, startPoint y: 206, endPoint x: 247, endPoint y: 73, distance: 141.2
click at [247, 73] on div "** 1 2 3 4 5 6 7 8 9 10 11 12 13 14 15 16 17 18 19 20 21 22 23 24 25 26 27 28 2…" at bounding box center [747, 317] width 1044 height 569
click at [353, 105] on div "/* GLOBAL SITE CSS - ADD CSS TO AFFECT THE WHOLE SITE */ /*CODE TO MAXIMIZE THE…" at bounding box center [762, 317] width 1013 height 569
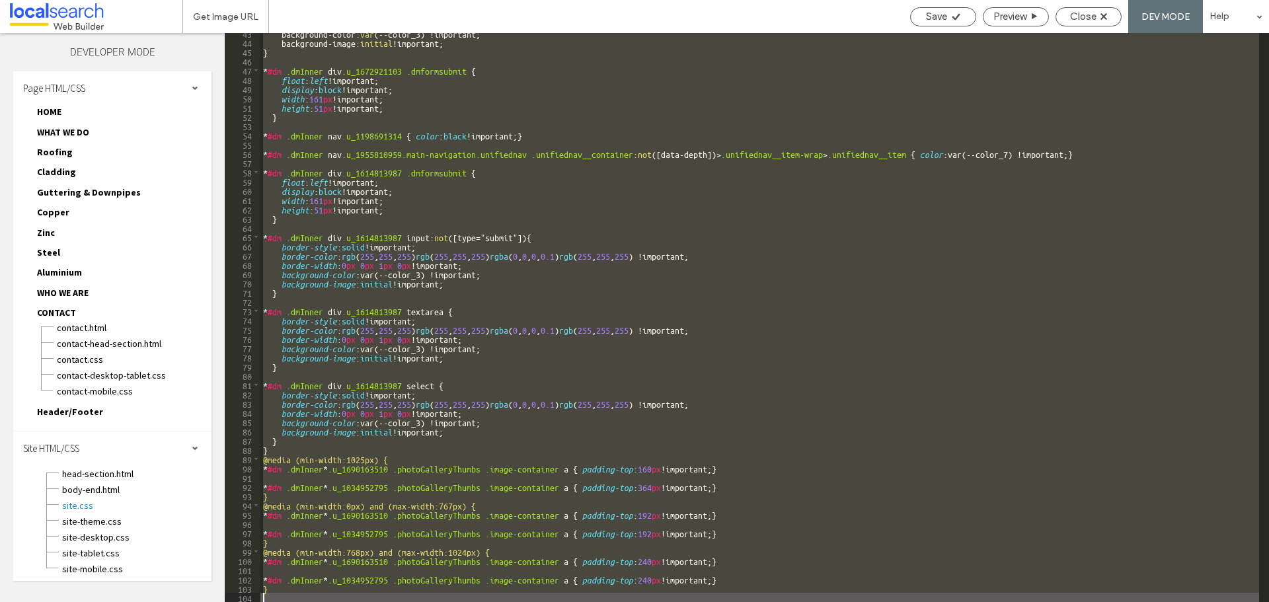
scroll to position [393, 0]
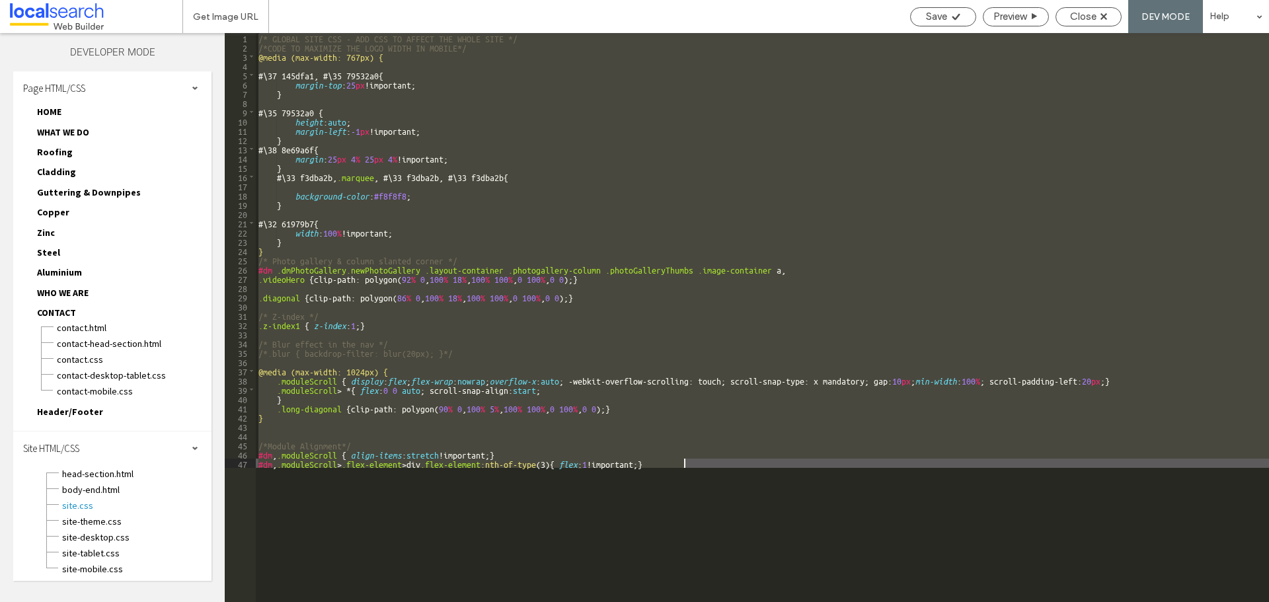
click at [360, 155] on div "/* GLOBAL SITE CSS - ADD CSS TO AFFECT THE WHOLE SITE */ /*CODE TO MAXIMIZE THE…" at bounding box center [762, 317] width 1013 height 569
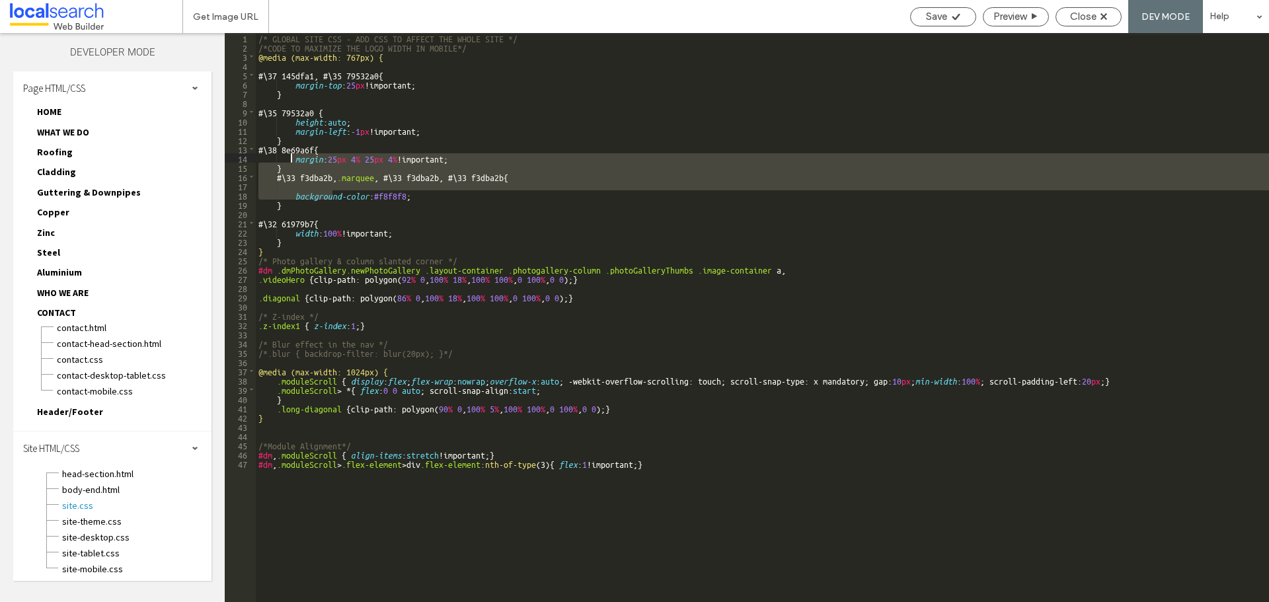
drag, startPoint x: 332, startPoint y: 199, endPoint x: 288, endPoint y: 149, distance: 67.0
click at [288, 149] on div "/* GLOBAL SITE CSS - ADD CSS TO AFFECT THE WHOLE SITE */ /*CODE TO MAXIMIZE THE…" at bounding box center [762, 327] width 1013 height 588
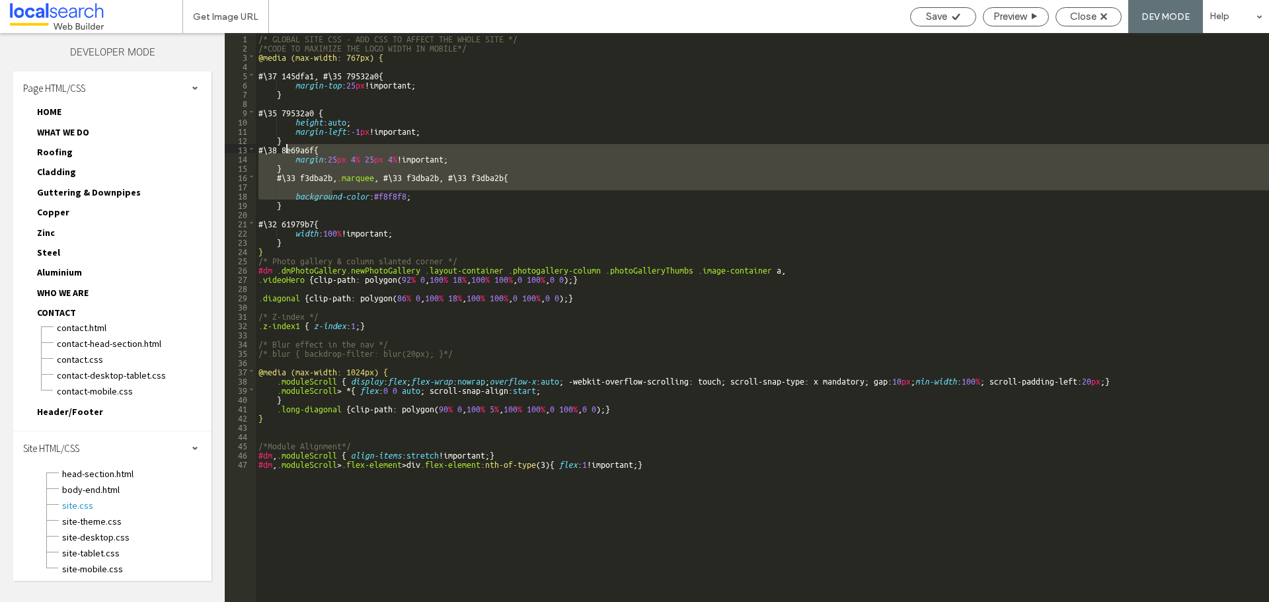
click at [286, 207] on div "/* GLOBAL SITE CSS - ADD CSS TO AFFECT THE WHOLE SITE */ /*CODE TO MAXIMIZE THE…" at bounding box center [762, 327] width 1013 height 588
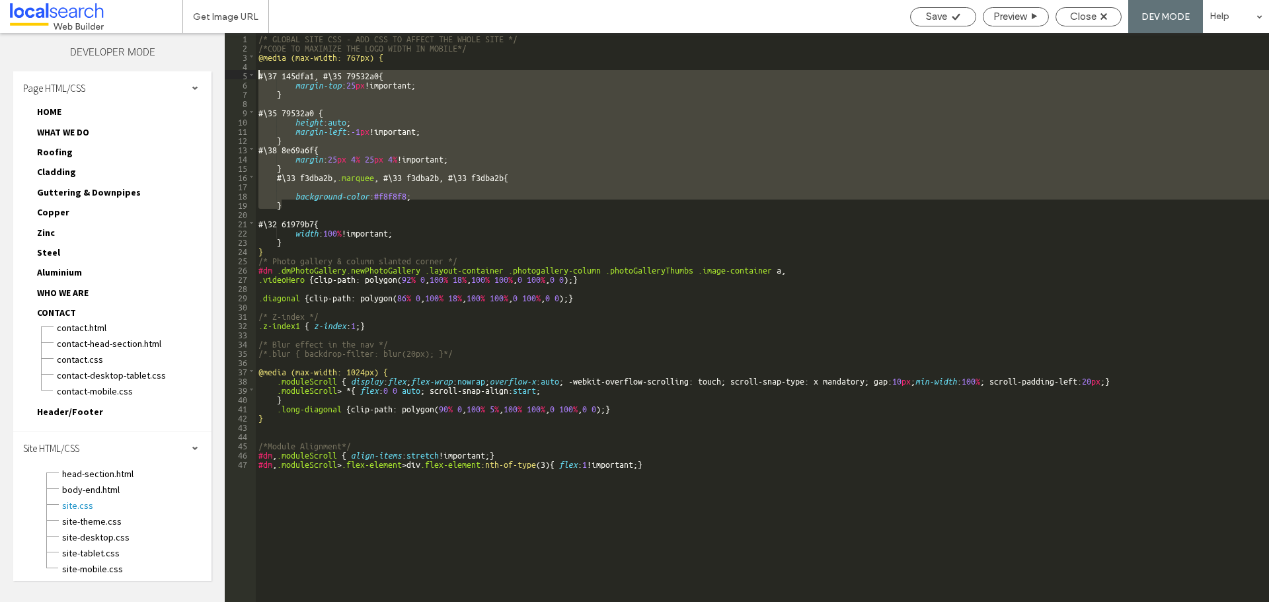
drag, startPoint x: 289, startPoint y: 206, endPoint x: 255, endPoint y: 75, distance: 135.2
click at [255, 75] on div "** 1 2 3 4 5 6 7 8 9 10 11 12 13 14 15 16 17 18 19 20 21 22 23 24 25 26 27 28 2…" at bounding box center [747, 317] width 1044 height 569
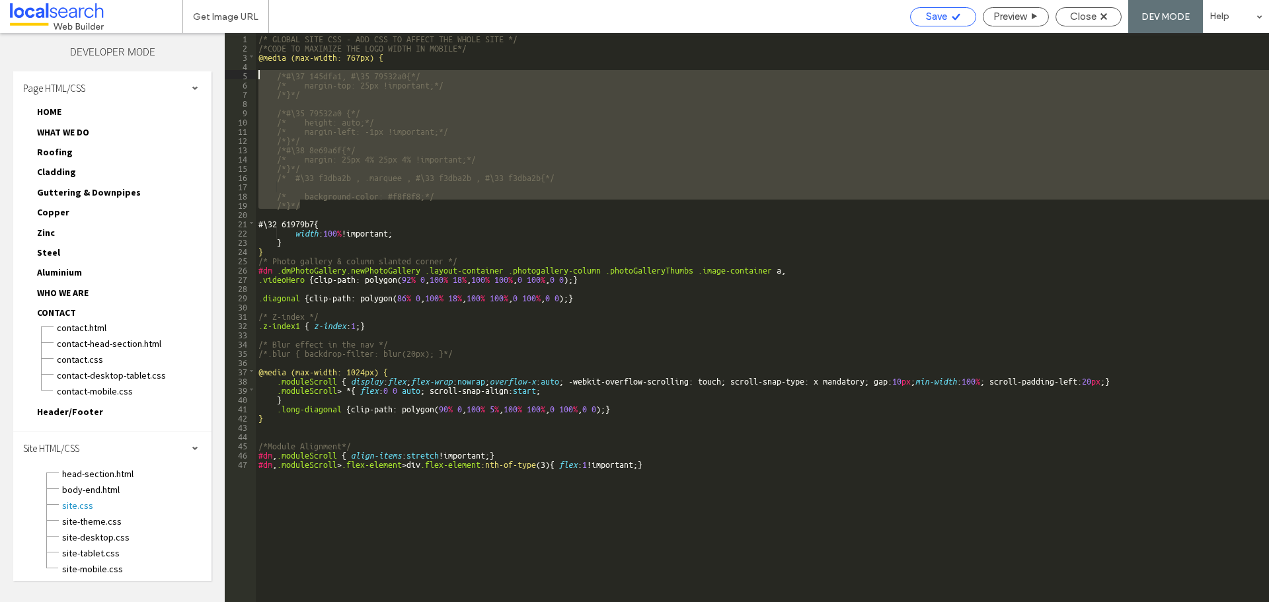
click at [933, 16] on span "Save" at bounding box center [936, 17] width 21 height 12
click at [395, 129] on div "/* GLOBAL SITE CSS - ADD CSS TO AFFECT THE WHOLE SITE */ /*CODE TO MAXIMIZE THE…" at bounding box center [762, 317] width 1013 height 569
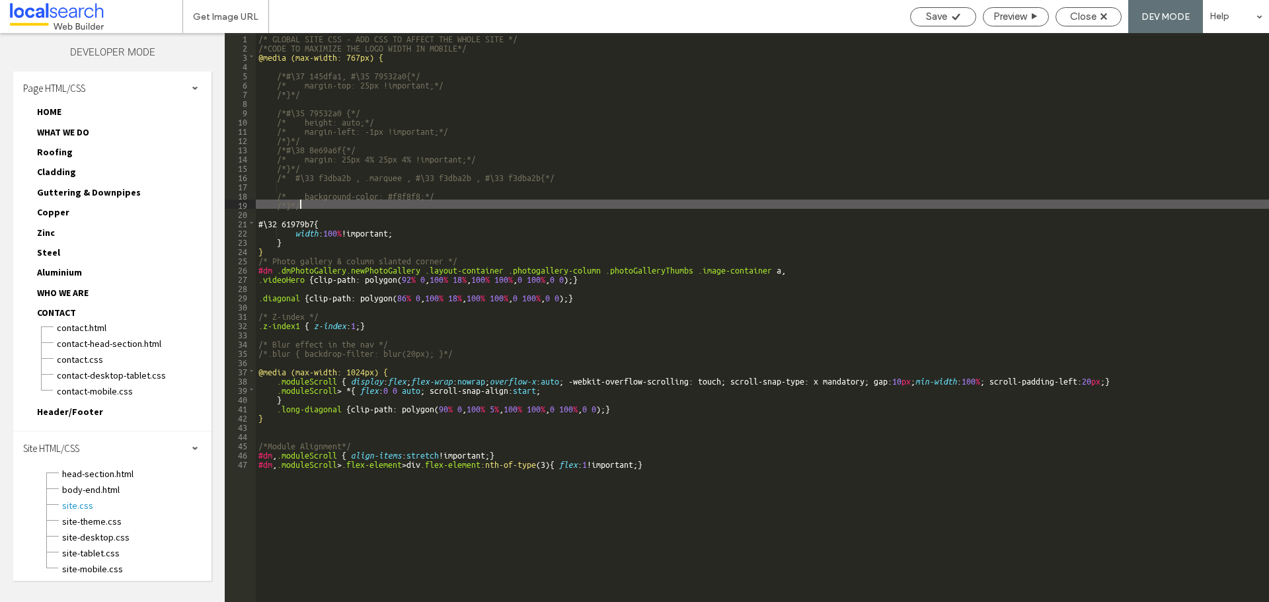
click at [340, 208] on div "/* GLOBAL SITE CSS - ADD CSS TO AFFECT THE WHOLE SITE */ /*CODE TO MAXIMIZE THE…" at bounding box center [762, 327] width 1013 height 588
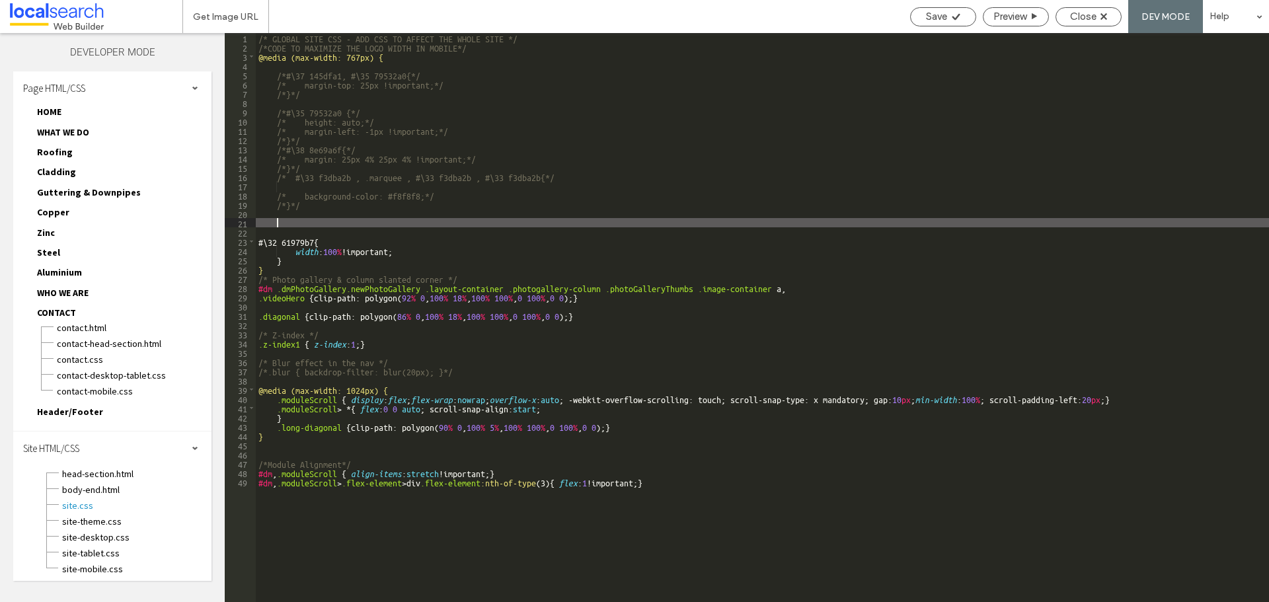
paste textarea
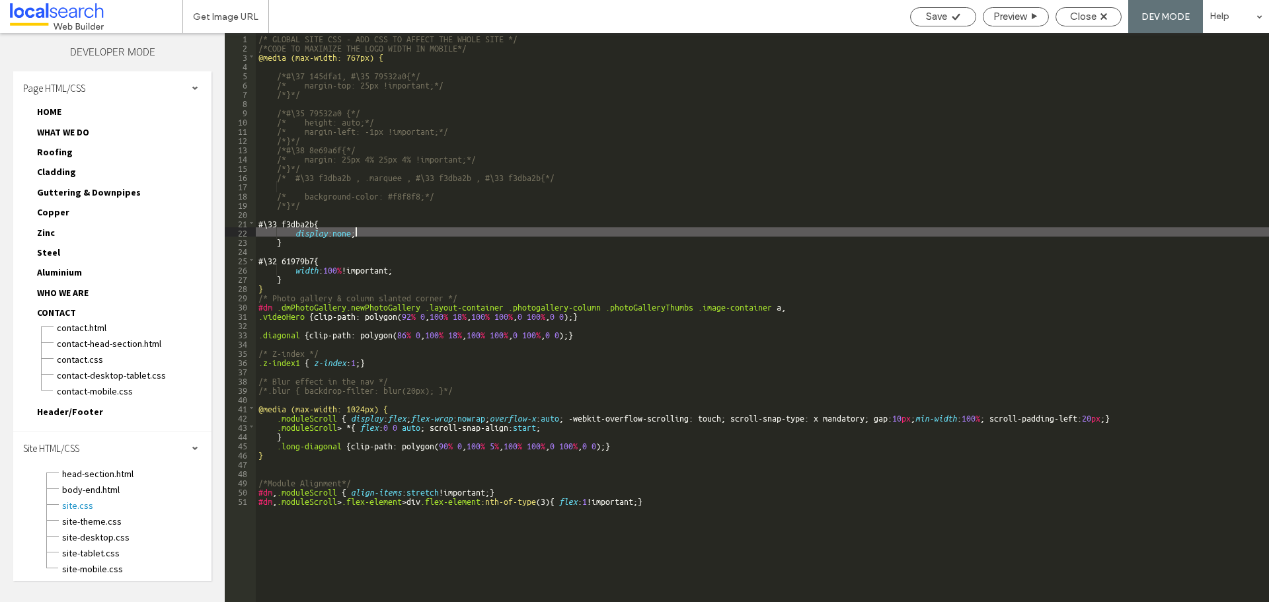
type textarea "**"
click at [955, 3] on div "Save Preview Close DEV MODE Help" at bounding box center [1087, 16] width 366 height 33
click at [955, 13] on icon at bounding box center [956, 17] width 10 height 10
click at [1009, 13] on span "Preview" at bounding box center [1010, 17] width 33 height 12
click at [1060, 12] on div "Close" at bounding box center [1088, 17] width 65 height 12
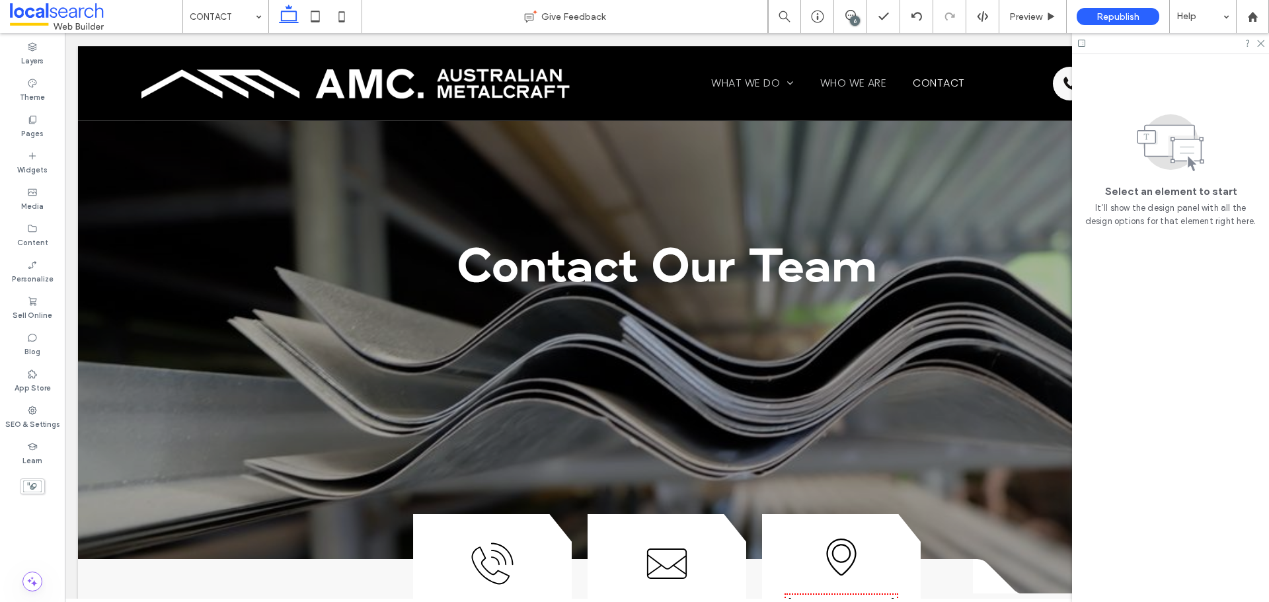
click at [852, 20] on div "6" at bounding box center [855, 21] width 10 height 10
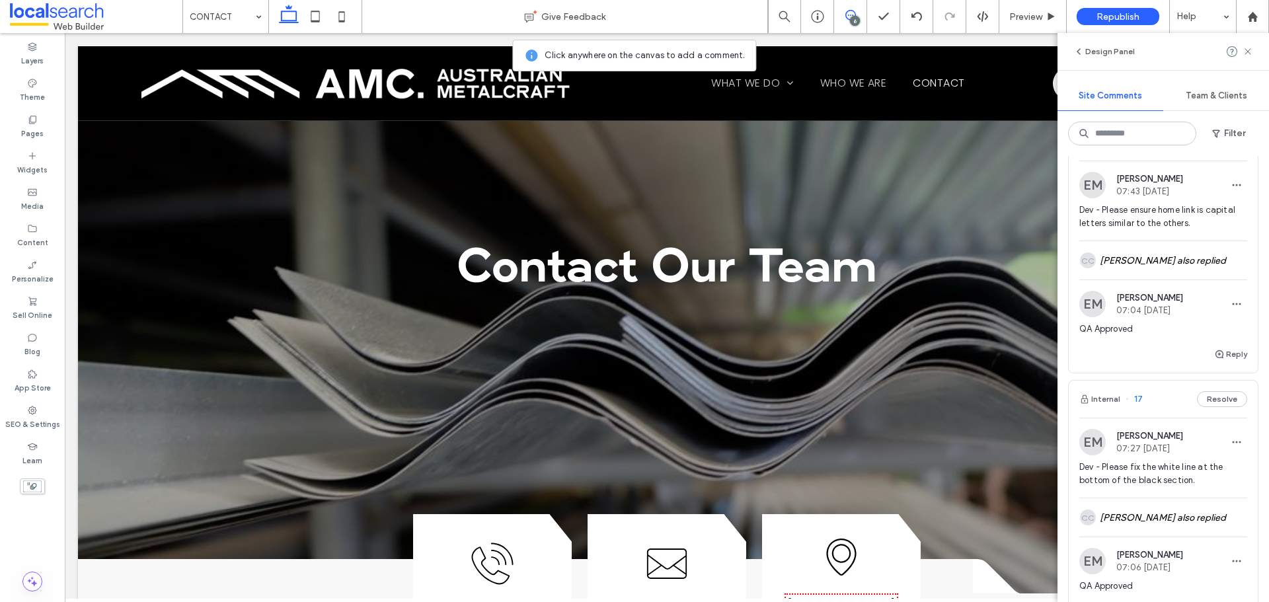
scroll to position [66, 0]
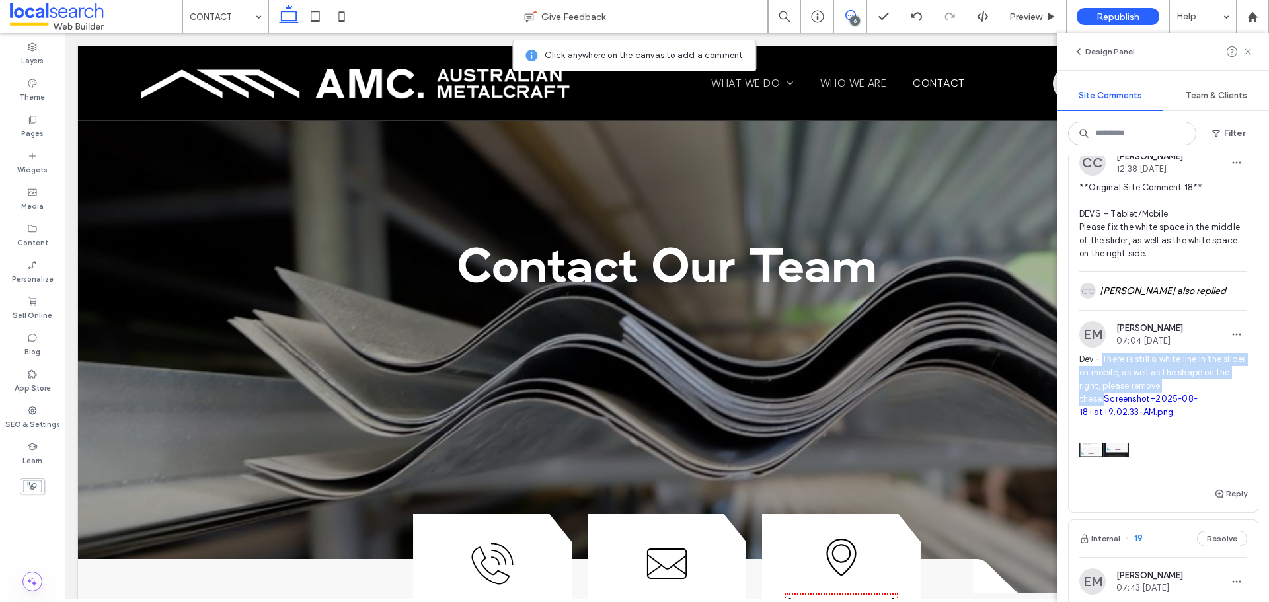
drag, startPoint x: 1104, startPoint y: 360, endPoint x: 1218, endPoint y: 383, distance: 116.2
click at [1218, 383] on span "Dev - There is still a white line in the slider on mobile, as well as the shape…" at bounding box center [1163, 386] width 168 height 66
copy span "There is still a white line in the slider on mobile, as well as the shape on th…"
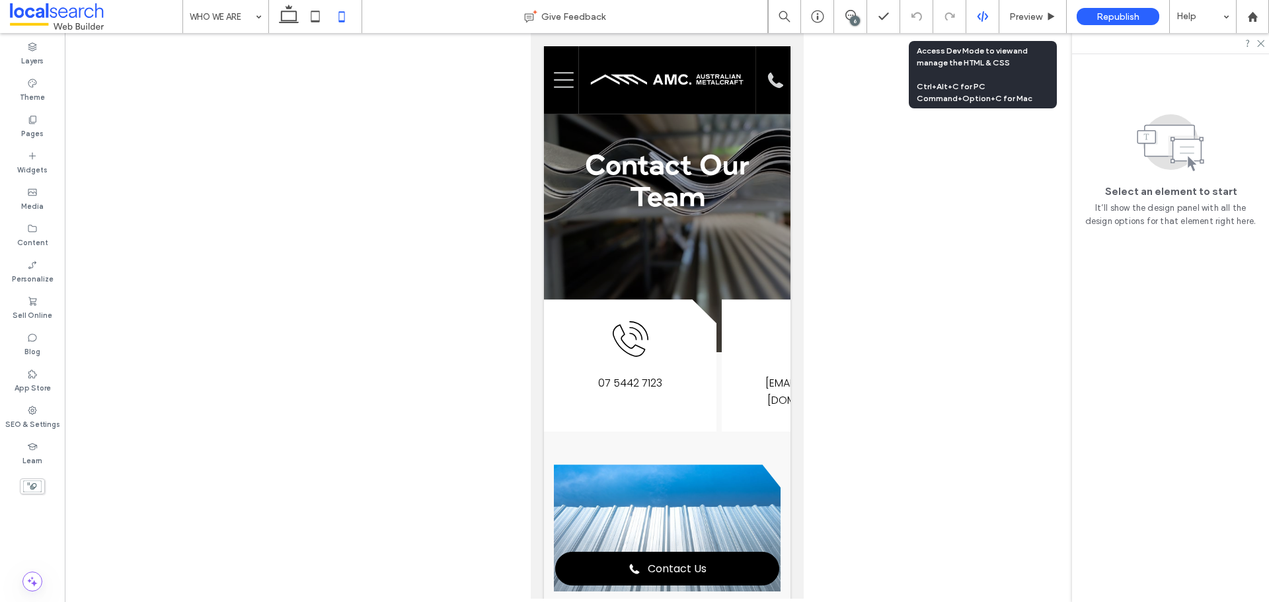
click at [988, 12] on icon at bounding box center [983, 17] width 12 height 12
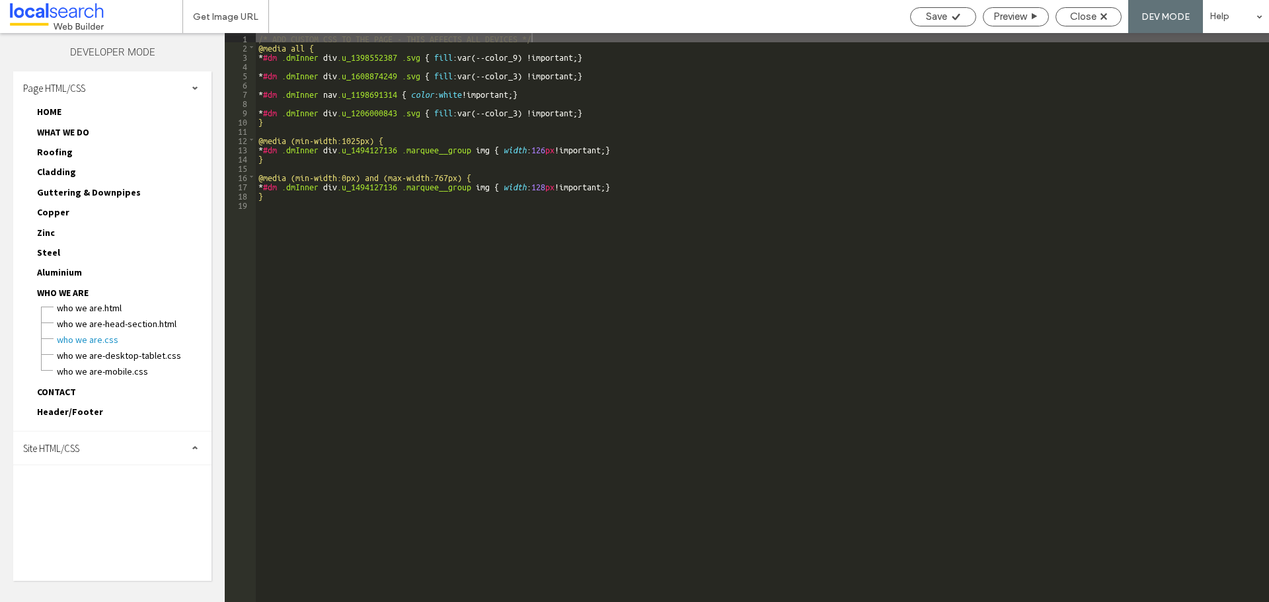
click at [58, 455] on div "Site HTML/CSS" at bounding box center [112, 448] width 198 height 33
click at [68, 503] on span "site.css" at bounding box center [136, 505] width 150 height 13
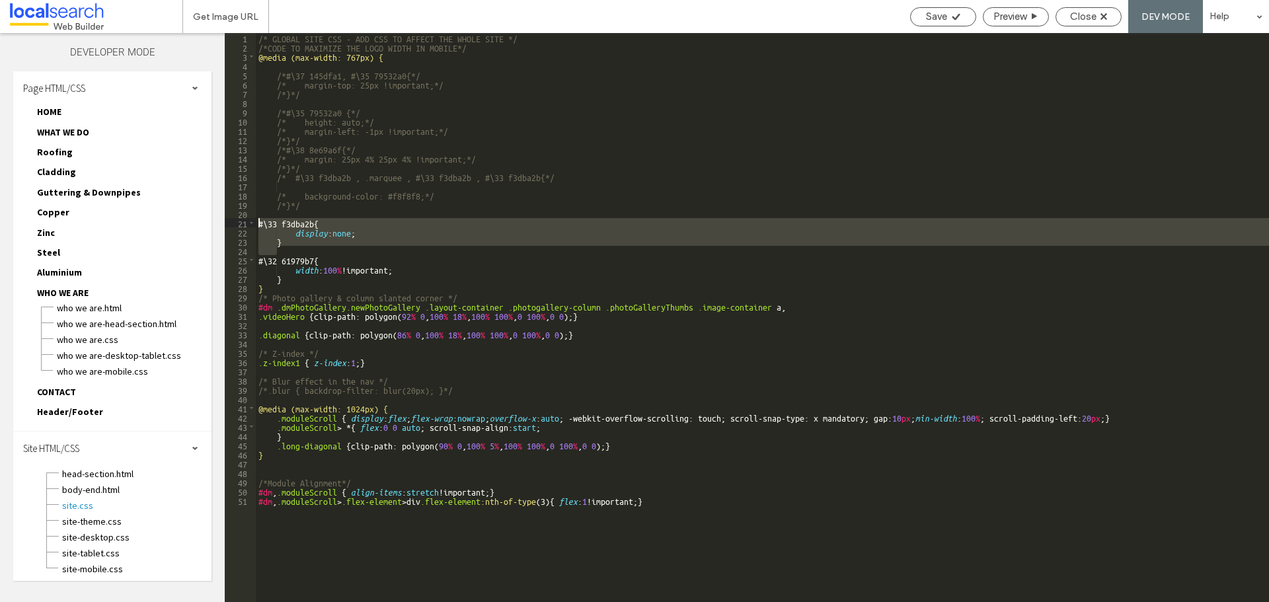
drag, startPoint x: 346, startPoint y: 249, endPoint x: 260, endPoint y: 222, distance: 89.9
click at [260, 222] on div "/* GLOBAL SITE CSS - ADD CSS TO AFFECT THE WHOLE SITE */ /*CODE TO MAXIMIZE THE…" at bounding box center [762, 327] width 1013 height 588
click at [953, 20] on icon at bounding box center [956, 17] width 10 height 10
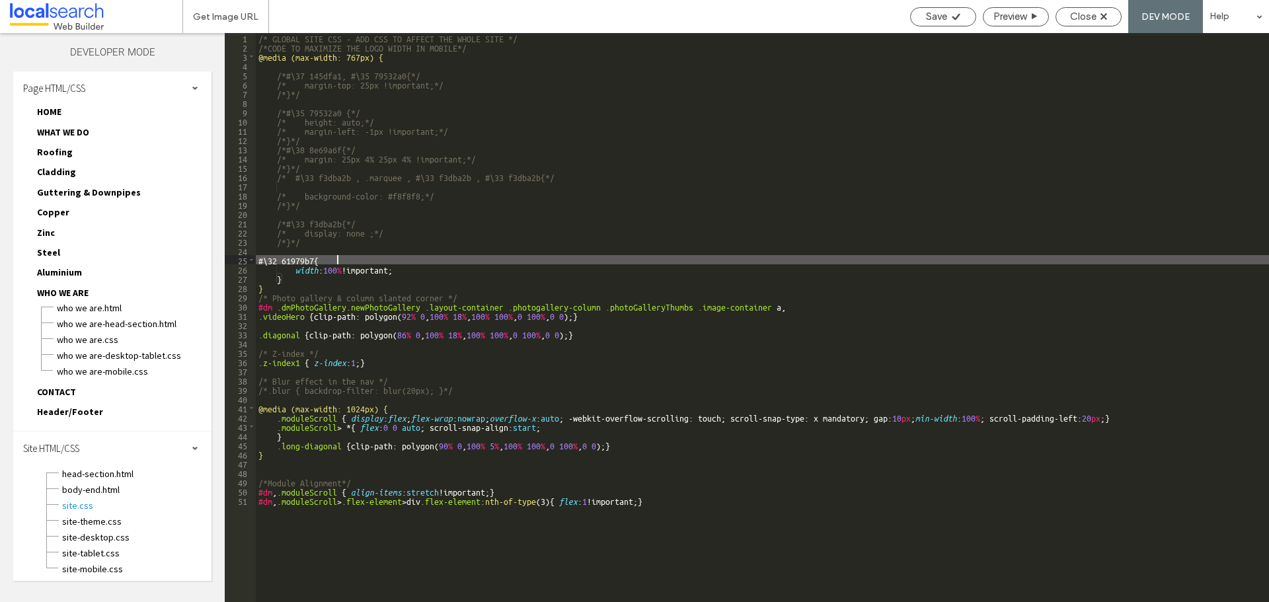
click at [489, 256] on div "/* GLOBAL SITE CSS - ADD CSS TO AFFECT THE WHOLE SITE */ /*CODE TO MAXIMIZE THE…" at bounding box center [762, 327] width 1013 height 588
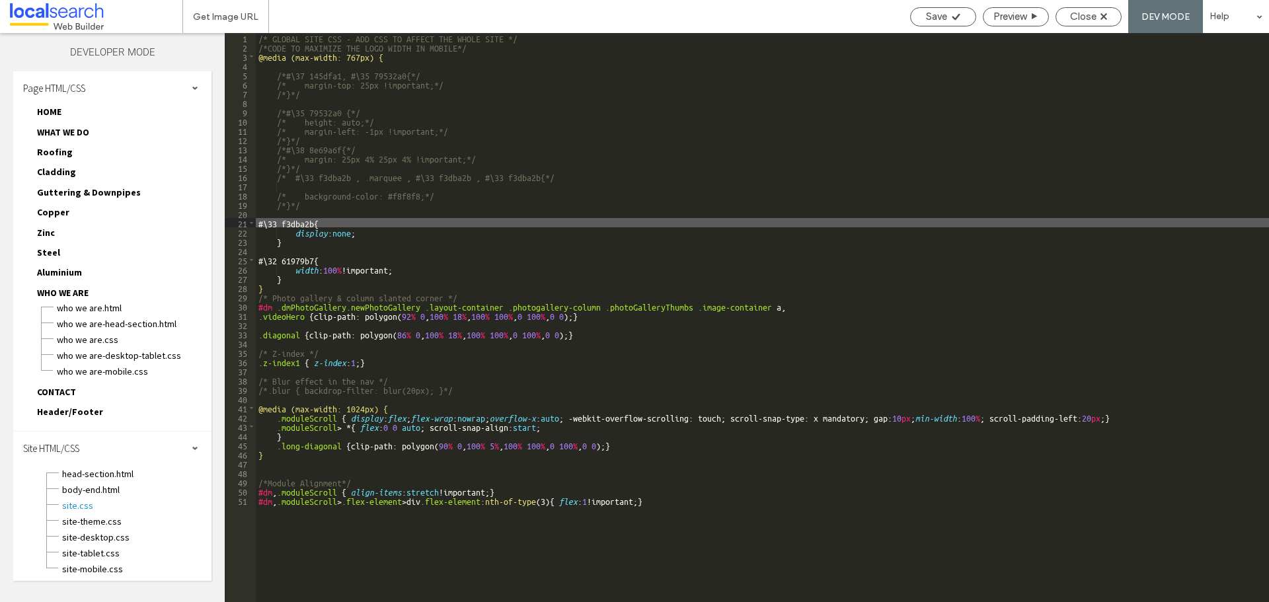
click at [333, 225] on div "/* GLOBAL SITE CSS - ADD CSS TO AFFECT THE WHOLE SITE */ /*CODE TO MAXIMIZE THE…" at bounding box center [762, 327] width 1013 height 588
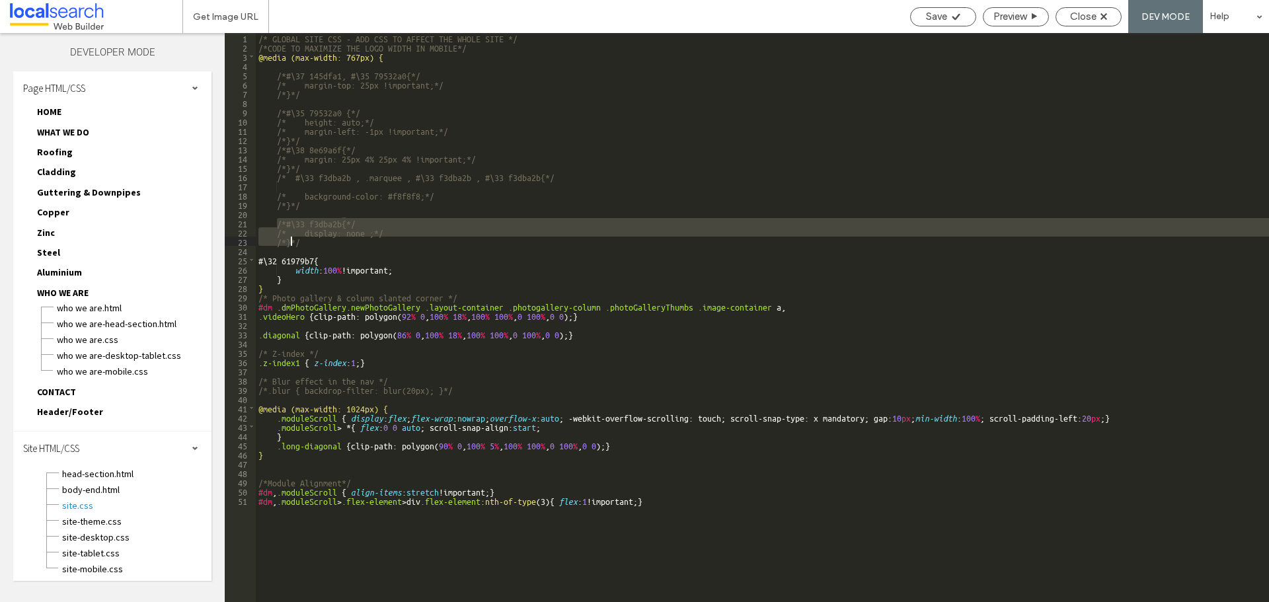
click at [393, 219] on div "/* GLOBAL SITE CSS - ADD CSS TO AFFECT THE WHOLE SITE */ /*CODE TO MAXIMIZE THE…" at bounding box center [762, 317] width 1013 height 569
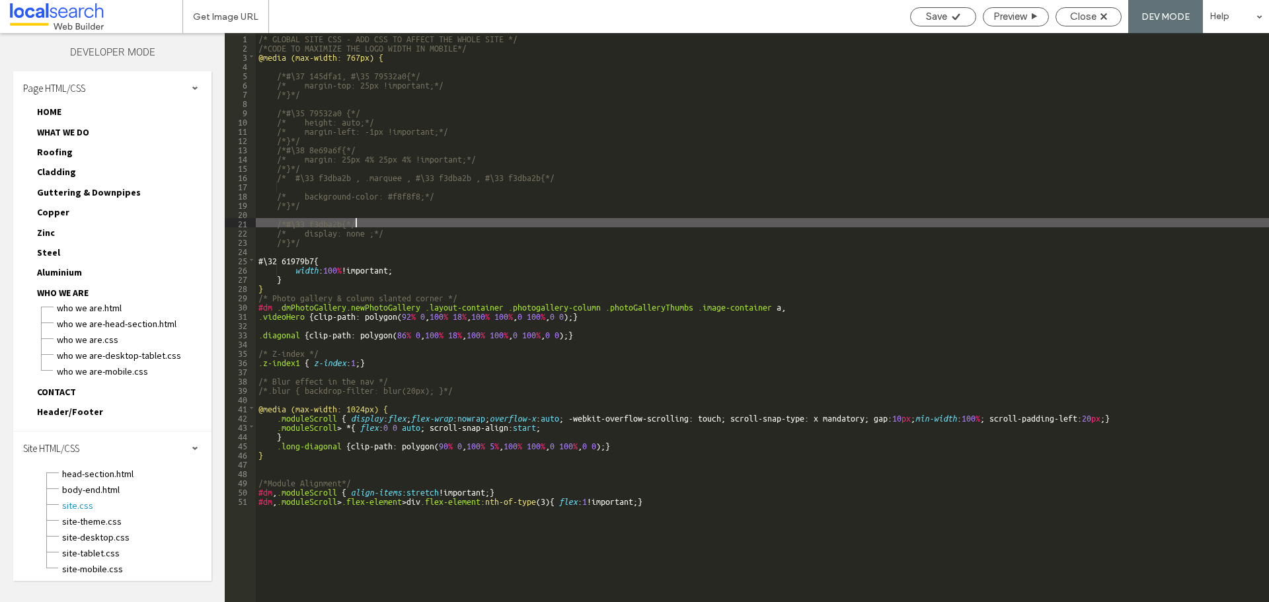
click at [325, 251] on div "/* GLOBAL SITE CSS - ADD CSS TO AFFECT THE WHOLE SITE */ /*CODE TO MAXIMIZE THE…" at bounding box center [762, 327] width 1013 height 588
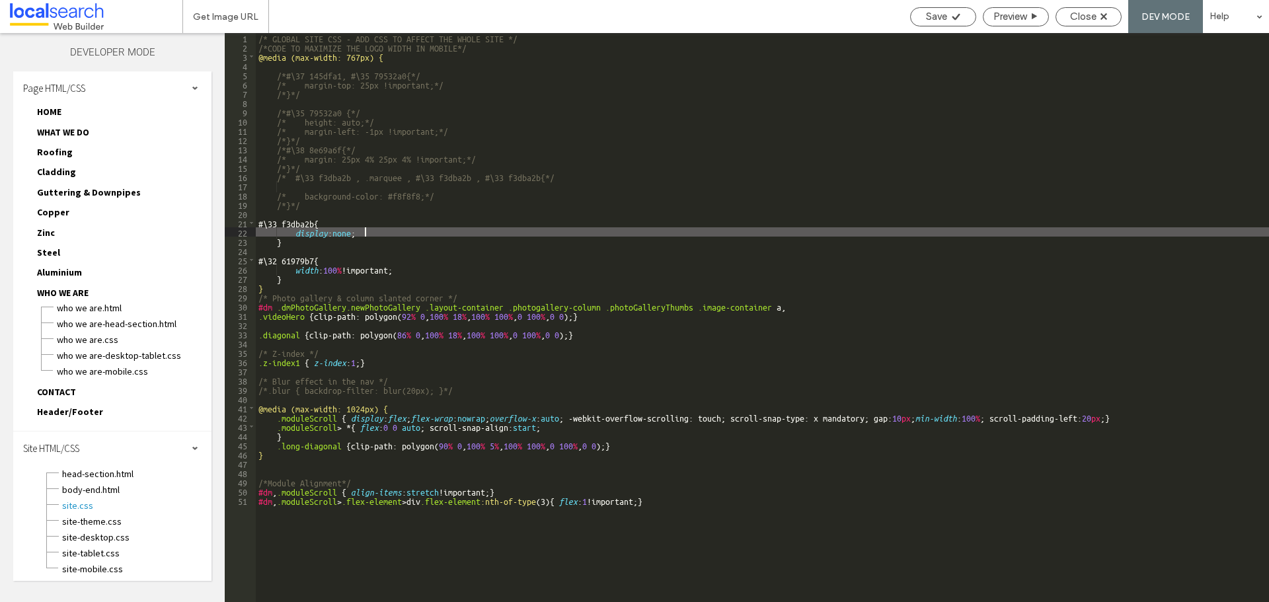
click at [379, 233] on div "/* GLOBAL SITE CSS - ADD CSS TO AFFECT THE WHOLE SITE */ /*CODE TO MAXIMIZE THE…" at bounding box center [762, 327] width 1013 height 588
click at [362, 248] on div "/* GLOBAL SITE CSS - ADD CSS TO AFFECT THE WHOLE SITE */ /*CODE TO MAXIMIZE THE…" at bounding box center [762, 327] width 1013 height 588
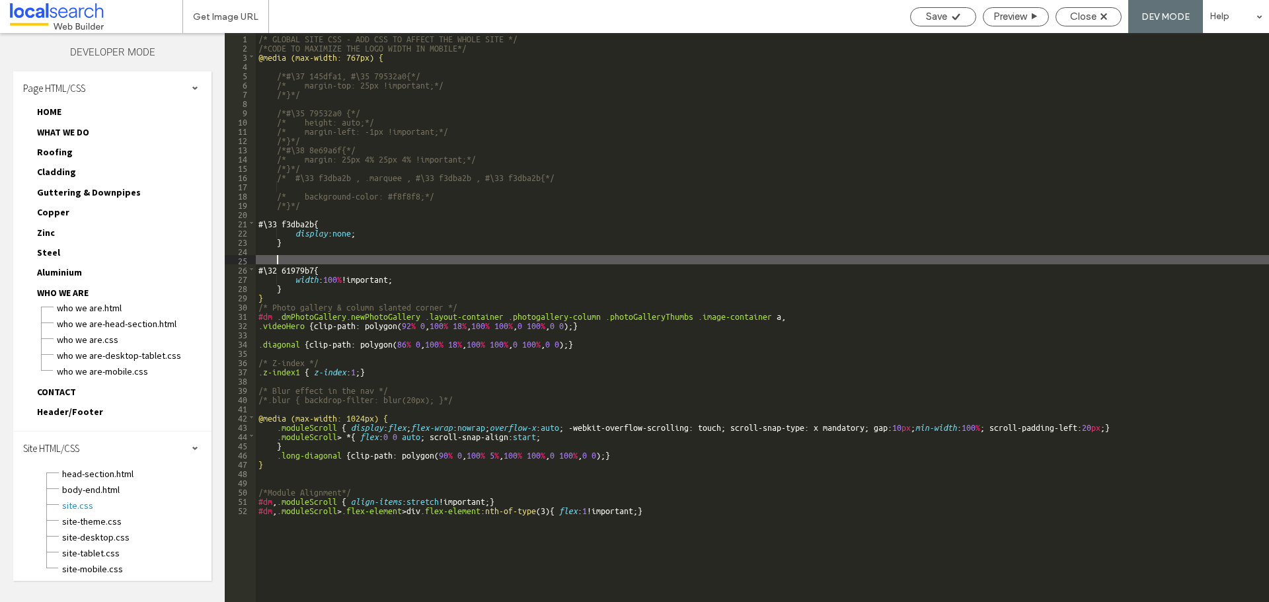
paste textarea
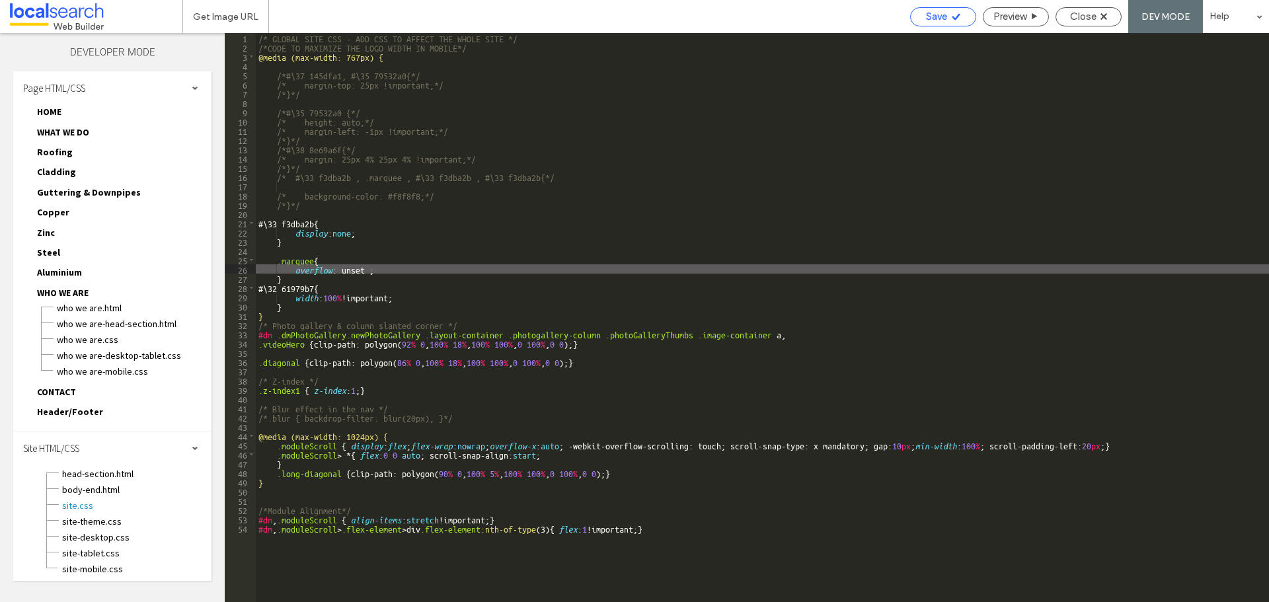
click at [947, 12] on div "Save" at bounding box center [943, 17] width 65 height 12
click at [396, 263] on div "/* GLOBAL SITE CSS - ADD CSS TO AFFECT THE WHOLE SITE */ /*CODE TO MAXIMIZE THE…" at bounding box center [762, 327] width 1013 height 588
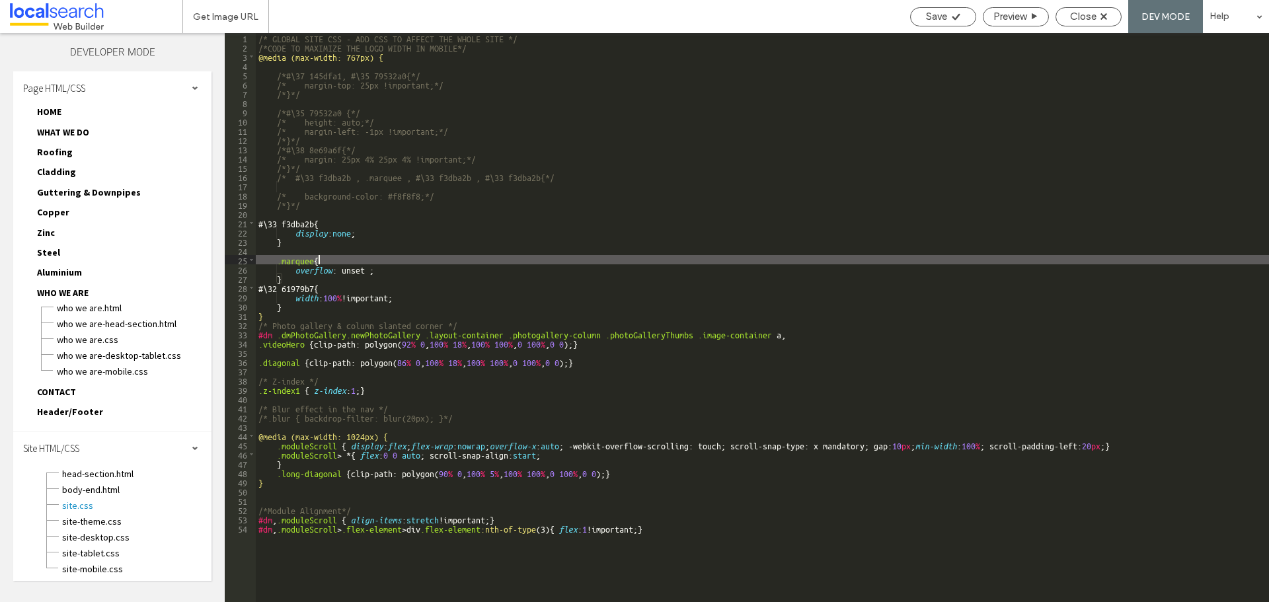
click at [401, 243] on div "/* GLOBAL SITE CSS - ADD CSS TO AFFECT THE WHOLE SITE */ /*CODE TO MAXIMIZE THE…" at bounding box center [762, 327] width 1013 height 588
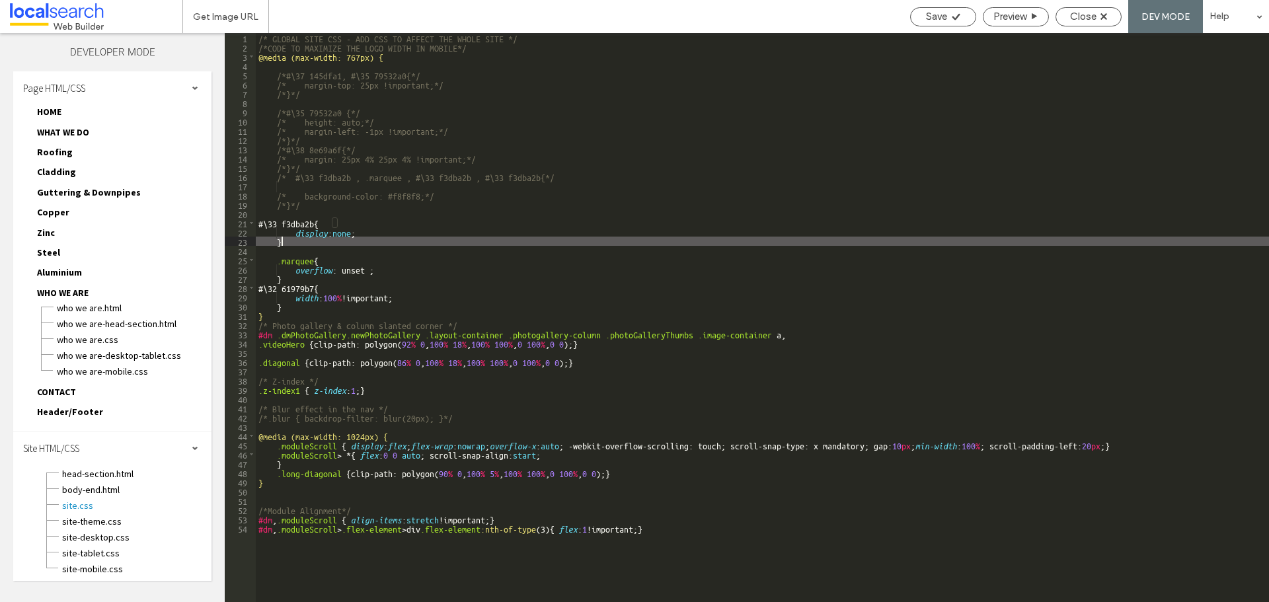
click at [419, 266] on div "/* GLOBAL SITE CSS - ADD CSS TO AFFECT THE WHOLE SITE */ /*CODE TO MAXIMIZE THE…" at bounding box center [762, 327] width 1013 height 588
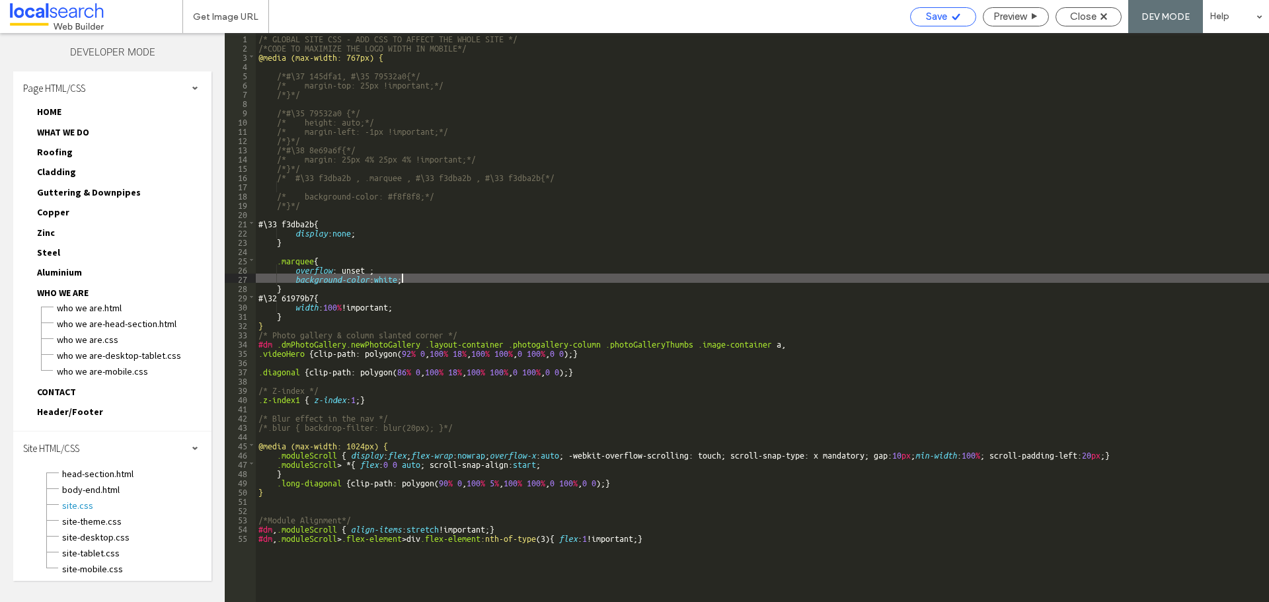
click at [923, 24] on div "Save" at bounding box center [943, 16] width 66 height 19
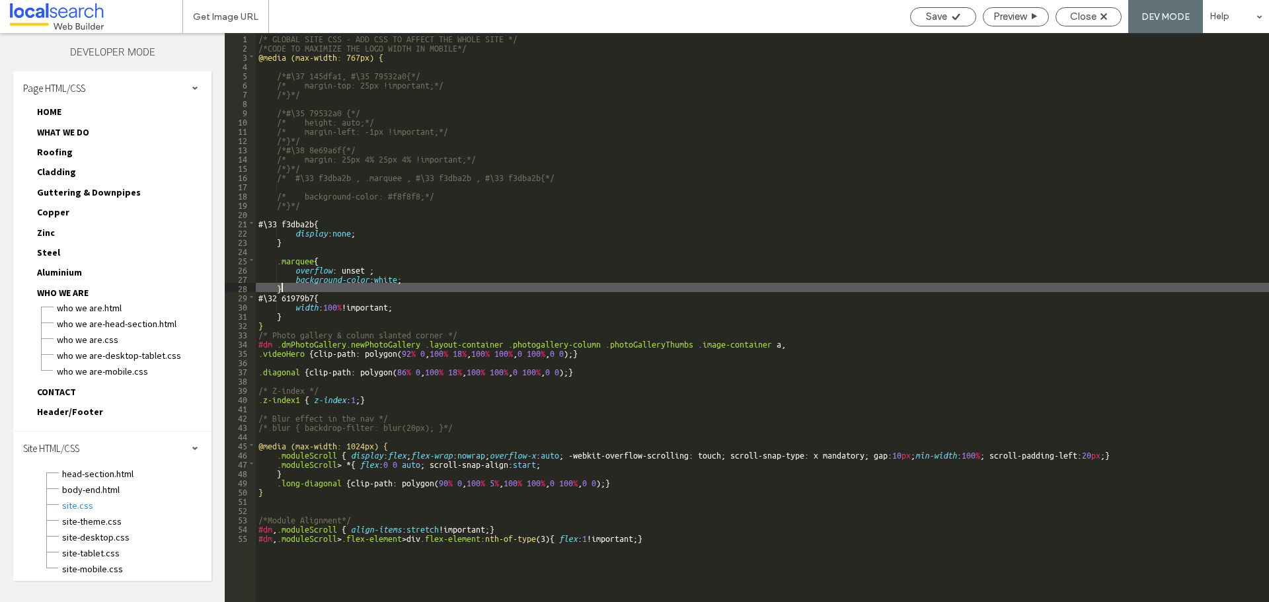
click at [350, 291] on div "/* GLOBAL SITE CSS - ADD CSS TO AFFECT THE WHOLE SITE */ /*CODE TO MAXIMIZE THE…" at bounding box center [762, 327] width 1013 height 588
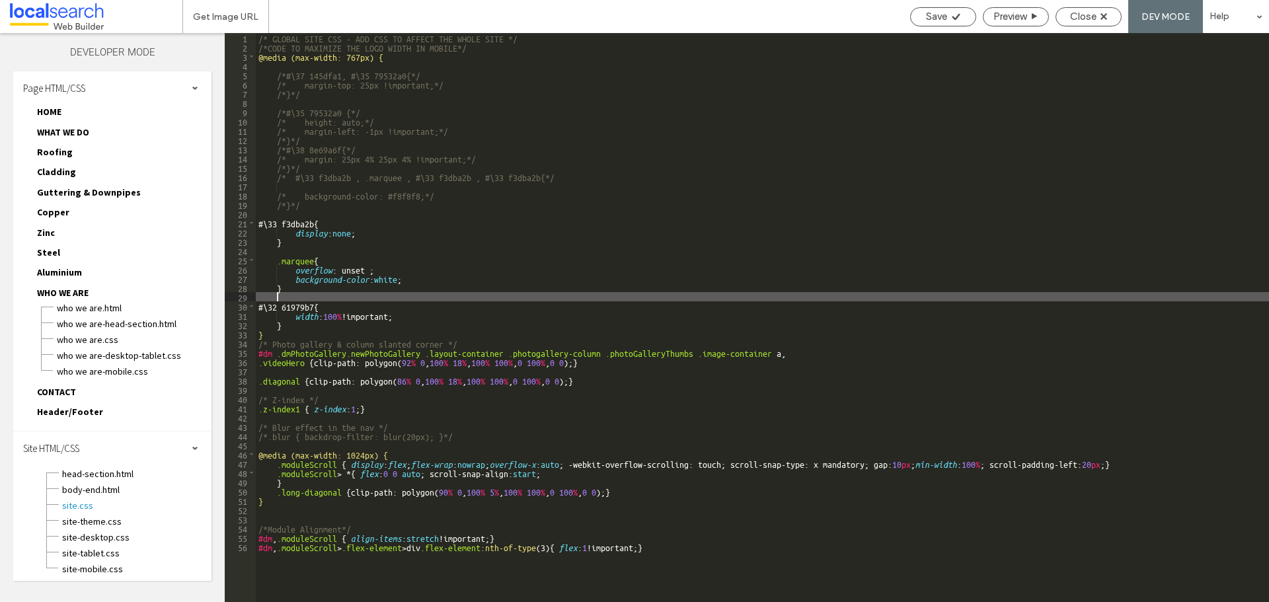
paste textarea
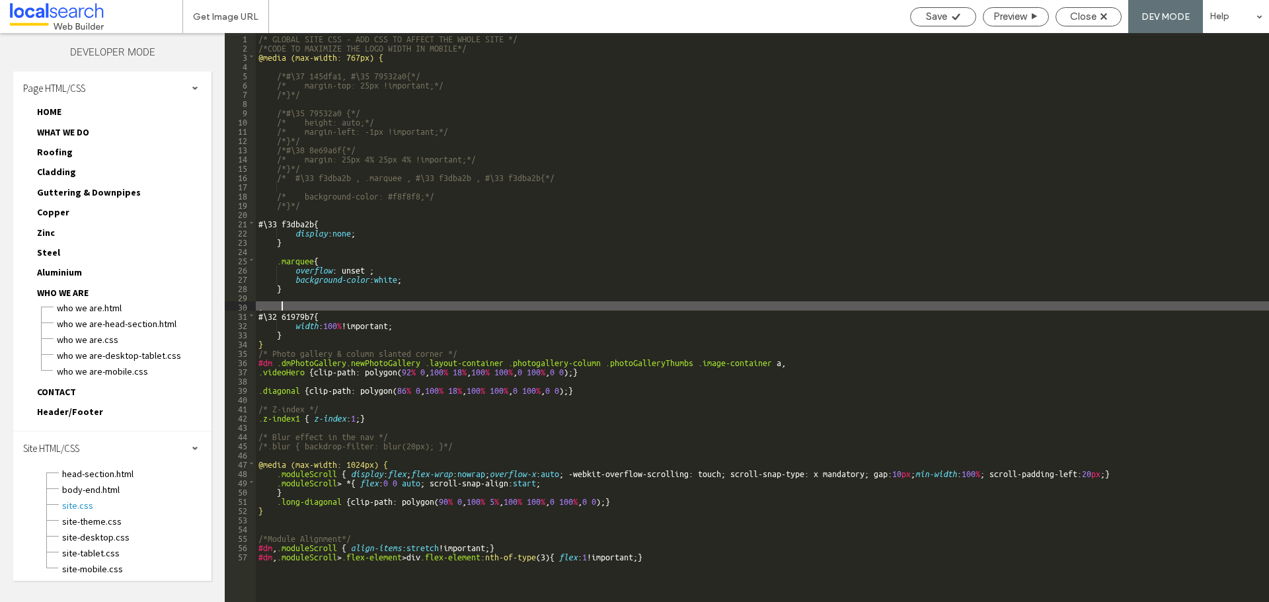
paste textarea
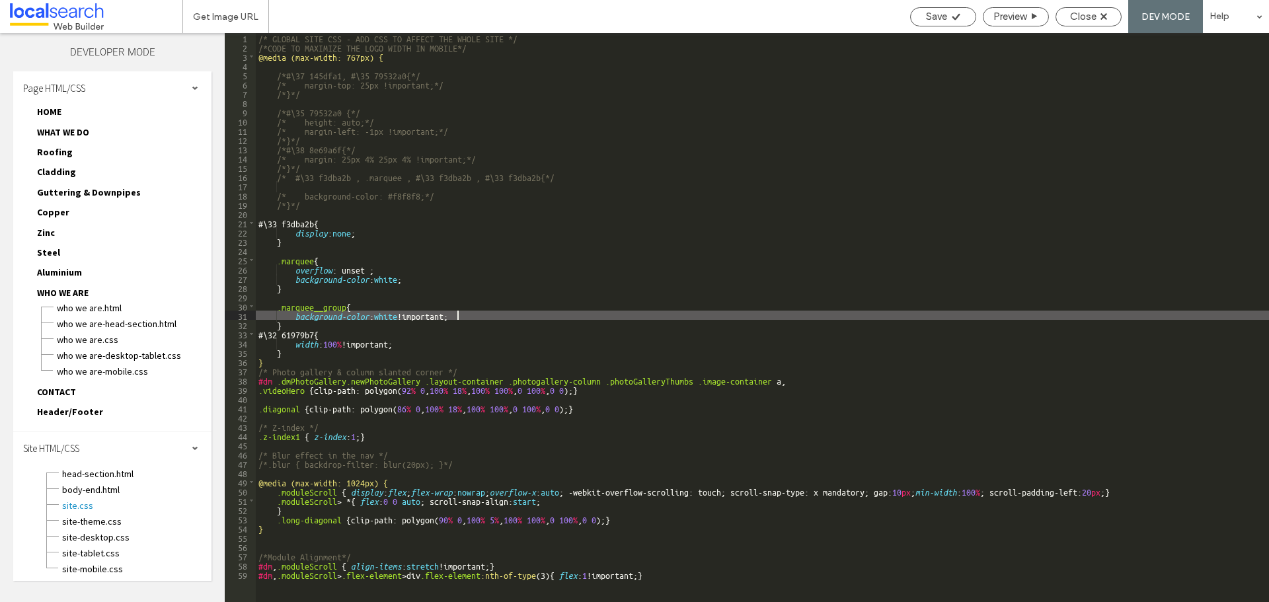
click at [282, 279] on div "/* GLOBAL SITE CSS - ADD CSS TO AFFECT THE WHOLE SITE */ /*CODE TO MAXIMIZE THE…" at bounding box center [762, 327] width 1013 height 588
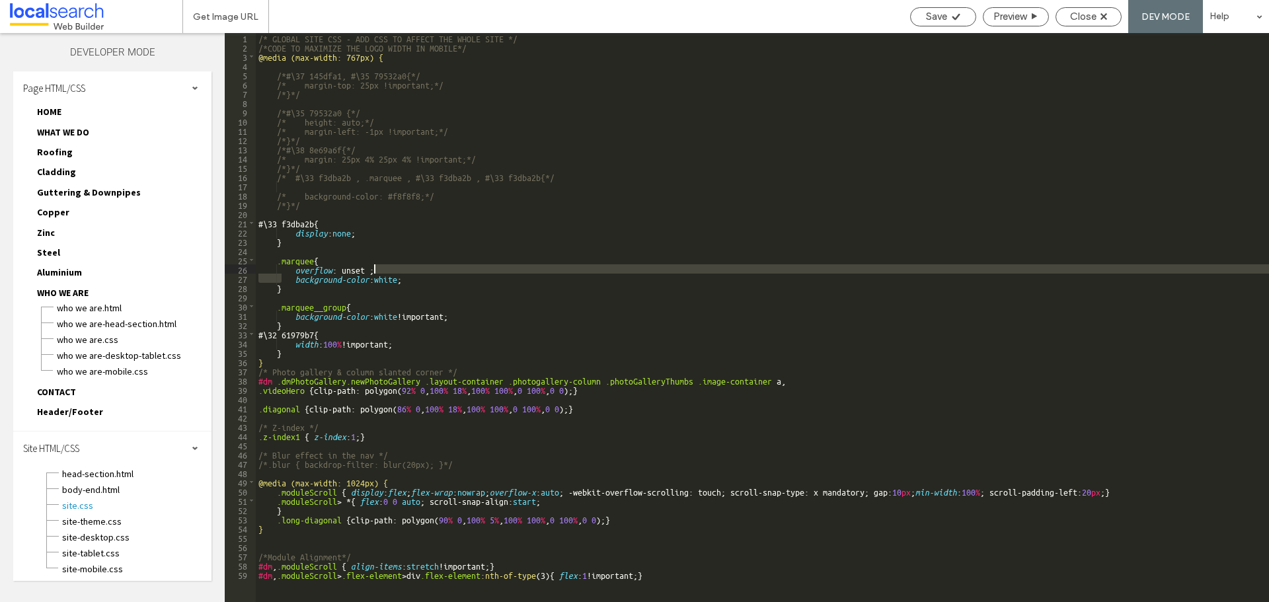
click at [439, 273] on div "/* GLOBAL SITE CSS - ADD CSS TO AFFECT THE WHOLE SITE */ /*CODE TO MAXIMIZE THE…" at bounding box center [762, 327] width 1013 height 588
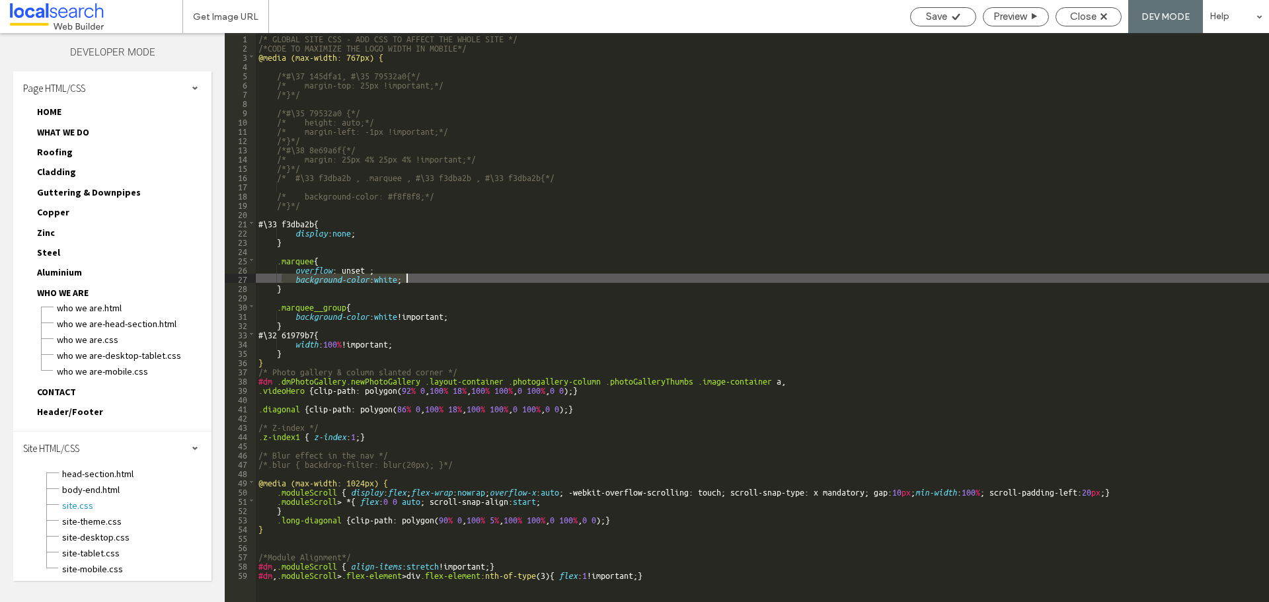
click at [444, 276] on div "/* GLOBAL SITE CSS - ADD CSS TO AFFECT THE WHOLE SITE */ /*CODE TO MAXIMIZE THE…" at bounding box center [762, 327] width 1013 height 588
click at [942, 13] on span "Save" at bounding box center [936, 17] width 21 height 12
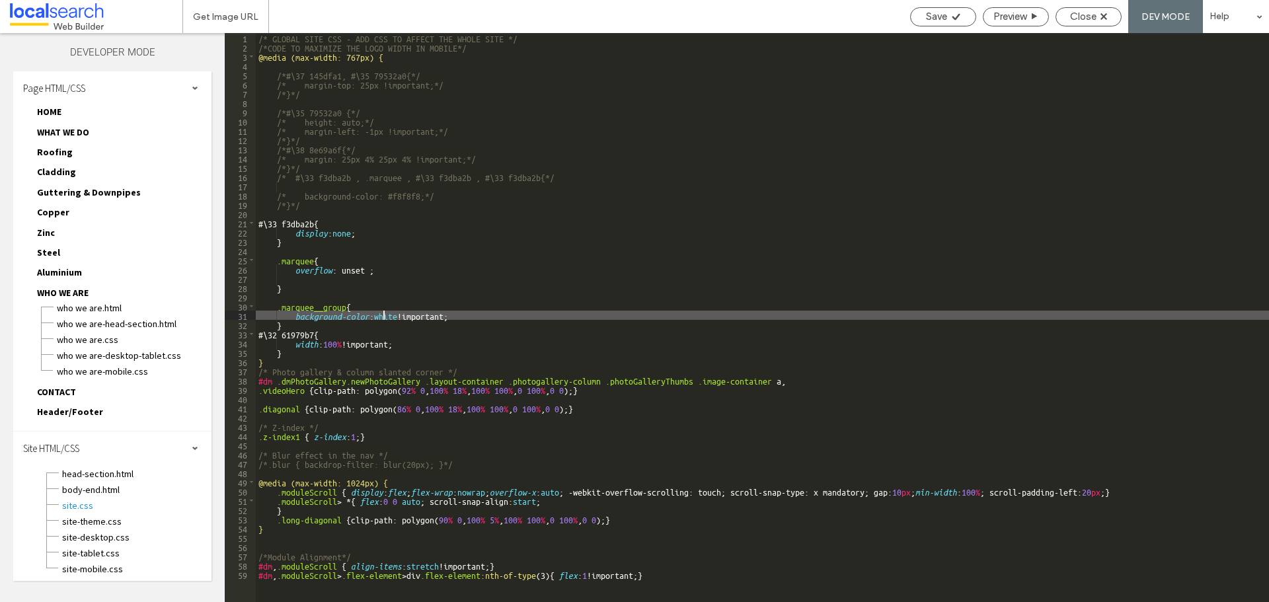
click at [383, 319] on div "/* GLOBAL SITE CSS - ADD CSS TO AFFECT THE WHOLE SITE */ /*CODE TO MAXIMIZE THE…" at bounding box center [762, 327] width 1013 height 588
click at [942, 13] on span "Save" at bounding box center [936, 17] width 21 height 12
click at [345, 216] on div "/* GLOBAL SITE CSS - ADD CSS TO AFFECT THE WHOLE SITE */ /*CODE TO MAXIMIZE THE…" at bounding box center [762, 327] width 1013 height 588
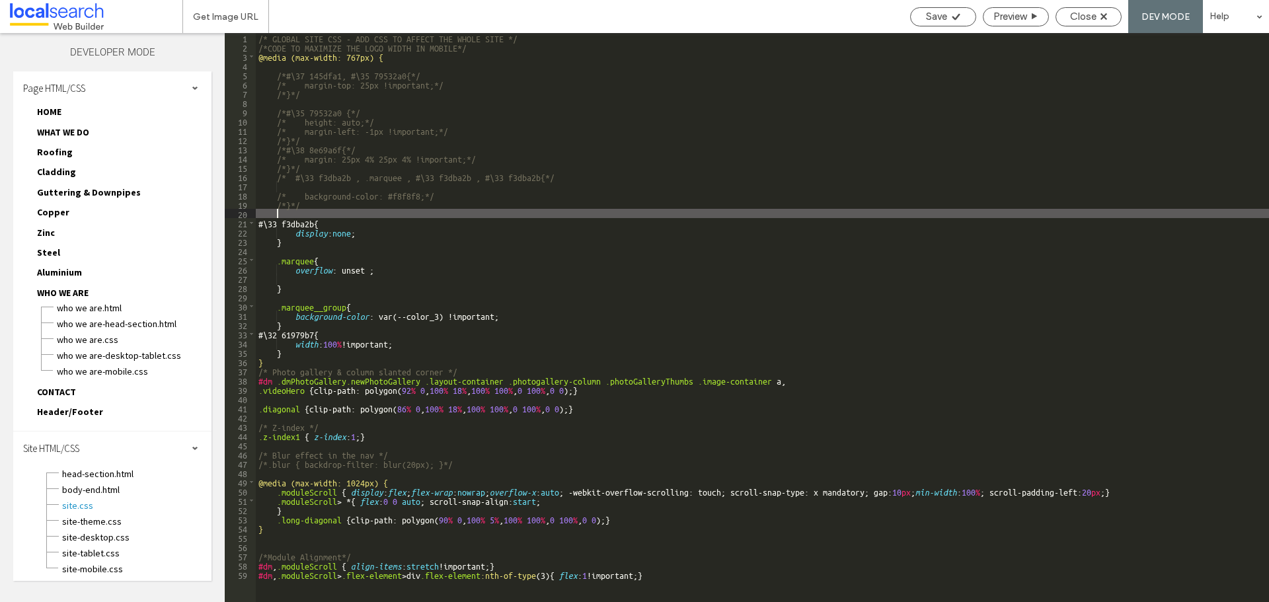
click at [333, 221] on div "/* GLOBAL SITE CSS - ADD CSS TO AFFECT THE WHOLE SITE */ /*CODE TO MAXIMIZE THE…" at bounding box center [762, 327] width 1013 height 588
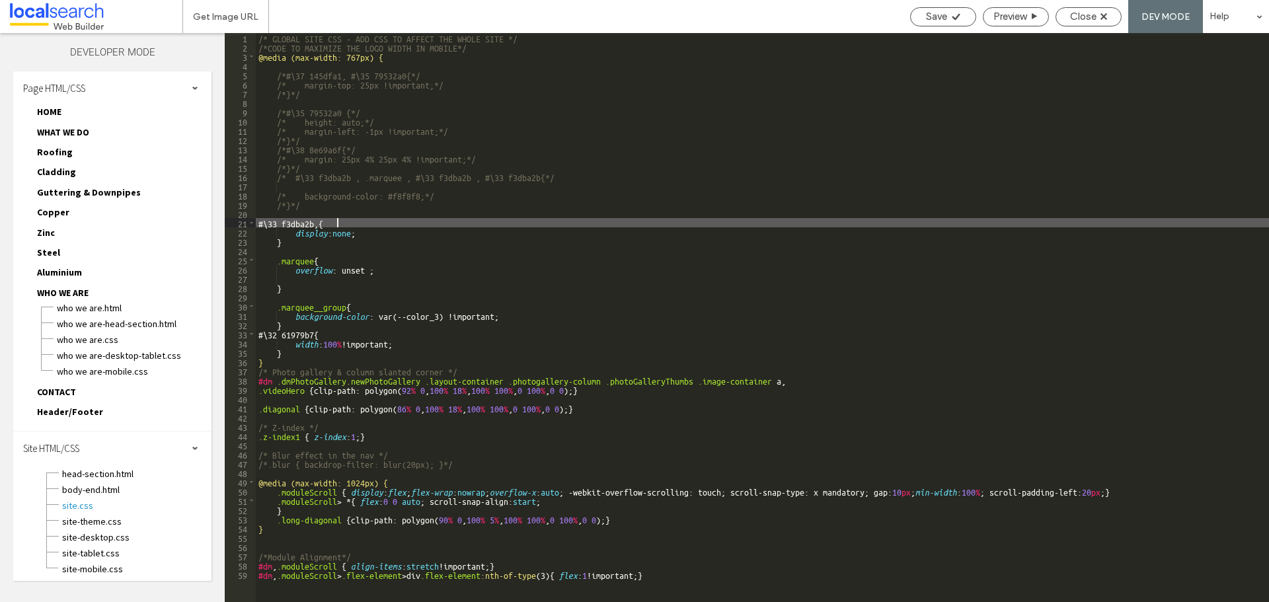
type textarea "**"
click at [955, 15] on icon at bounding box center [956, 17] width 10 height 10
